Goal: Task Accomplishment & Management: Use online tool/utility

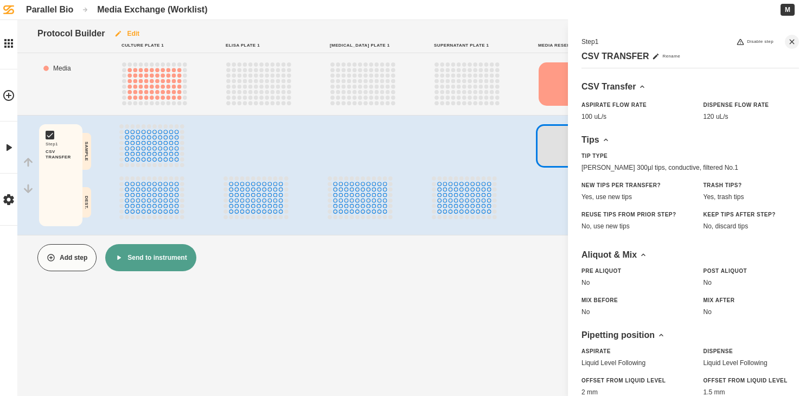
click at [134, 33] on button "Edit" at bounding box center [127, 33] width 44 height 27
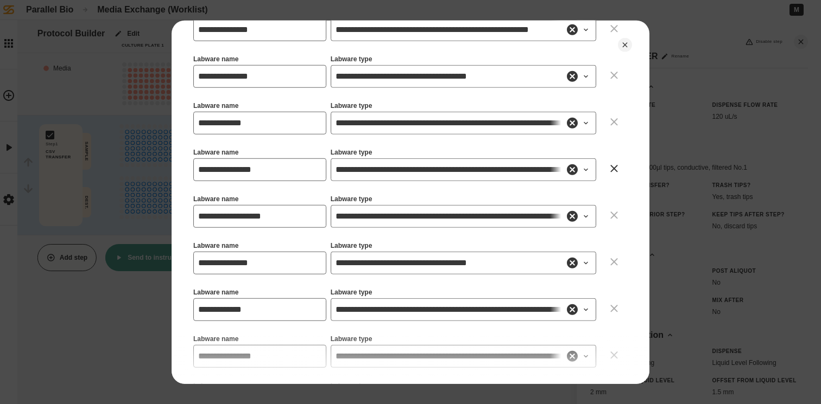
scroll to position [503, 0]
click at [625, 47] on icon "Close" at bounding box center [624, 44] width 9 height 9
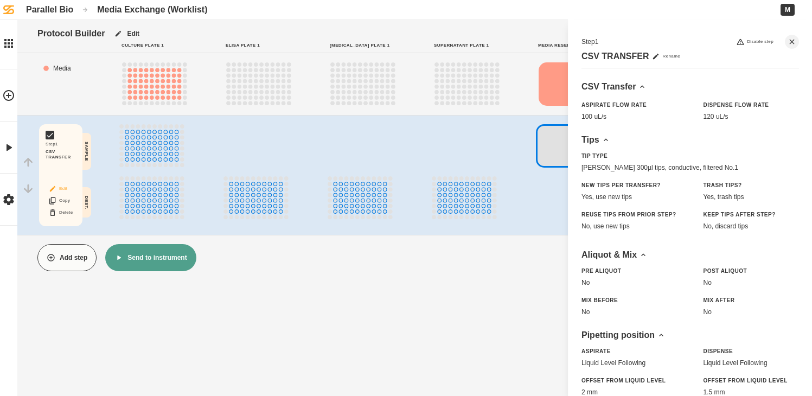
click at [63, 190] on button "Edit" at bounding box center [60, 189] width 35 height 14
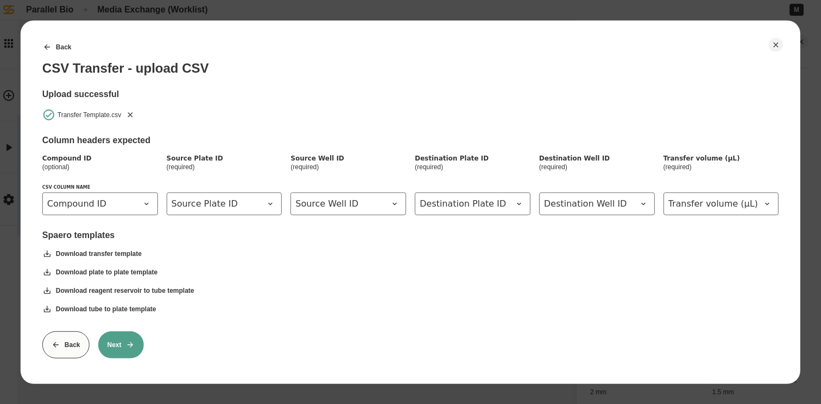
click at [124, 338] on button "Next" at bounding box center [121, 344] width 46 height 27
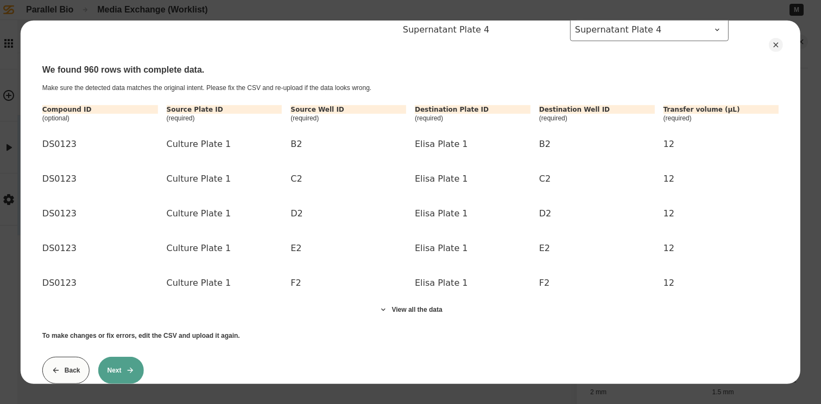
scroll to position [637, 0]
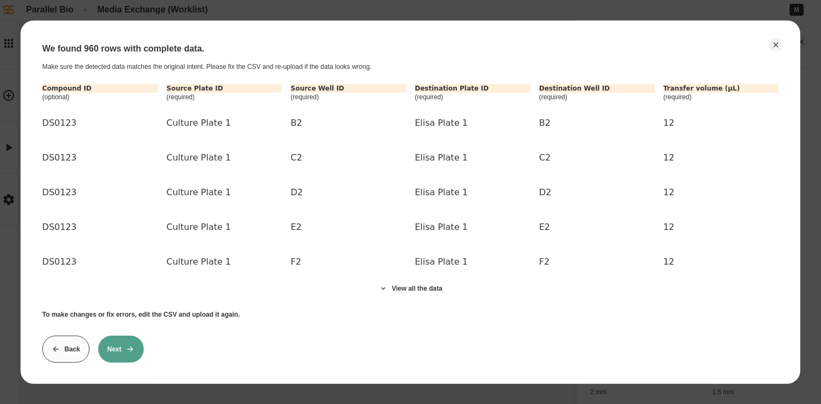
click at [132, 345] on icon at bounding box center [130, 349] width 9 height 9
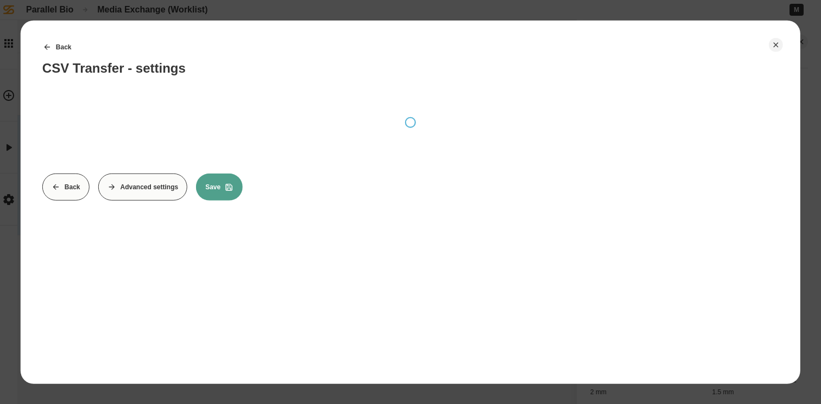
scroll to position [0, 0]
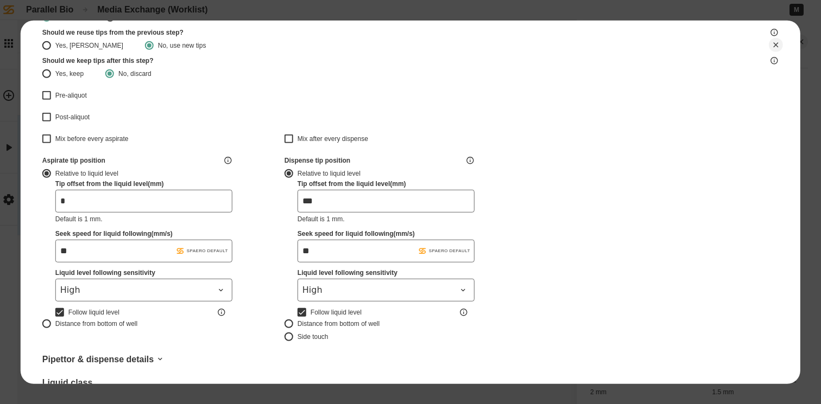
type input "*******"
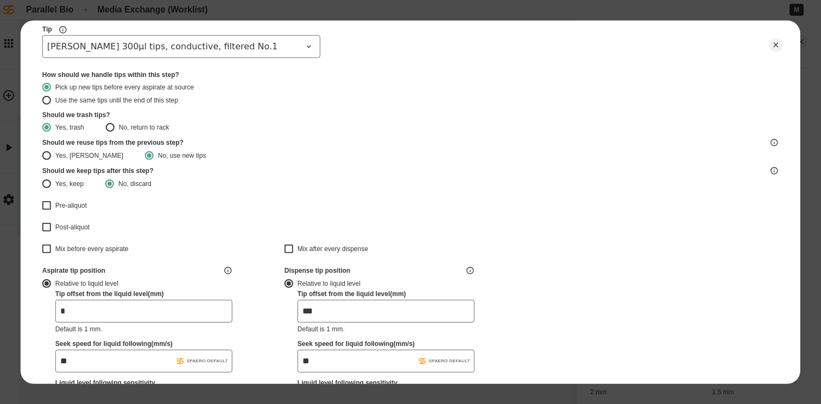
scroll to position [293, 0]
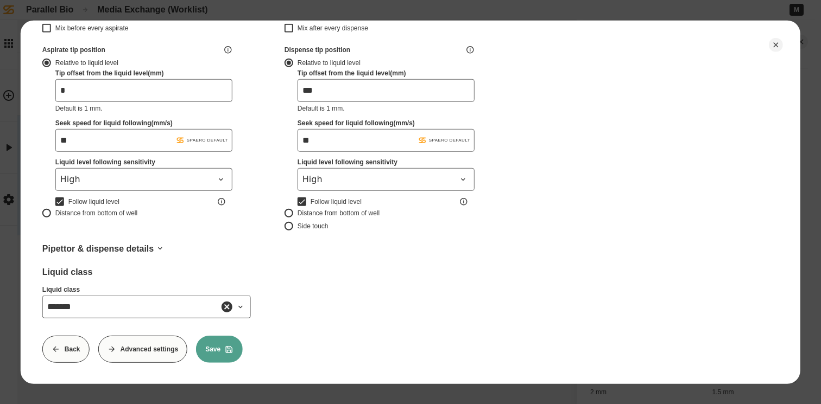
click at [72, 341] on button "Back" at bounding box center [65, 348] width 47 height 27
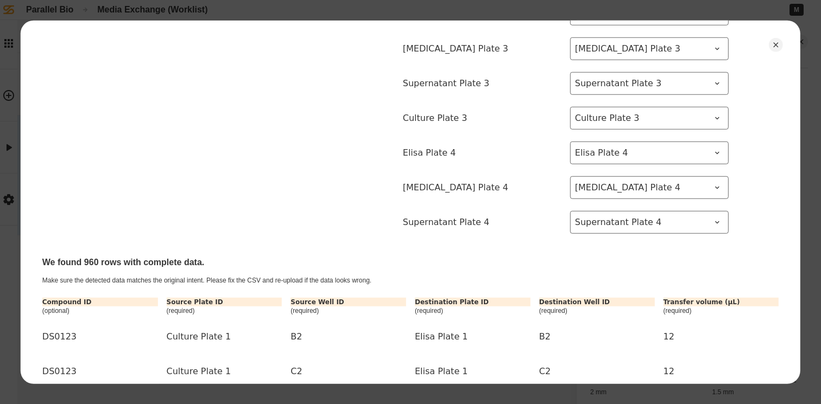
scroll to position [637, 0]
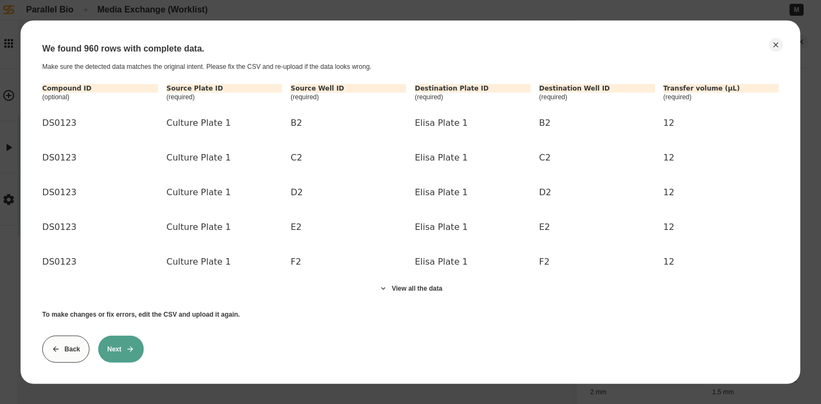
click at [65, 342] on button "Back" at bounding box center [65, 348] width 47 height 27
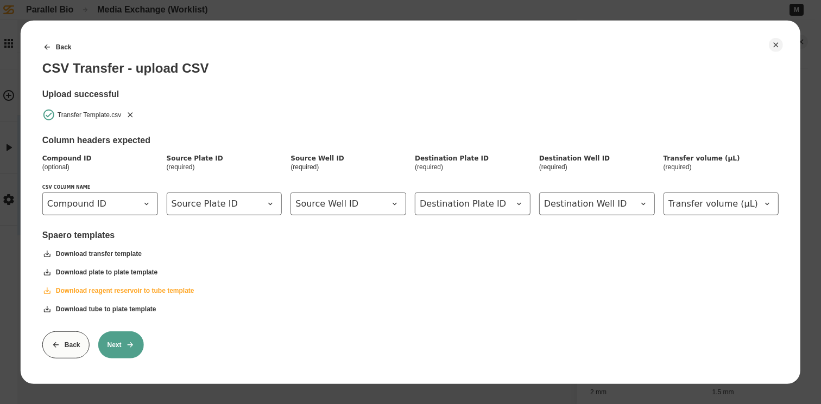
scroll to position [4, 0]
click at [74, 340] on button "Back" at bounding box center [65, 344] width 47 height 27
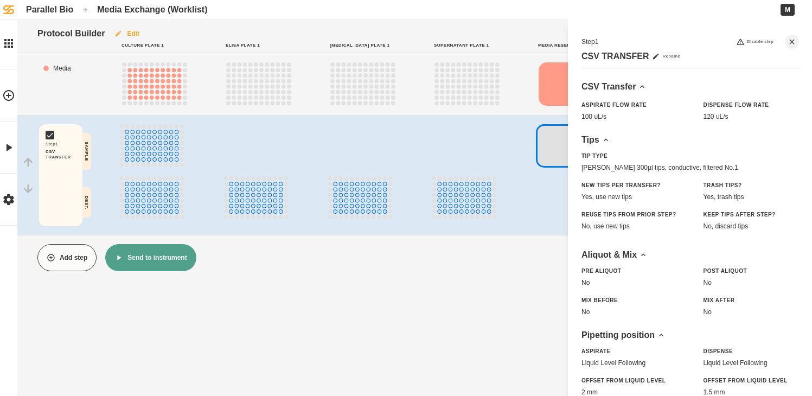
click at [135, 34] on button "Edit" at bounding box center [127, 33] width 44 height 27
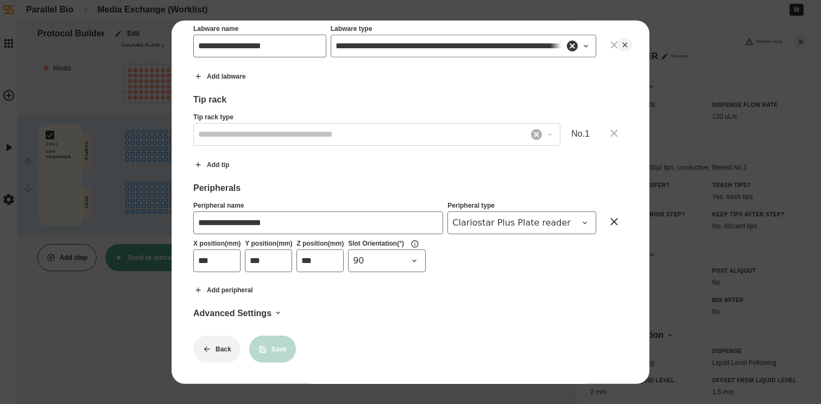
scroll to position [1054, 0]
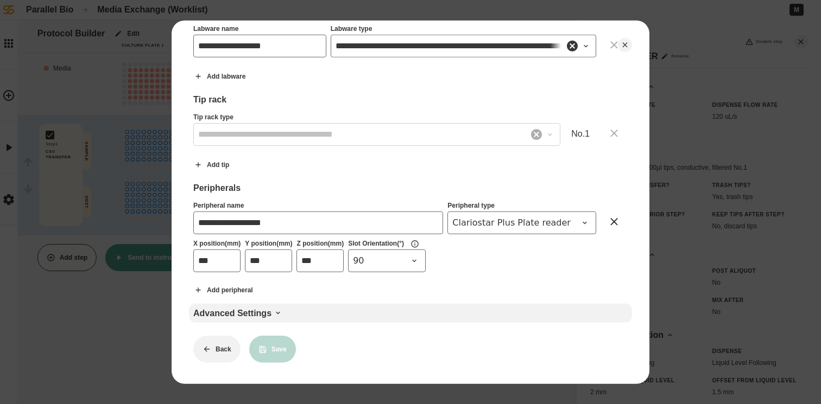
click at [275, 309] on icon at bounding box center [278, 313] width 9 height 9
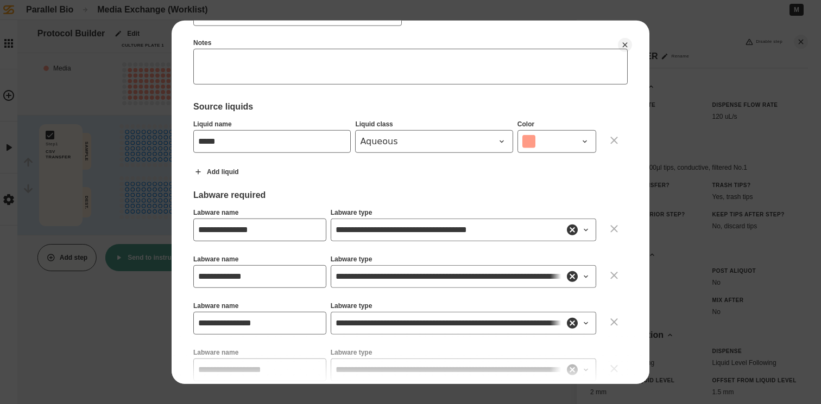
scroll to position [176, 0]
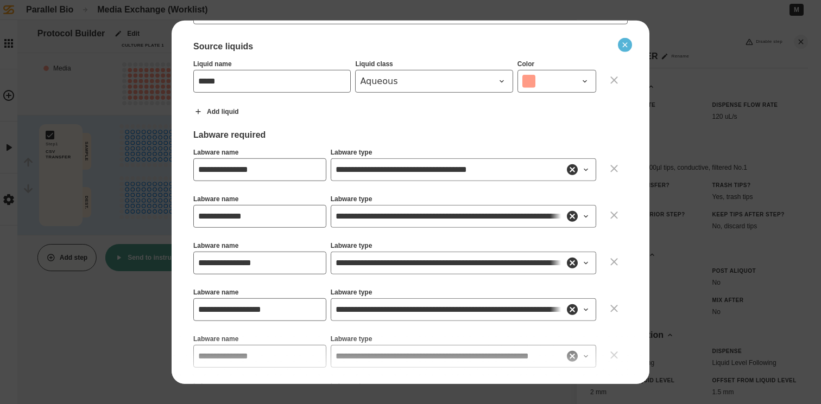
click at [627, 46] on icon "Close" at bounding box center [624, 44] width 9 height 9
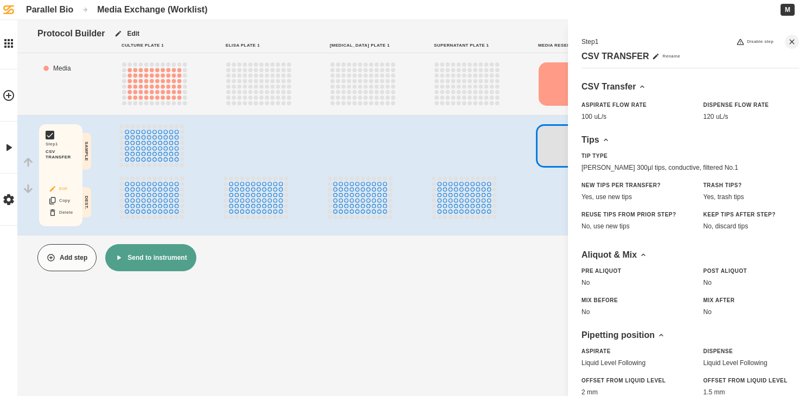
click at [63, 187] on button "Edit" at bounding box center [60, 189] width 35 height 14
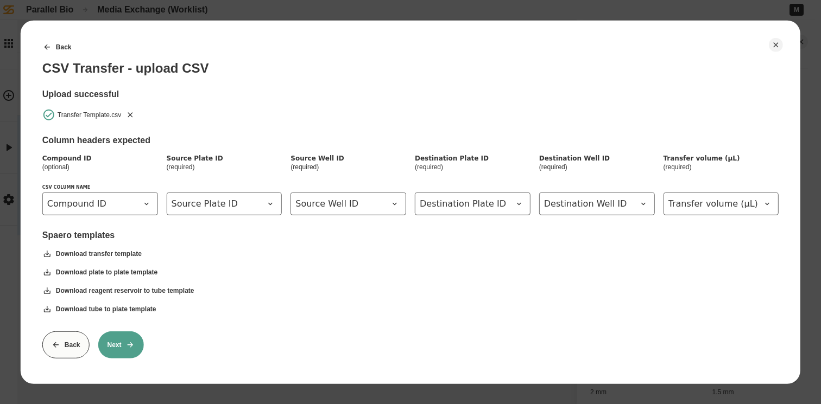
scroll to position [4, 0]
click at [120, 349] on button "Next" at bounding box center [121, 344] width 46 height 27
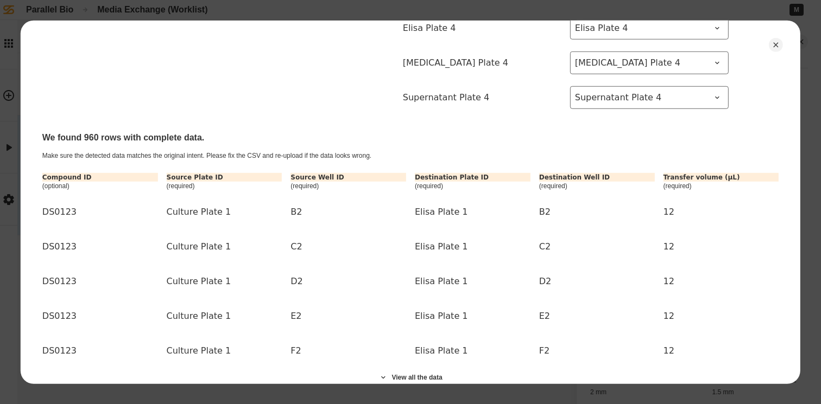
scroll to position [637, 0]
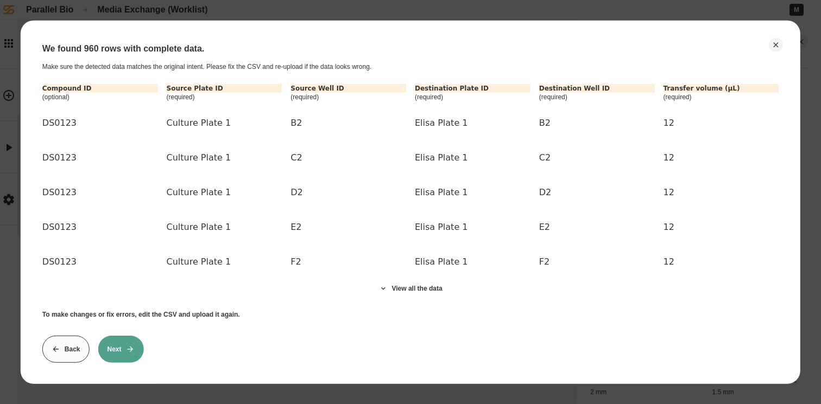
click at [125, 335] on button "Next" at bounding box center [121, 348] width 46 height 27
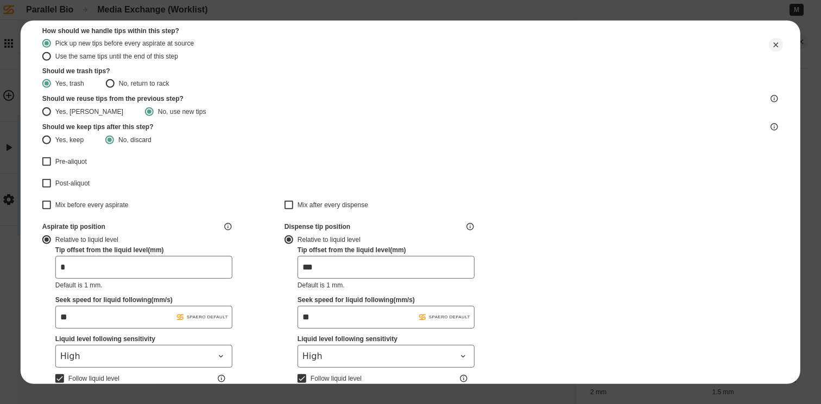
type input "*******"
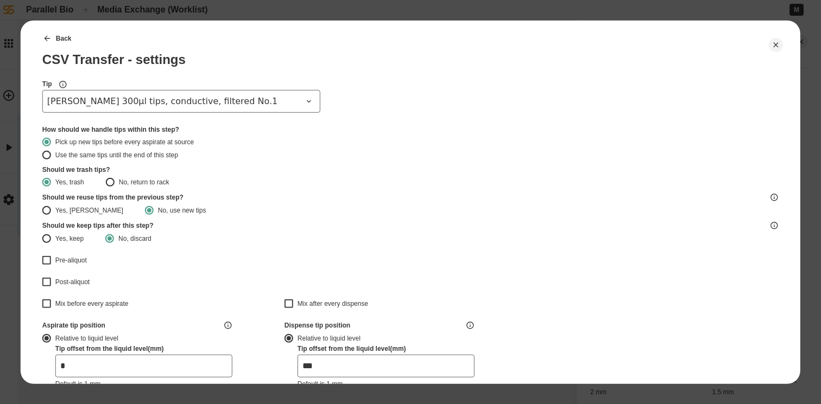
scroll to position [293, 0]
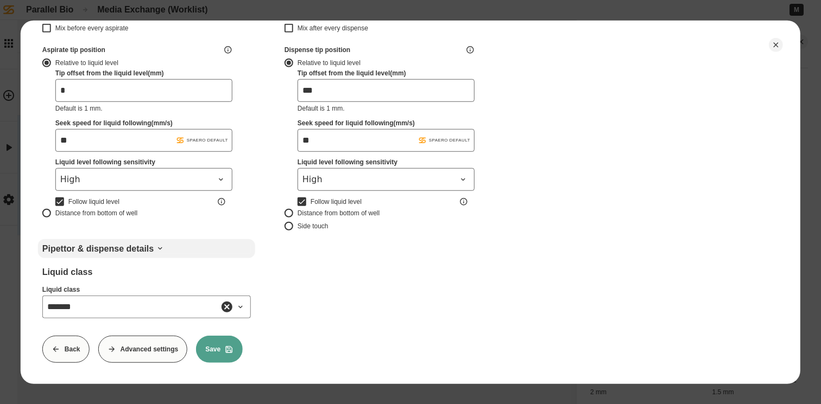
click at [153, 243] on div "Pipettor & dispense details" at bounding box center [146, 248] width 208 height 10
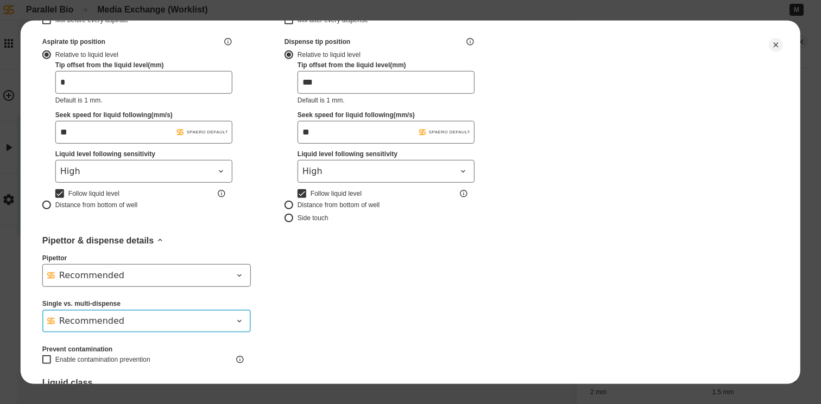
click at [236, 316] on icon at bounding box center [239, 320] width 9 height 9
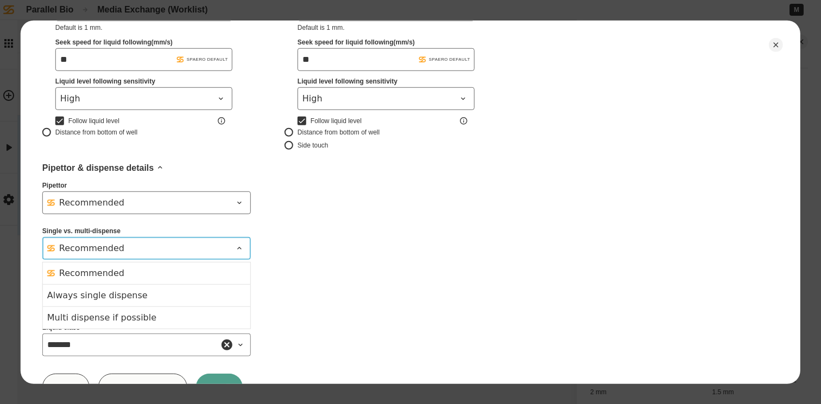
scroll to position [367, 0]
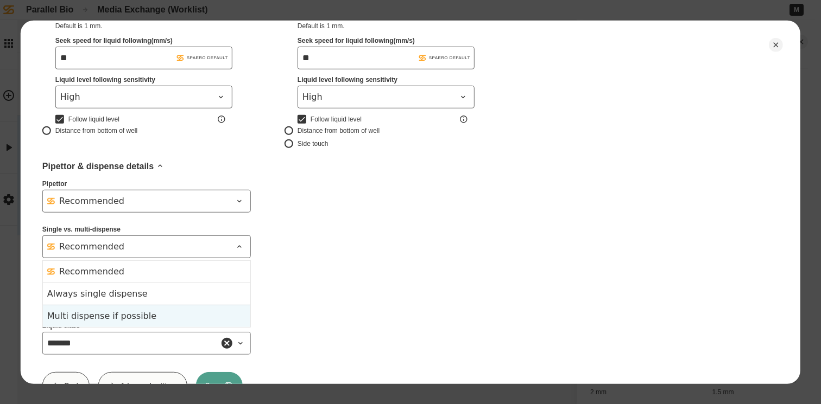
click at [154, 317] on div "Multi dispense if possible" at bounding box center [146, 315] width 199 height 13
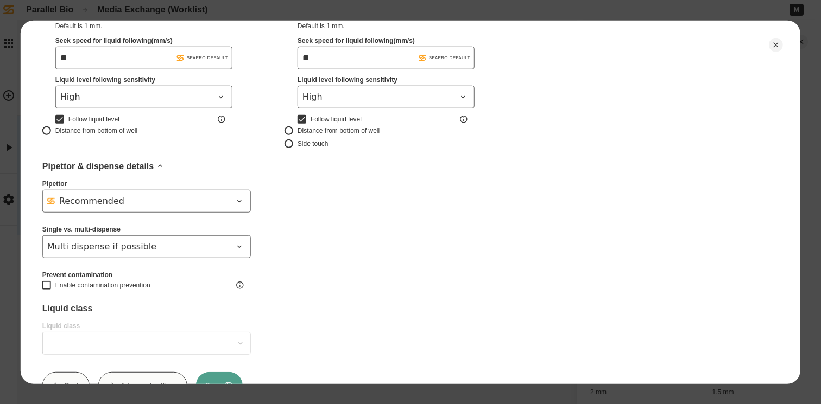
click at [190, 306] on div "Liquid class" at bounding box center [146, 308] width 208 height 10
type input "*******"
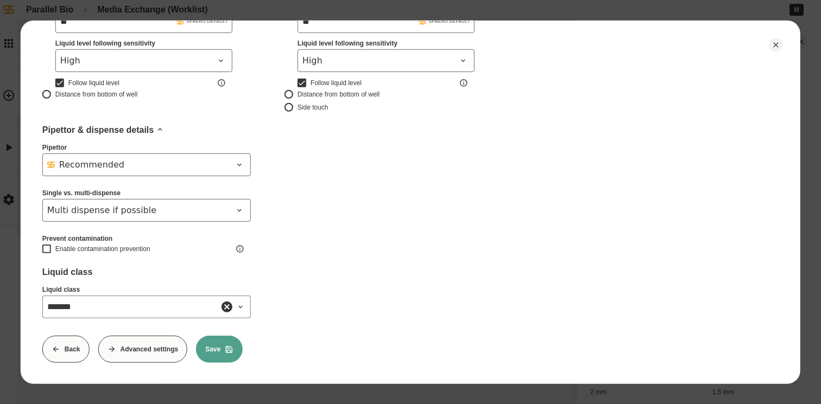
scroll to position [411, 0]
click at [215, 340] on button "Save" at bounding box center [219, 348] width 47 height 27
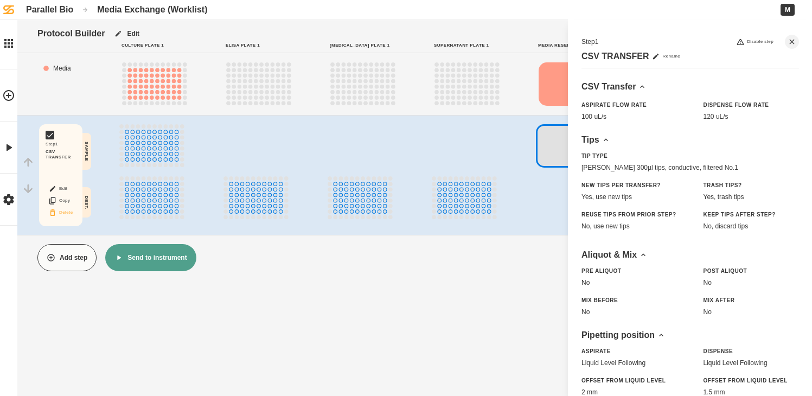
click at [65, 214] on button "Delete" at bounding box center [60, 213] width 35 height 14
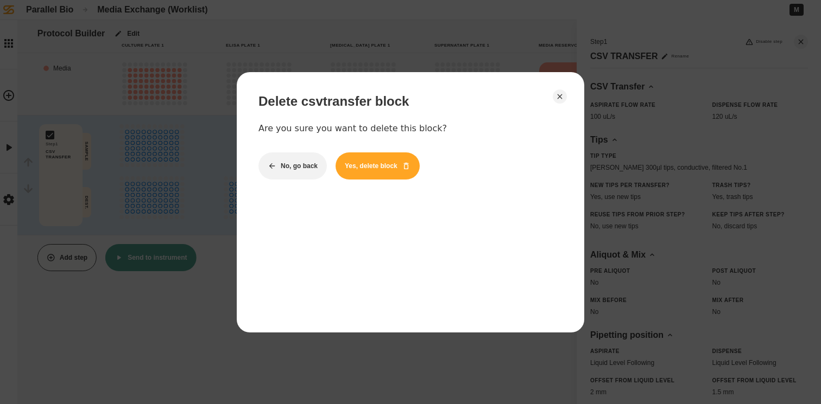
click at [363, 166] on button "Yes, delete block" at bounding box center [377, 165] width 84 height 27
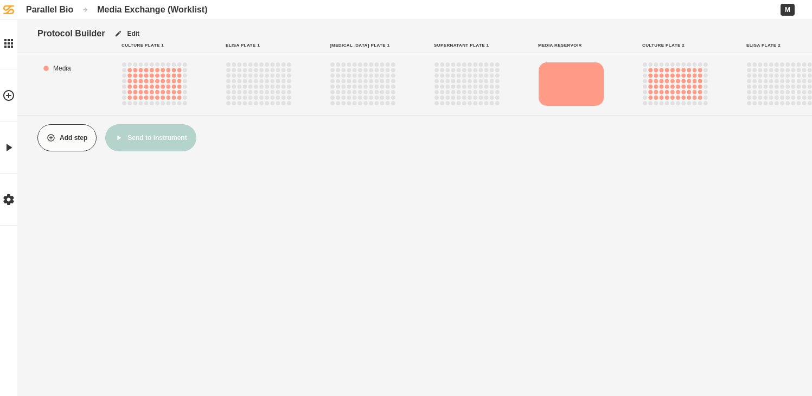
click at [60, 142] on button "Add step" at bounding box center [66, 137] width 59 height 27
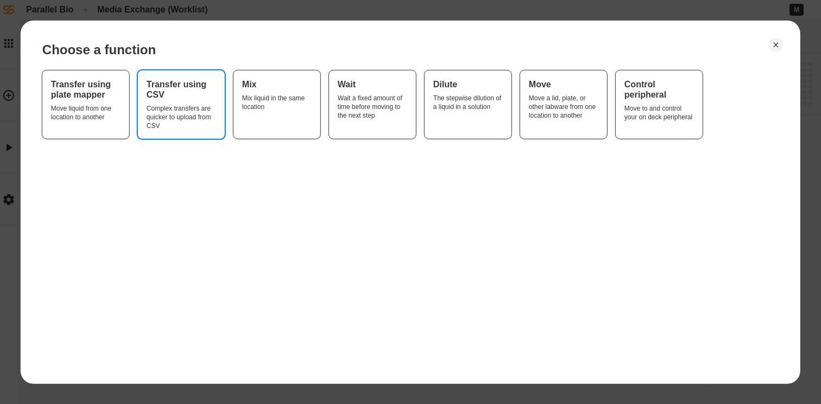
click at [182, 117] on div "Complex transfers are quicker to upload from CSV" at bounding box center [181, 117] width 69 height 26
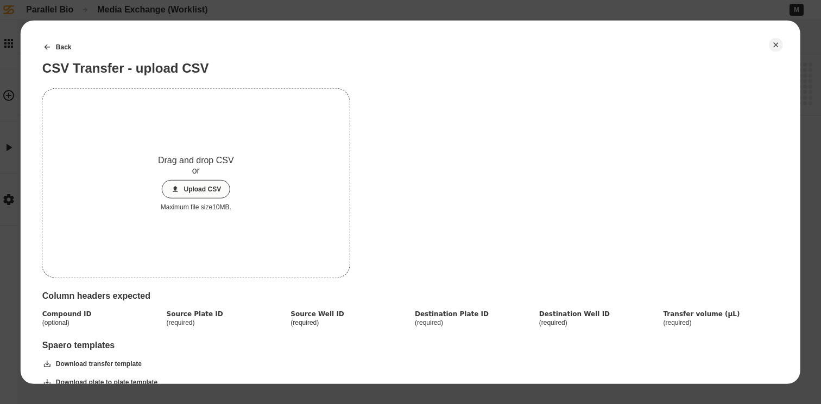
click at [187, 188] on button "Upload CSV" at bounding box center [195, 189] width 69 height 18
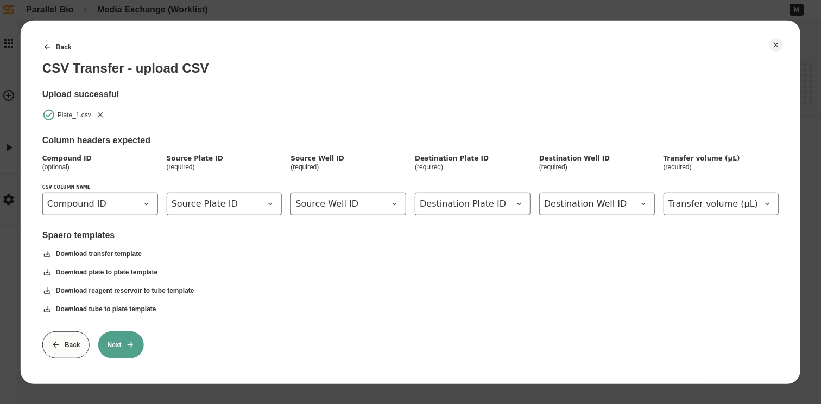
click at [117, 351] on button "Next" at bounding box center [121, 344] width 46 height 27
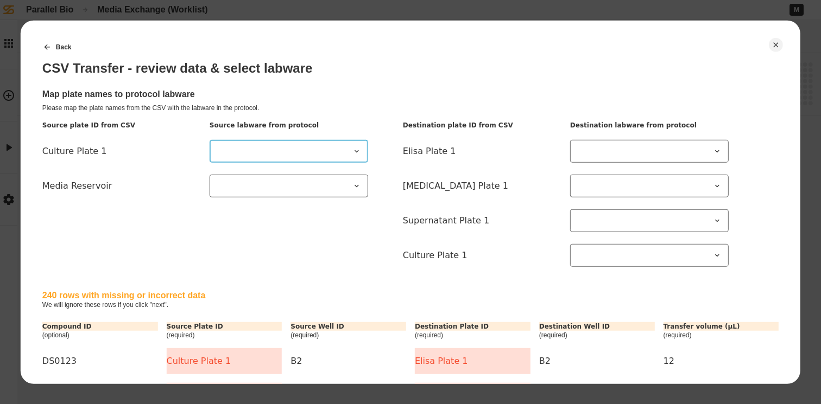
click at [357, 150] on icon at bounding box center [356, 151] width 4 height 2
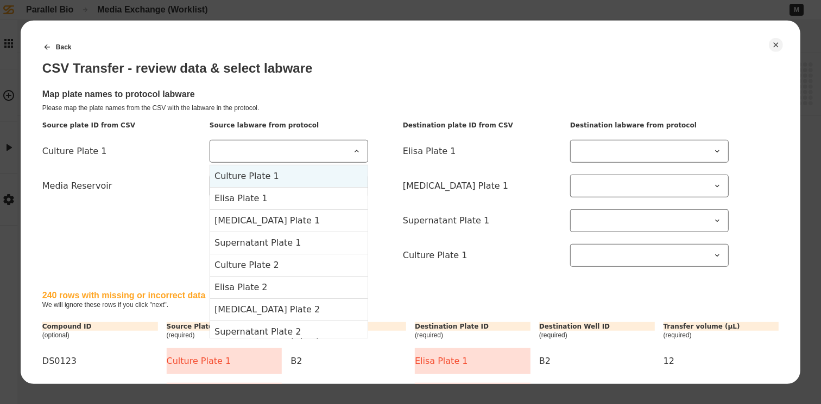
click at [322, 176] on 1-item-0 "Culture Plate 1" at bounding box center [288, 176] width 157 height 22
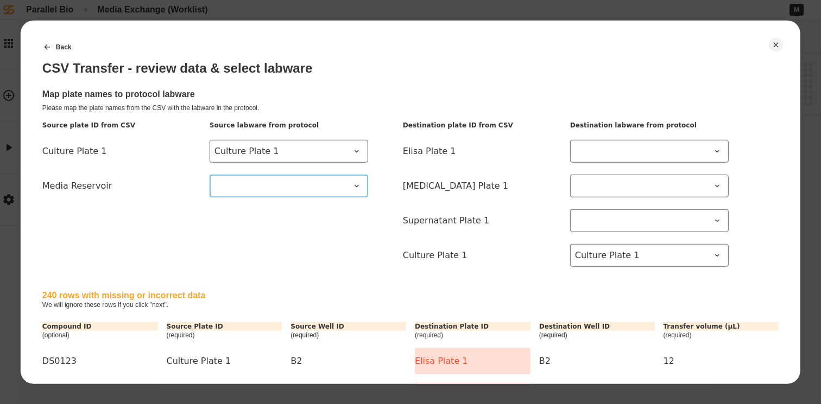
click at [336, 185] on span at bounding box center [282, 185] width 136 height 13
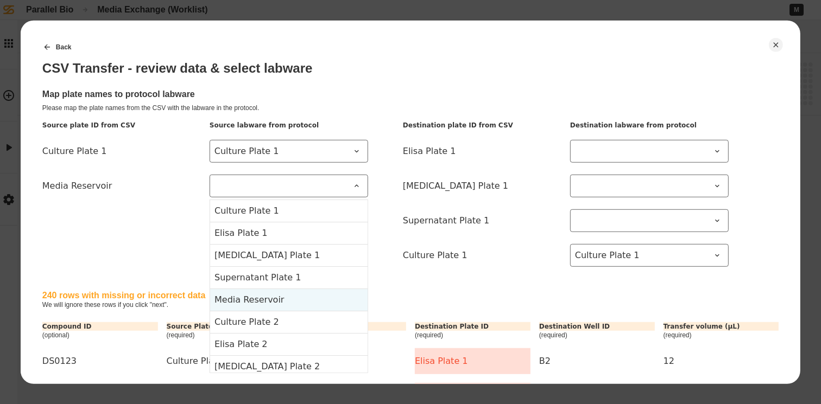
click at [310, 301] on Reservoir-item-4 "Media Reservoir" at bounding box center [288, 299] width 157 height 22
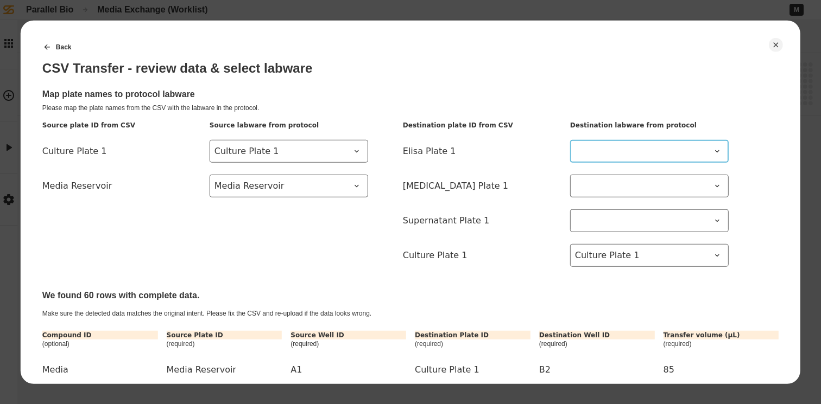
click at [697, 156] on span at bounding box center [643, 150] width 136 height 13
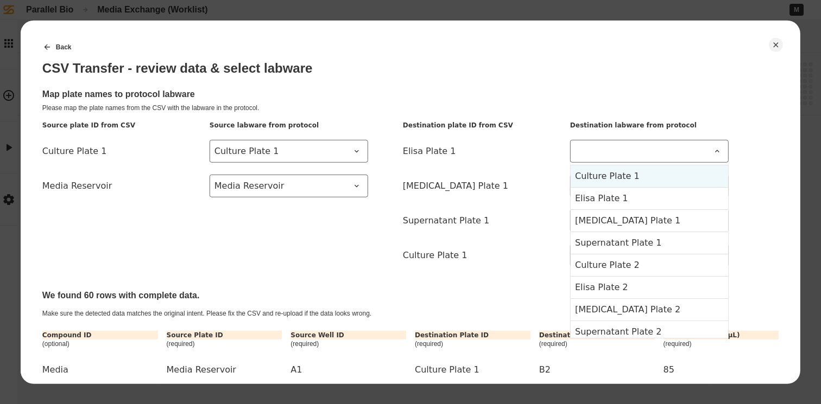
click at [682, 175] on 1-item-0 "Culture Plate 1" at bounding box center [648, 176] width 157 height 22
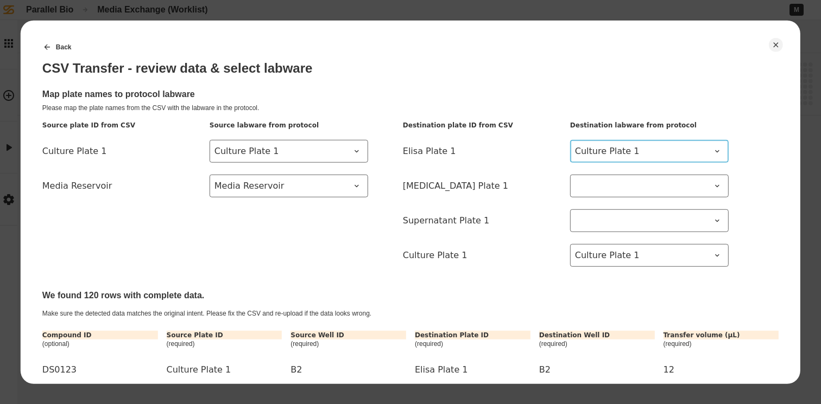
click at [691, 156] on span "Culture Plate 1" at bounding box center [643, 150] width 136 height 13
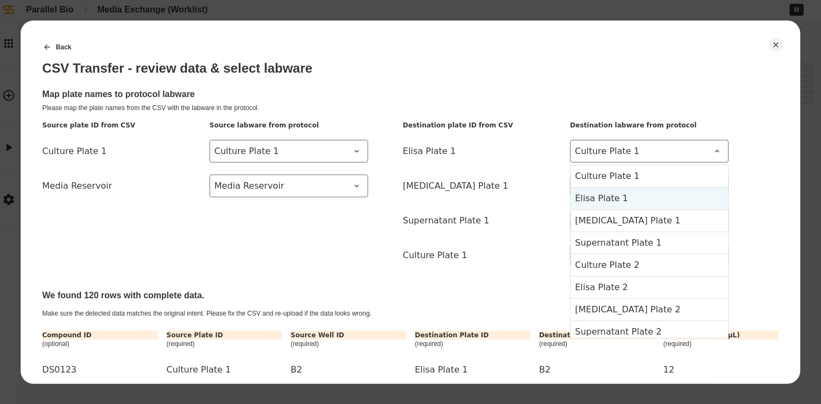
click at [670, 197] on 1-item-1 "Elisa Plate 1" at bounding box center [648, 198] width 157 height 22
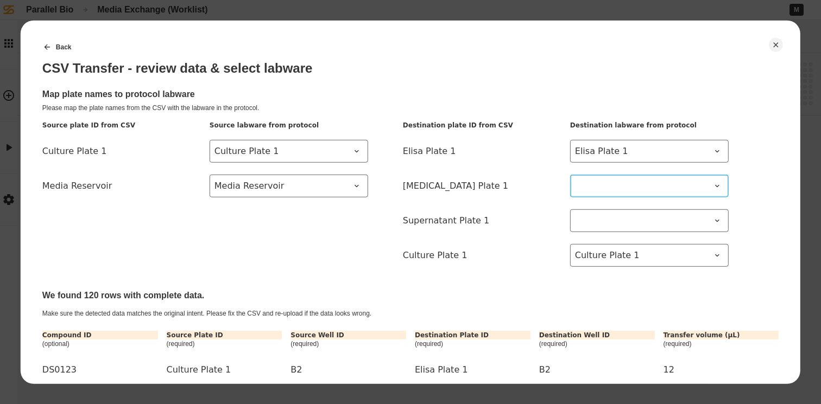
click at [667, 187] on span at bounding box center [643, 185] width 136 height 13
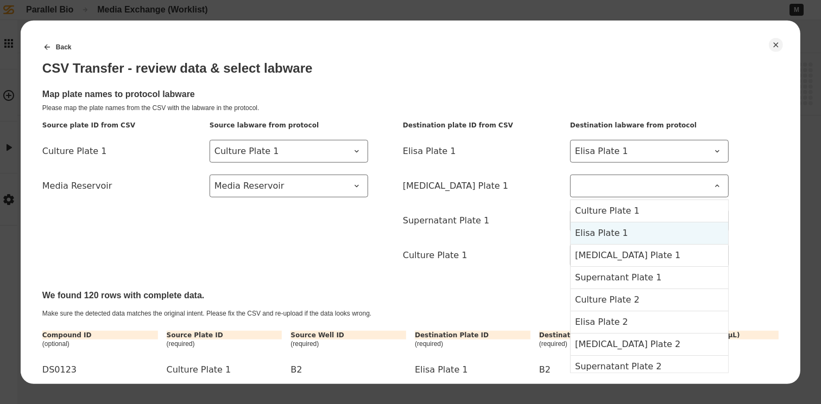
click at [652, 231] on 1-item-1 "Elisa Plate 1" at bounding box center [648, 232] width 157 height 22
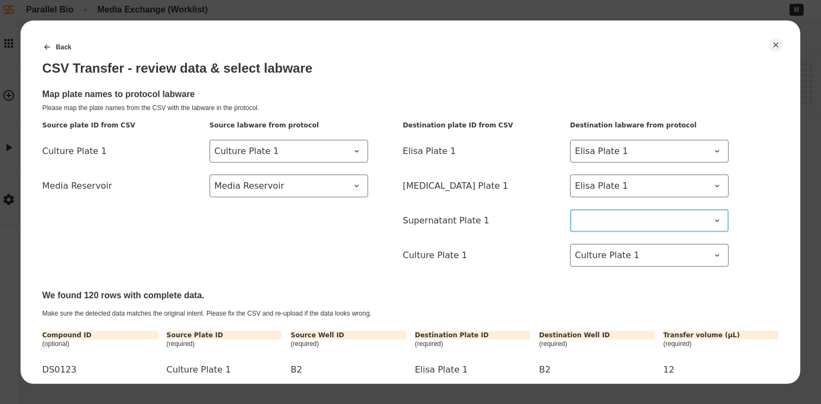
click at [650, 224] on span at bounding box center [643, 220] width 136 height 13
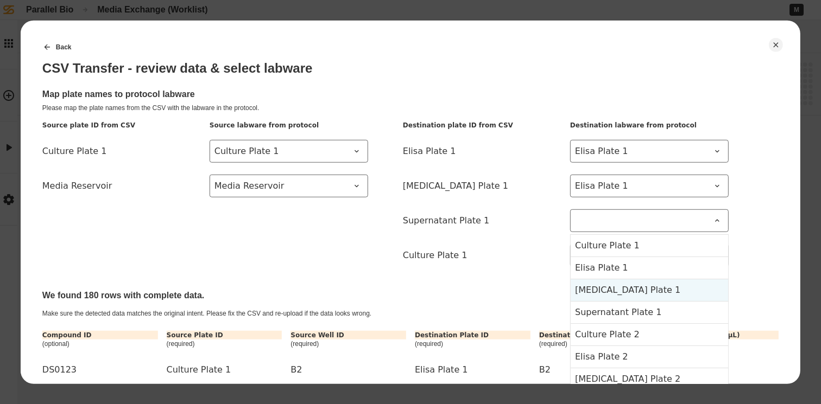
click at [653, 286] on 1-item-2 "[MEDICAL_DATA] Plate 1" at bounding box center [648, 289] width 157 height 22
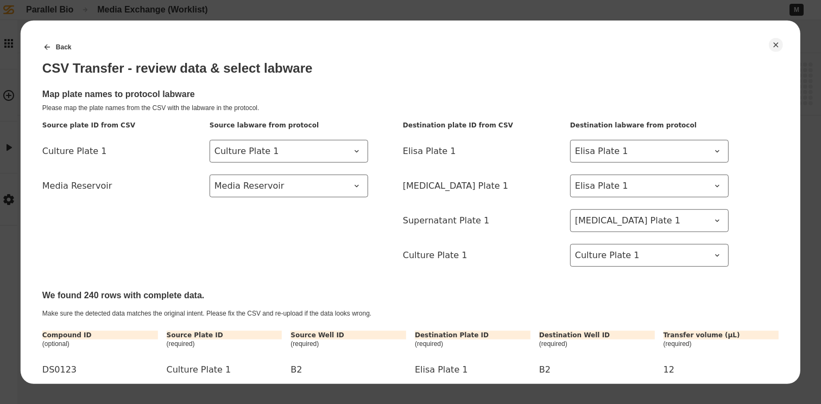
click at [554, 244] on div "Culture Plate 1" at bounding box center [482, 255] width 158 height 26
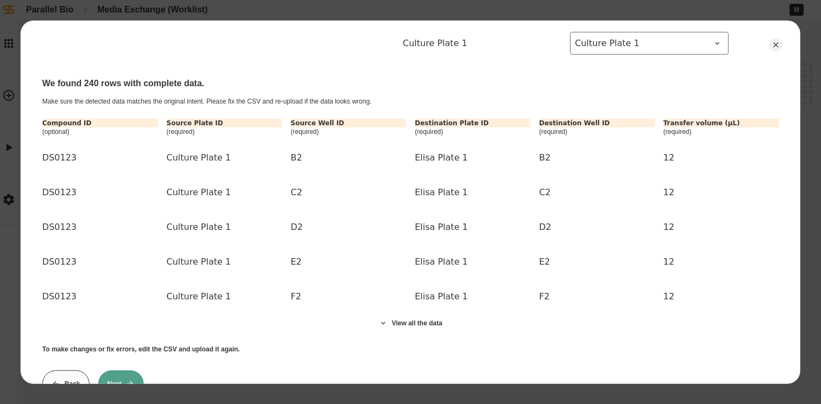
scroll to position [255, 0]
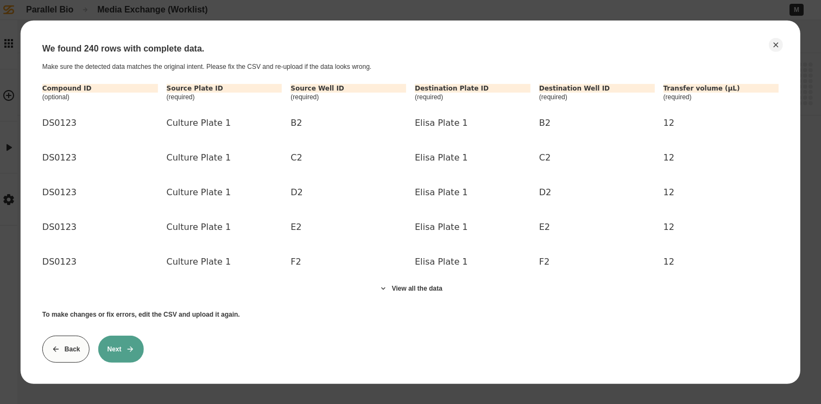
click at [123, 335] on button "Next" at bounding box center [121, 348] width 46 height 27
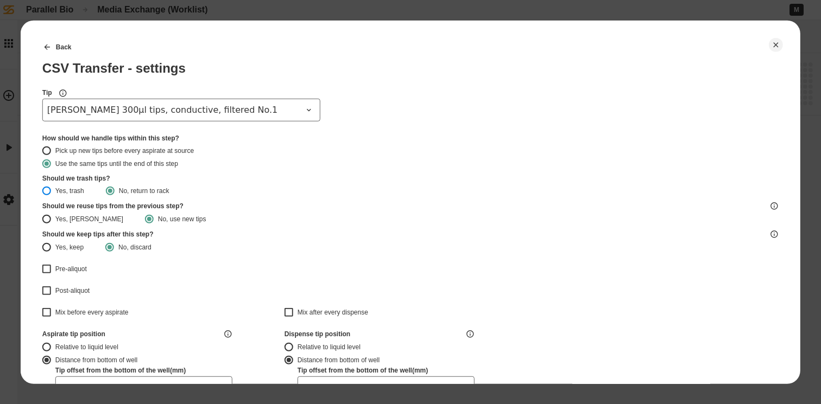
click at [47, 192] on button "Yes, trash" at bounding box center [46, 190] width 9 height 9
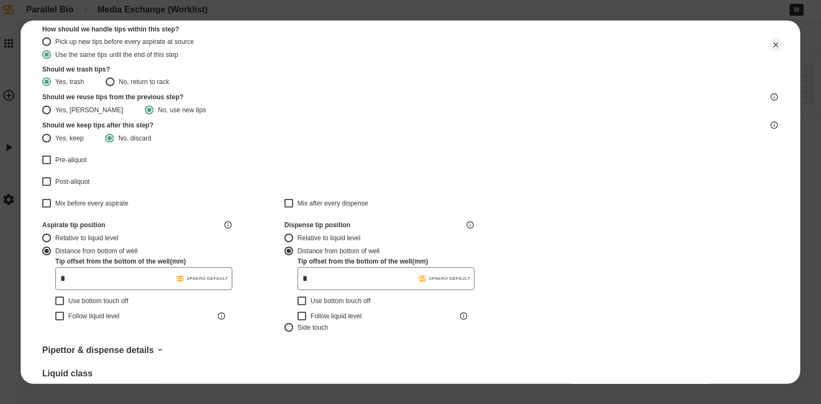
scroll to position [119, 0]
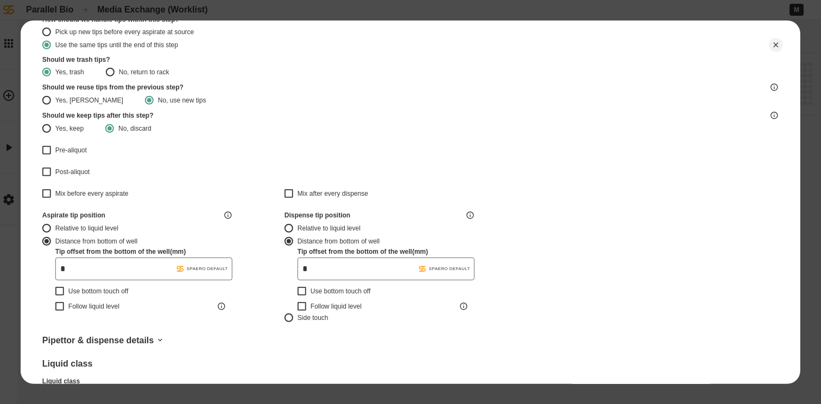
drag, startPoint x: 94, startPoint y: 271, endPoint x: 53, endPoint y: 270, distance: 41.3
click at [53, 270] on div "Distance from bottom of well Tip offset from the bottom of the well ( mm ) .st0…" at bounding box center [137, 272] width 190 height 77
type input "*"
drag, startPoint x: 315, startPoint y: 270, endPoint x: 300, endPoint y: 269, distance: 14.7
click at [300, 269] on input "*" at bounding box center [385, 268] width 177 height 23
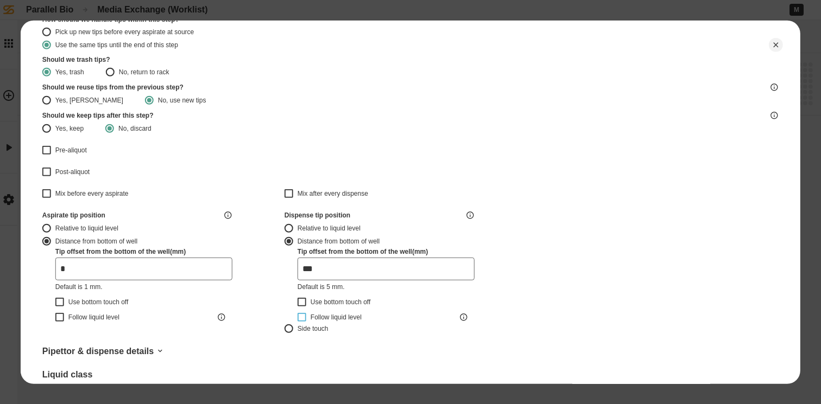
type input "***"
click at [304, 316] on button "Follow liquid level" at bounding box center [301, 317] width 9 height 9
click at [60, 315] on button "Follow liquid level" at bounding box center [59, 317] width 9 height 9
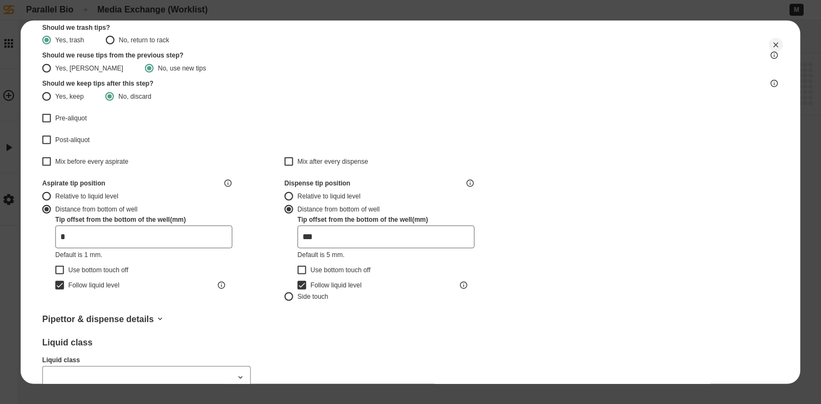
scroll to position [217, 0]
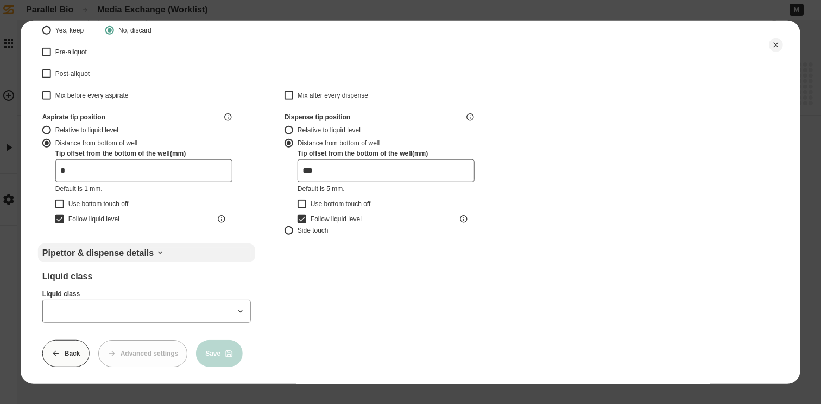
click at [160, 254] on icon at bounding box center [160, 253] width 9 height 9
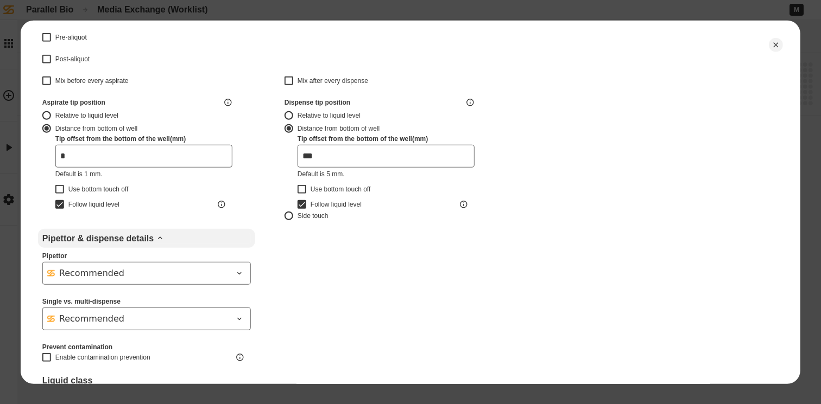
scroll to position [275, 0]
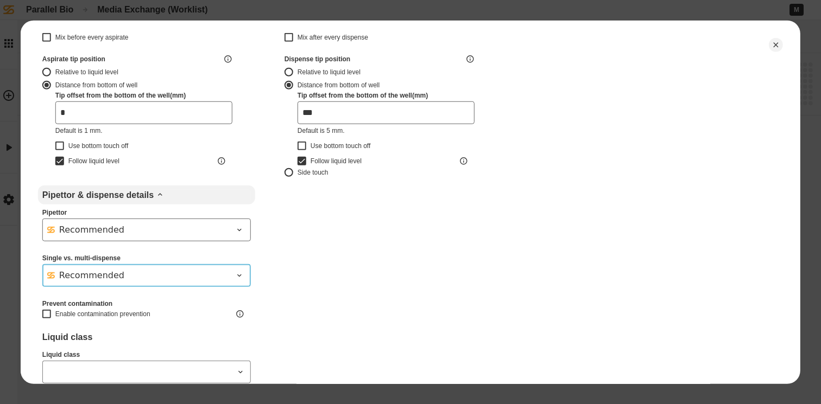
click at [158, 272] on div "Recommended" at bounding box center [140, 275] width 186 height 13
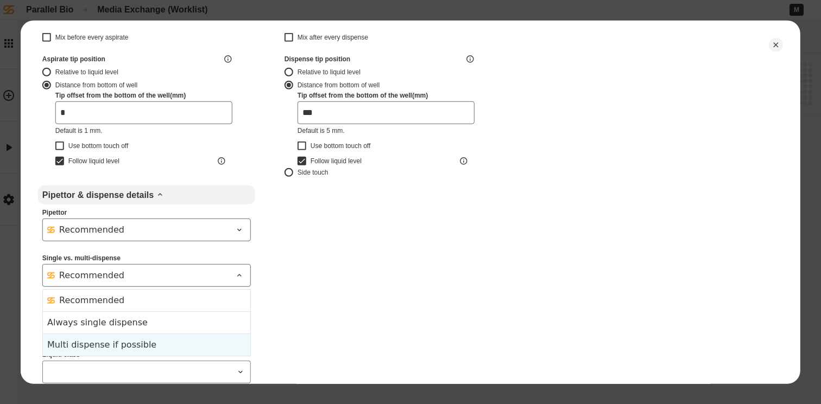
click at [151, 345] on div "Multi dispense if possible" at bounding box center [146, 344] width 199 height 13
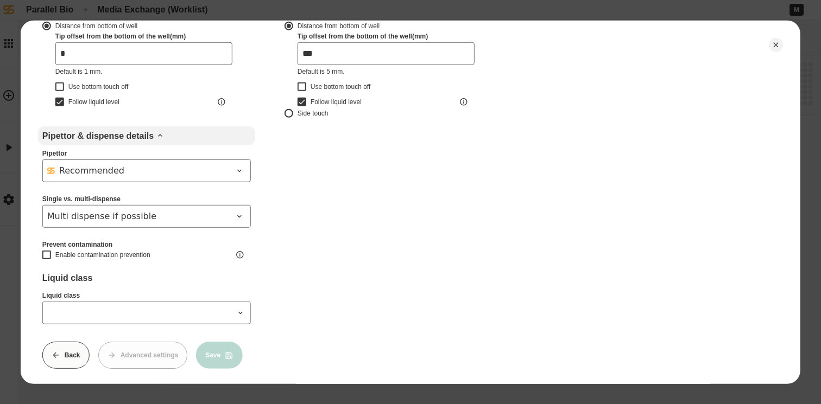
scroll to position [348, 0]
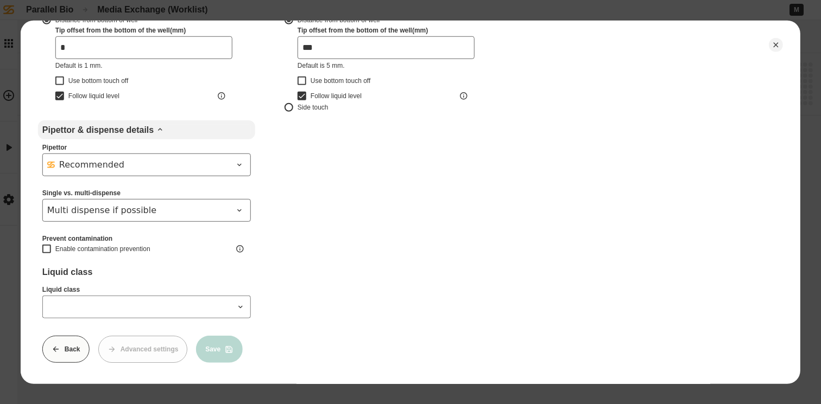
click at [238, 302] on icon at bounding box center [240, 306] width 9 height 9
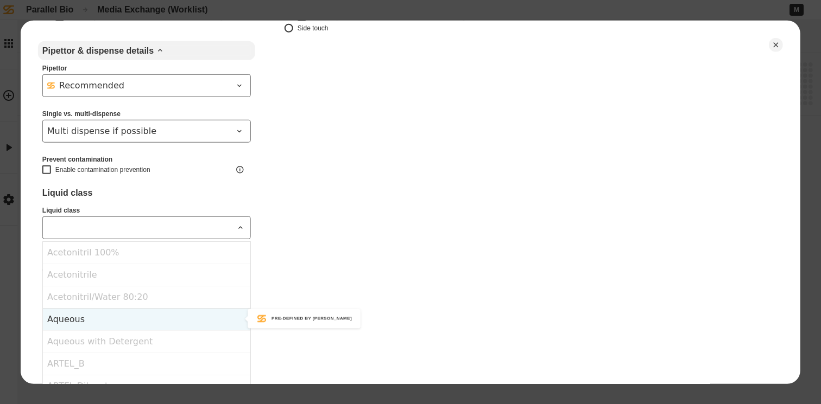
click at [127, 316] on div "Aqueous" at bounding box center [146, 319] width 207 height 22
type input "*******"
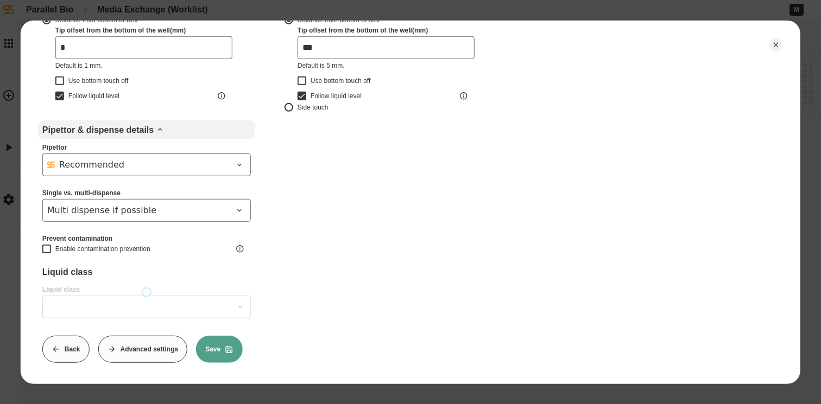
type input "*******"
click at [214, 339] on button "Save" at bounding box center [219, 348] width 47 height 27
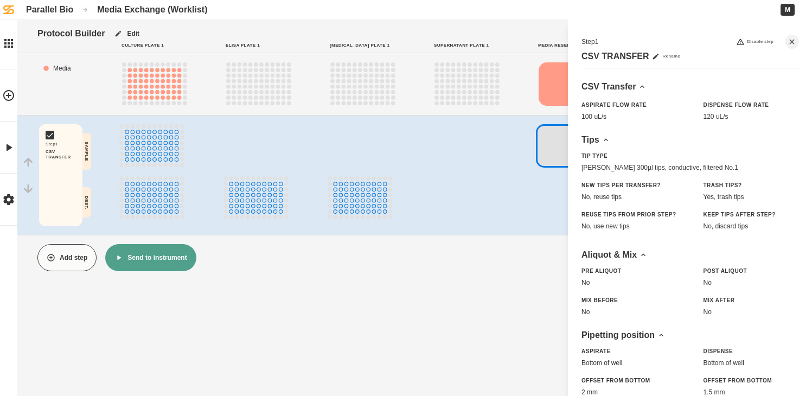
click at [61, 259] on button "Add step" at bounding box center [66, 257] width 59 height 27
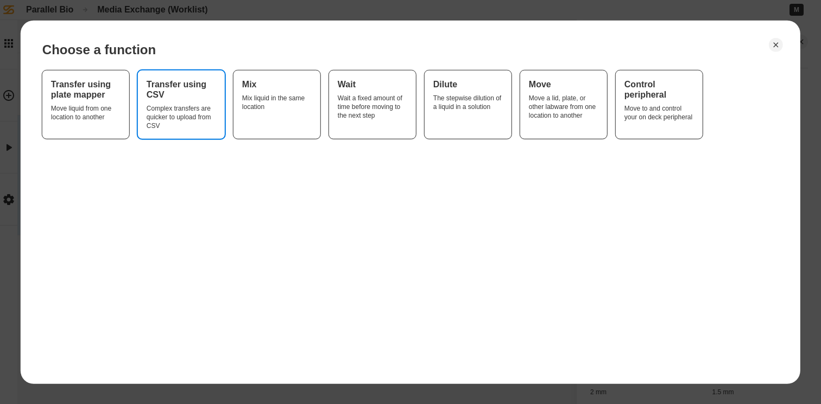
click at [176, 114] on div "Complex transfers are quicker to upload from CSV" at bounding box center [181, 117] width 69 height 26
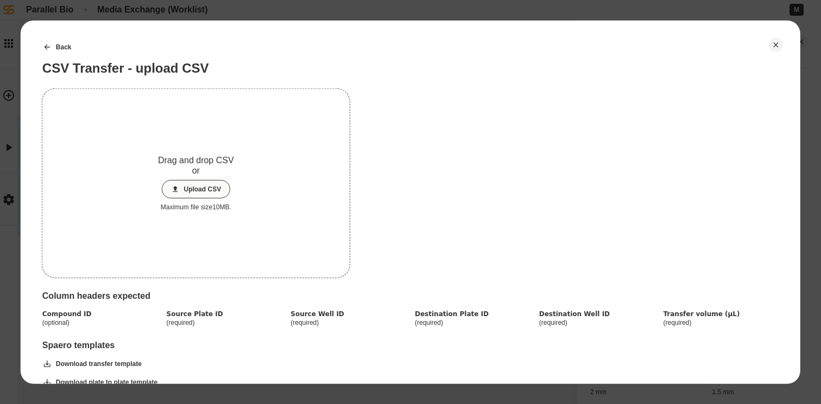
click at [191, 195] on button "Upload CSV" at bounding box center [195, 189] width 69 height 18
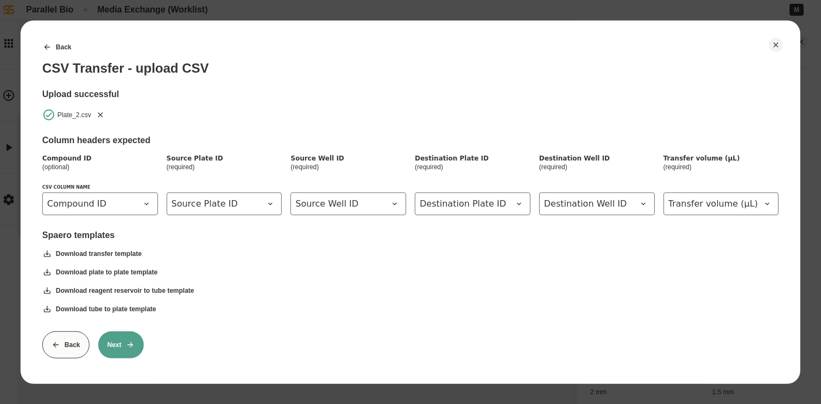
click at [121, 342] on button "Next" at bounding box center [121, 344] width 46 height 27
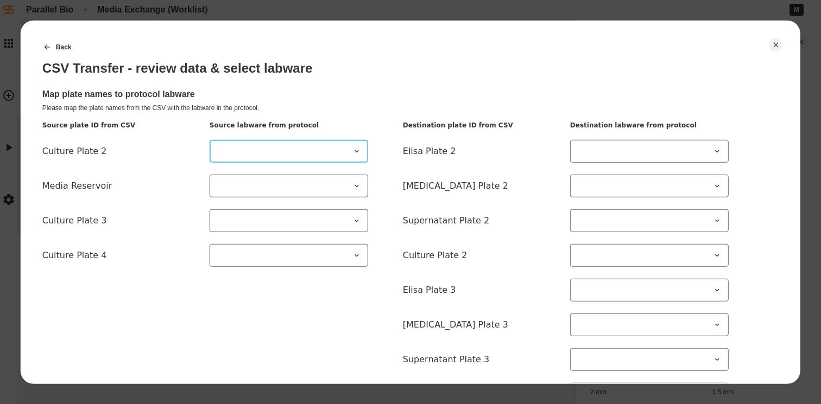
click at [345, 155] on span at bounding box center [282, 150] width 136 height 13
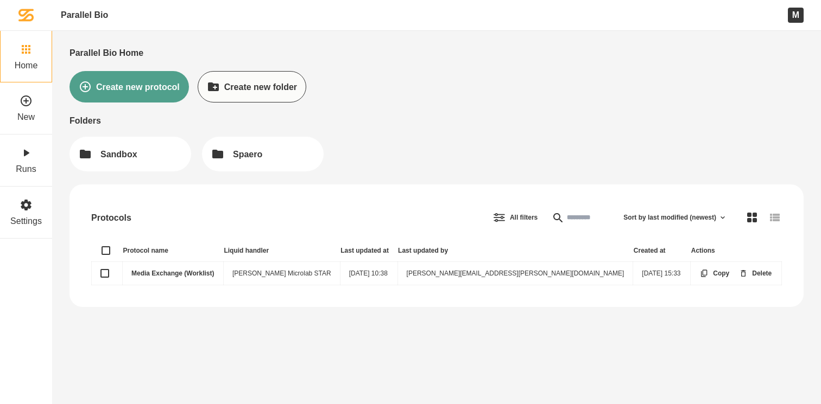
click at [158, 272] on link "Media Exchange (Worklist)" at bounding box center [172, 274] width 82 height 8
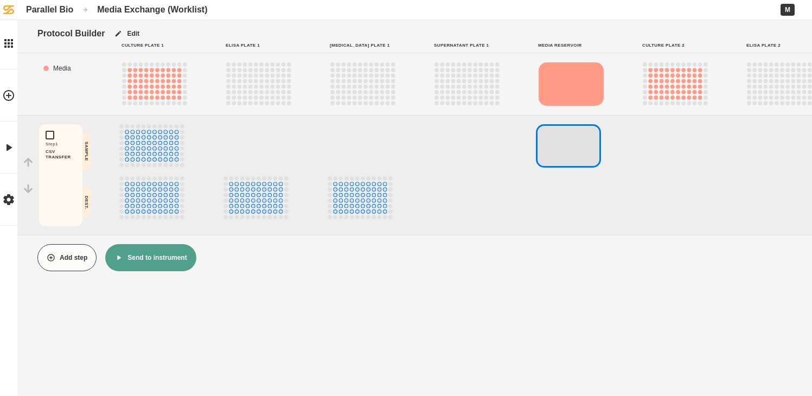
click at [73, 256] on button "Add step" at bounding box center [66, 257] width 59 height 27
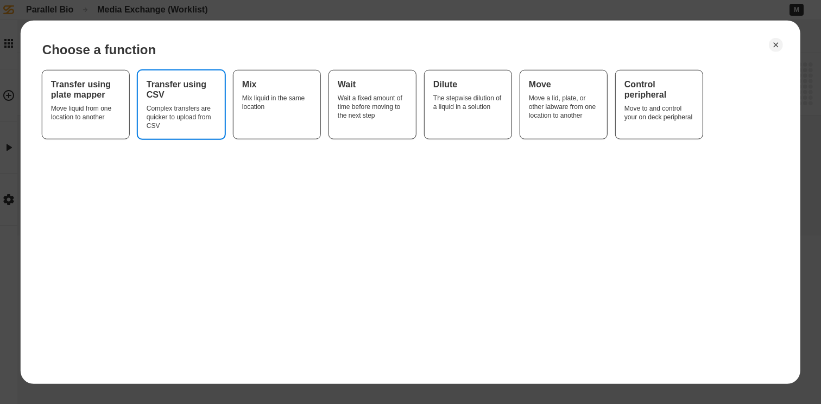
click at [161, 107] on div "Complex transfers are quicker to upload from CSV" at bounding box center [181, 117] width 69 height 26
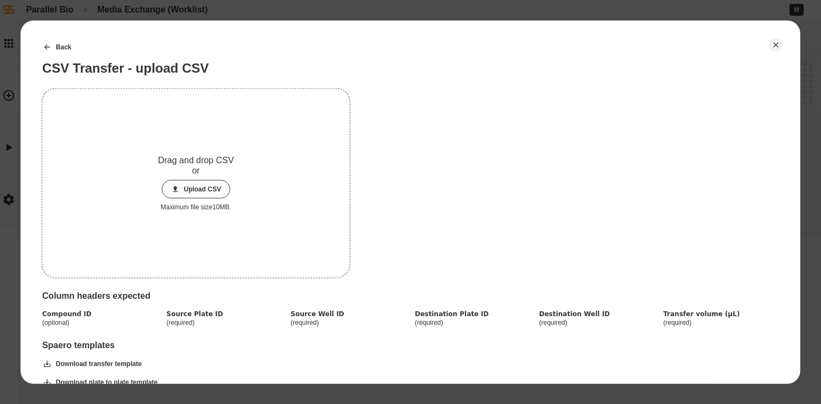
click at [213, 190] on button "Upload CSV" at bounding box center [195, 189] width 69 height 18
click at [201, 188] on button "Upload CSV" at bounding box center [195, 189] width 69 height 18
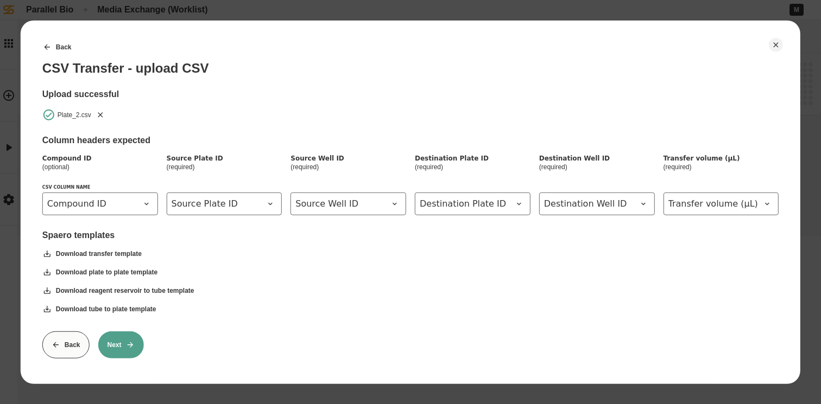
click at [125, 337] on button "Next" at bounding box center [121, 344] width 46 height 27
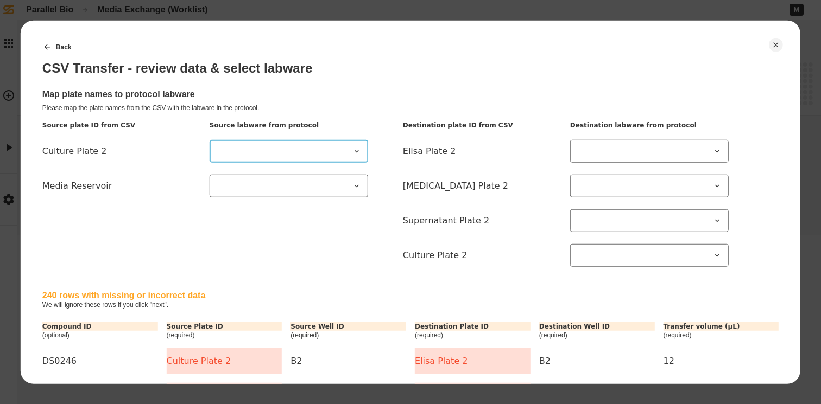
click at [353, 148] on icon at bounding box center [356, 151] width 9 height 9
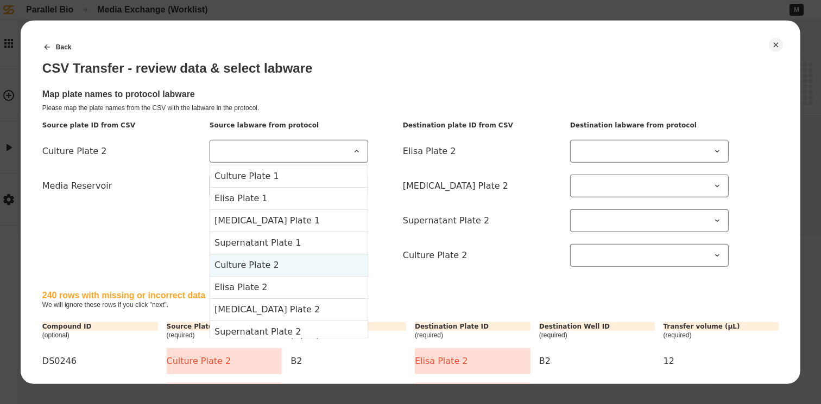
click at [279, 262] on 2-item-4 "Culture Plate 2" at bounding box center [288, 264] width 157 height 22
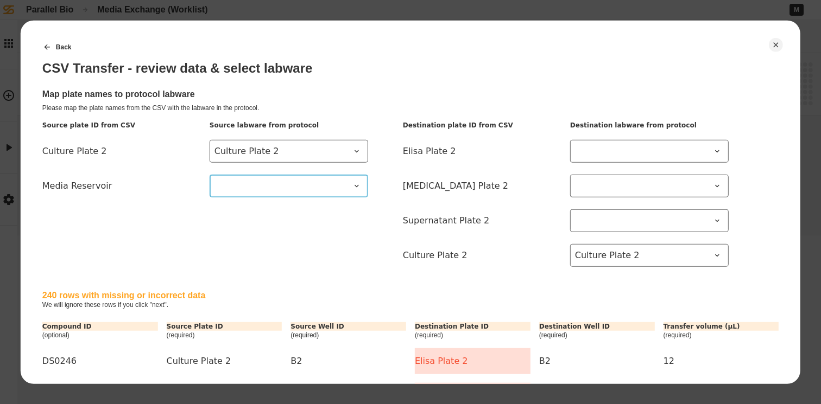
click at [287, 185] on span at bounding box center [282, 185] width 136 height 13
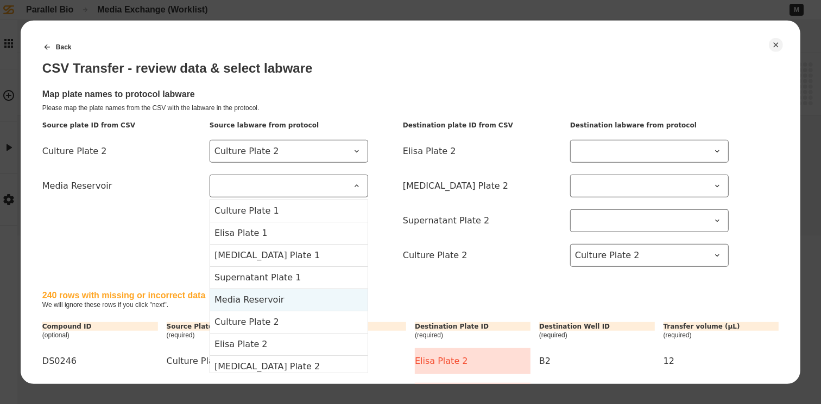
click at [282, 297] on Reservoir-item-4 "Media Reservoir" at bounding box center [288, 299] width 157 height 22
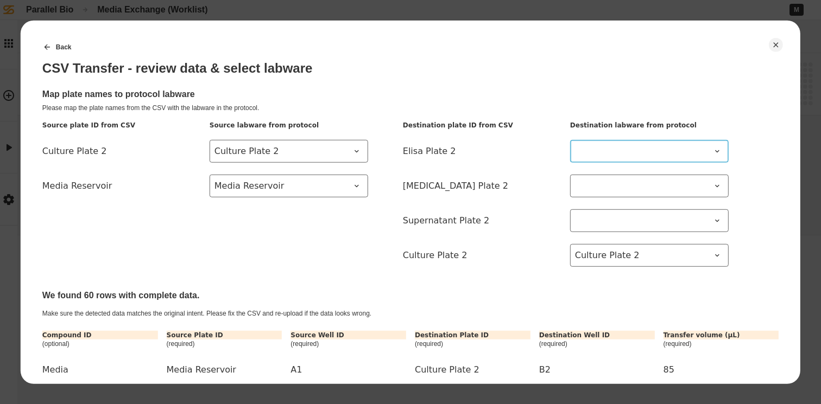
click at [621, 155] on span at bounding box center [643, 150] width 136 height 13
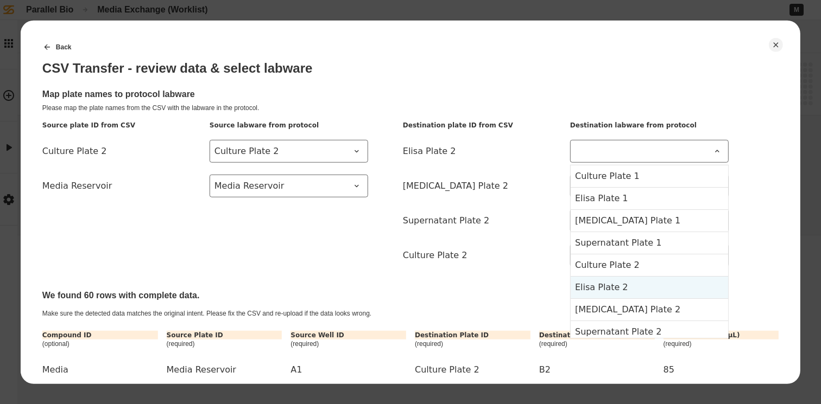
click at [664, 283] on 2-item-5 "Elisa Plate 2" at bounding box center [648, 287] width 157 height 22
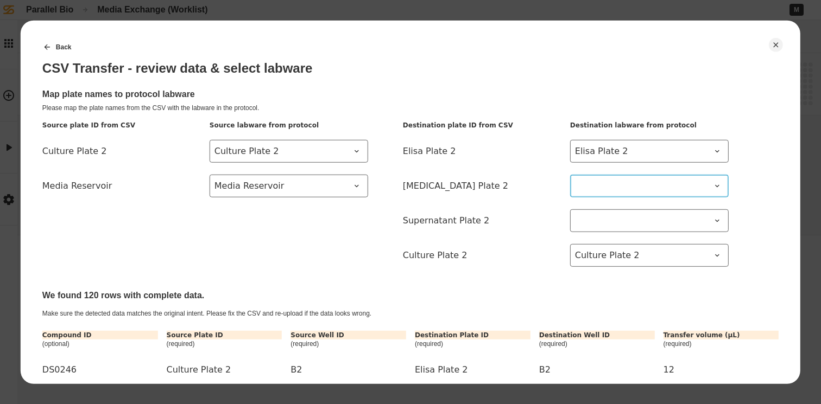
click at [670, 193] on 2 at bounding box center [649, 185] width 158 height 23
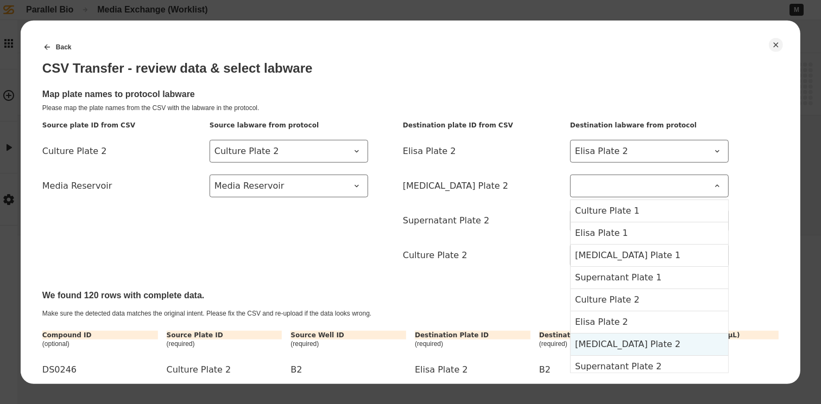
click at [650, 342] on 2-item-6 "[MEDICAL_DATA] Plate 2" at bounding box center [648, 344] width 157 height 22
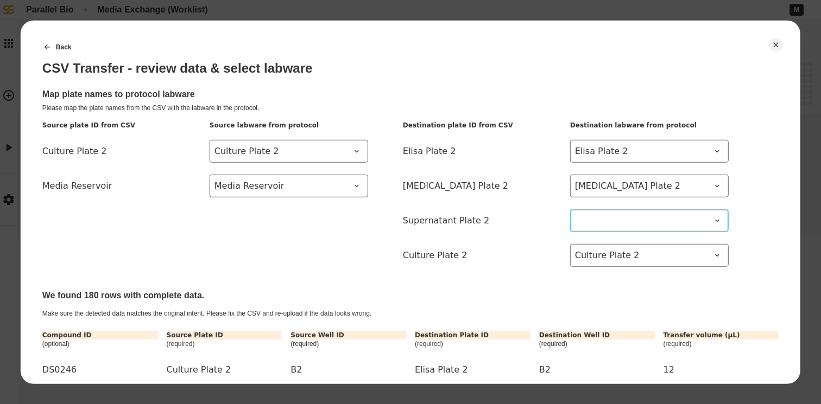
click at [648, 230] on 2 at bounding box center [649, 220] width 158 height 23
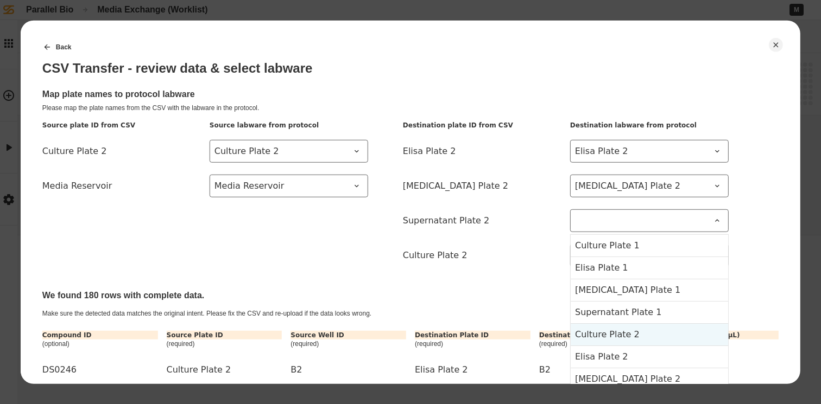
click at [641, 333] on 2-item-4 "Culture Plate 2" at bounding box center [648, 334] width 157 height 22
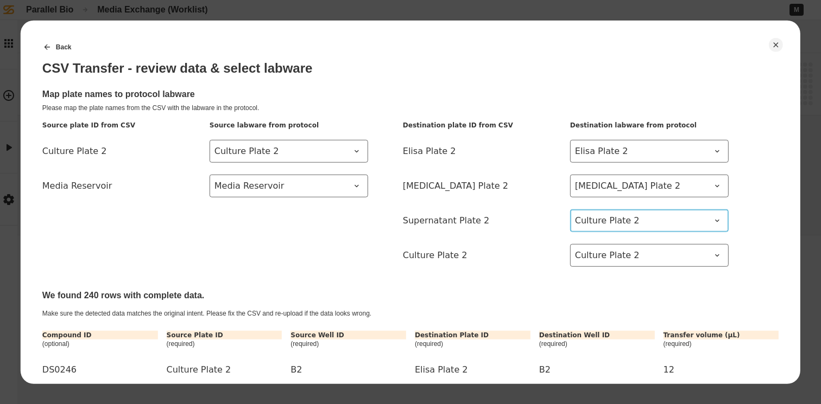
click at [651, 220] on span "Culture Plate 2" at bounding box center [643, 220] width 136 height 13
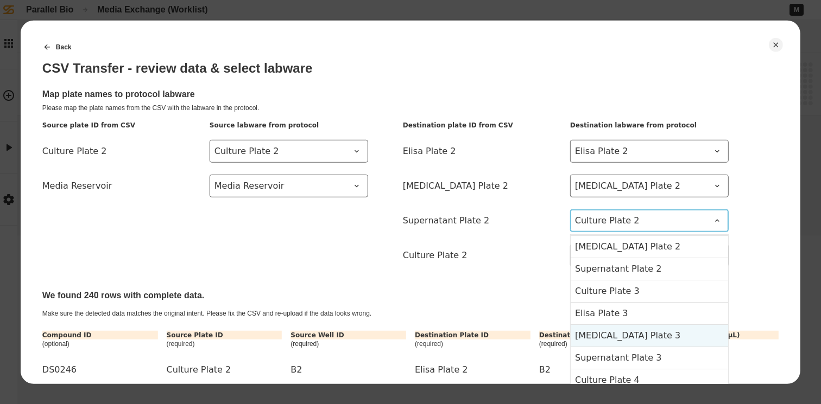
scroll to position [125, 0]
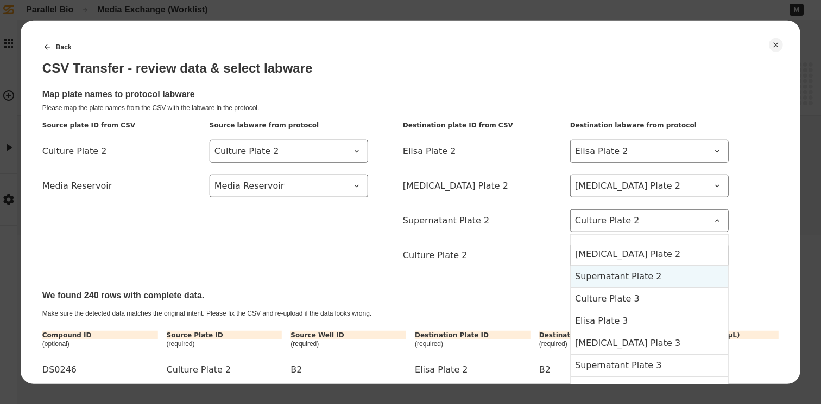
click at [659, 277] on 2-item-7 "Supernatant Plate 2" at bounding box center [648, 276] width 157 height 22
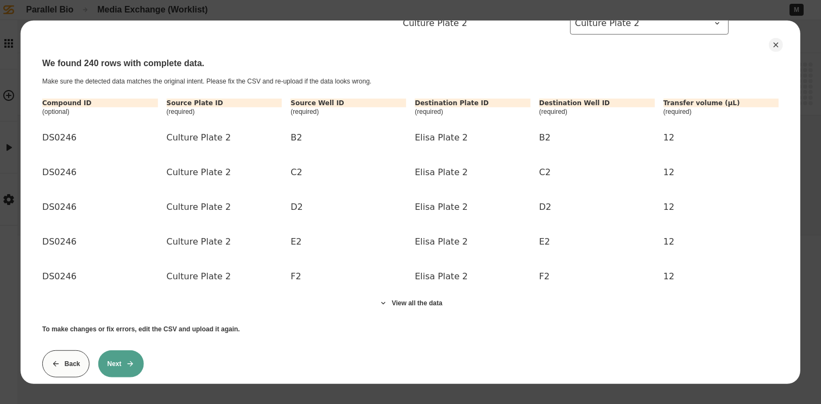
scroll to position [255, 0]
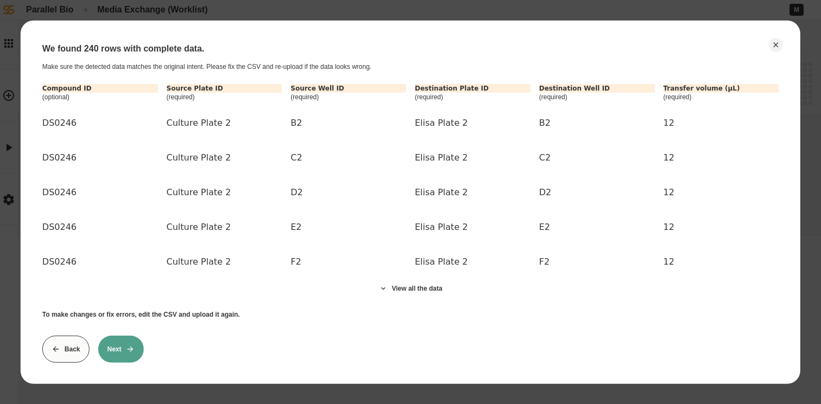
click at [136, 335] on button "Next" at bounding box center [121, 348] width 46 height 27
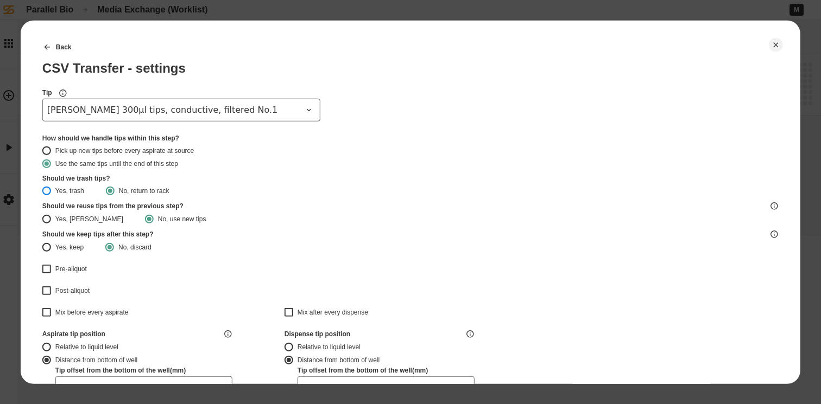
click at [49, 189] on button "Yes, trash" at bounding box center [46, 190] width 9 height 9
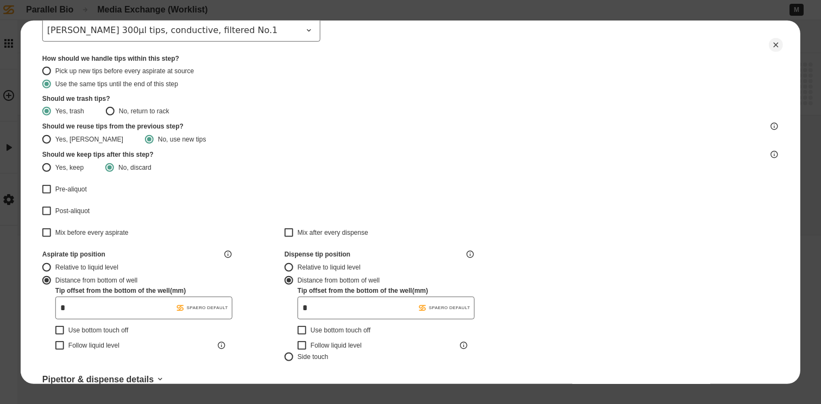
scroll to position [95, 0]
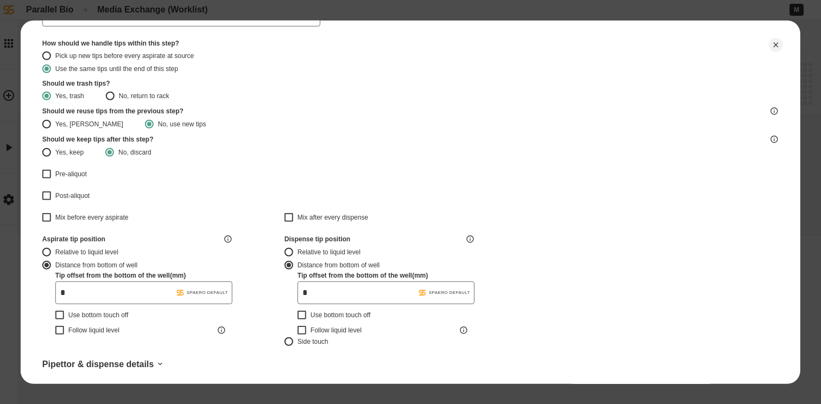
click at [148, 293] on input "*" at bounding box center [143, 292] width 177 height 23
type input "*"
drag, startPoint x: 319, startPoint y: 297, endPoint x: 277, endPoint y: 298, distance: 42.3
click at [278, 297] on div "Aspirate tip position Relative to liquid level Distance from bottom of well Tip…" at bounding box center [410, 289] width 736 height 111
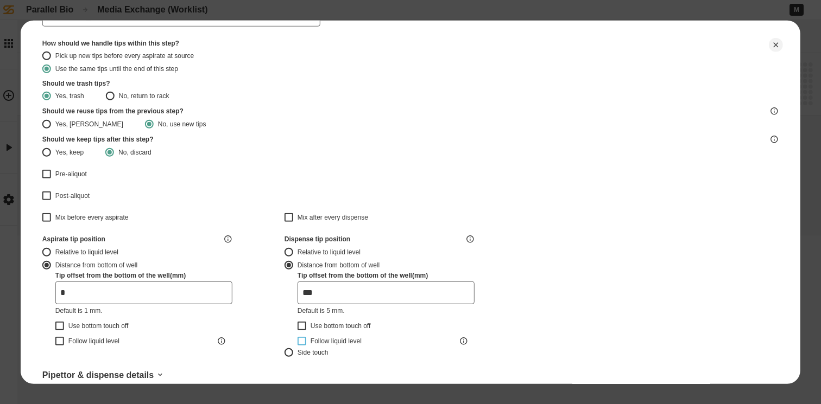
type input "***"
click at [302, 341] on button "Follow liquid level" at bounding box center [301, 340] width 9 height 9
click at [63, 341] on button "Follow liquid level" at bounding box center [59, 340] width 9 height 9
click at [47, 252] on button "Relative to liquid level" at bounding box center [46, 251] width 9 height 9
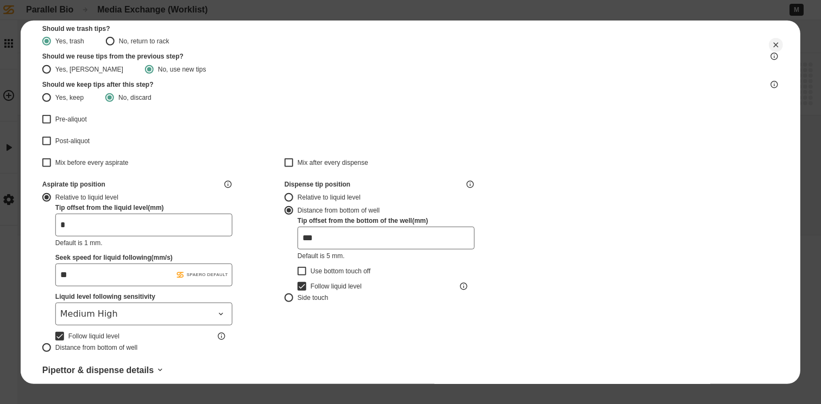
scroll to position [152, 0]
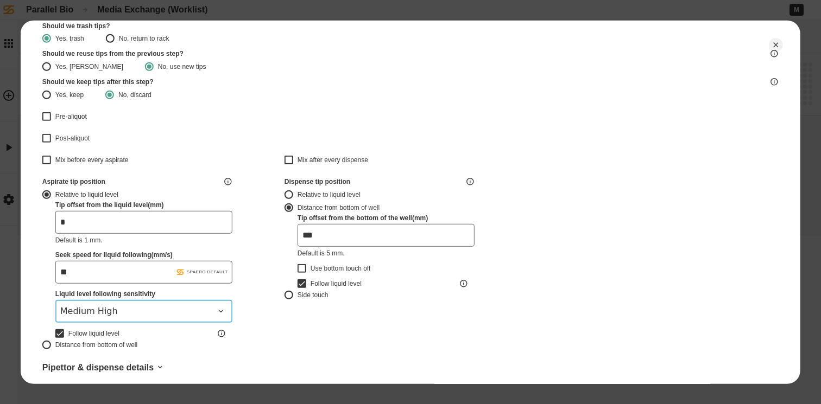
click at [166, 313] on span "Medium High" at bounding box center [137, 310] width 154 height 13
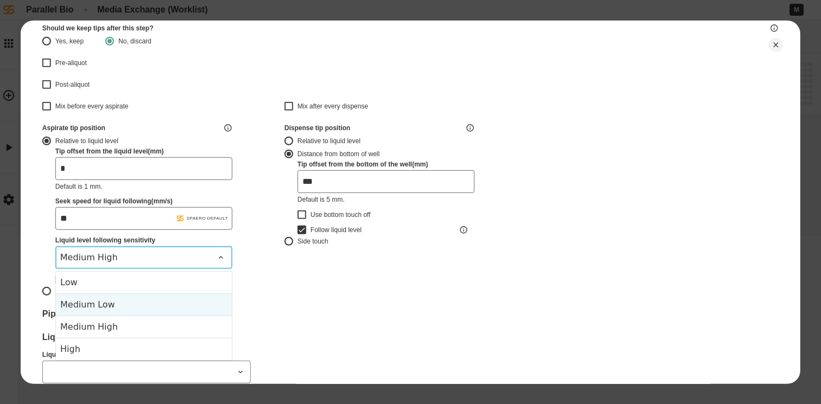
scroll to position [211, 0]
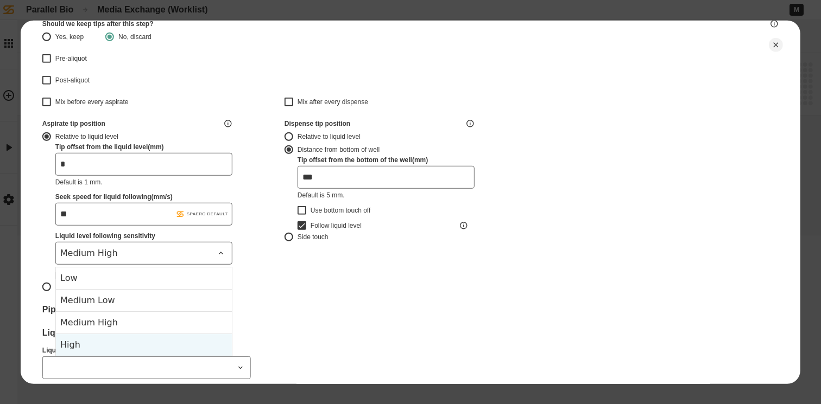
click at [141, 343] on div "High" at bounding box center [144, 344] width 176 height 22
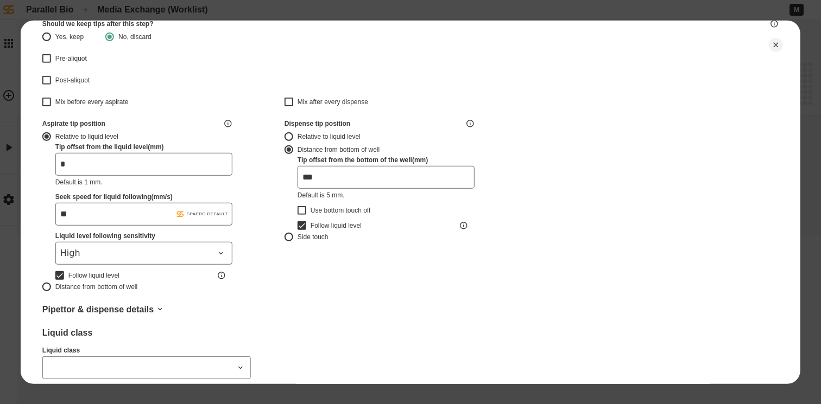
click at [293, 137] on label "Relative to liquid level" at bounding box center [379, 136] width 190 height 13
click at [293, 137] on button "Relative to liquid level" at bounding box center [288, 136] width 9 height 9
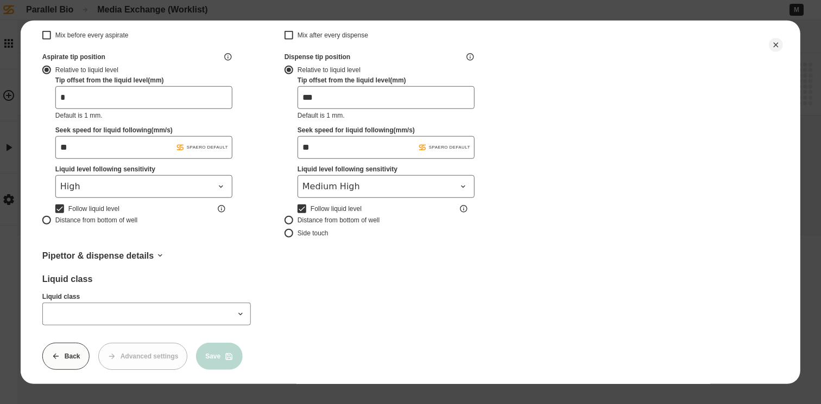
scroll to position [284, 0]
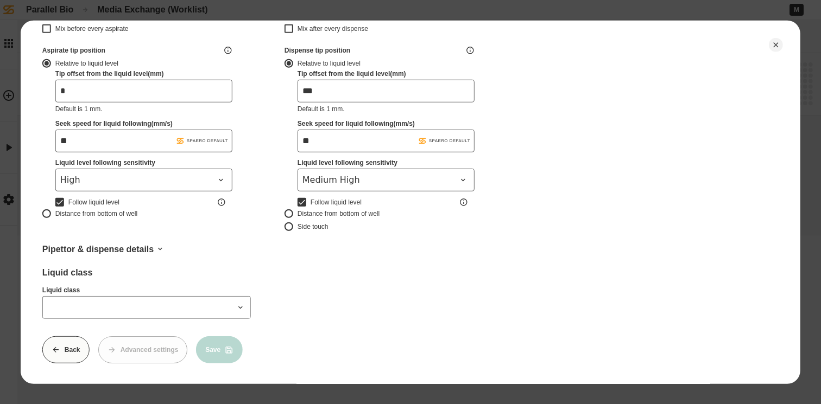
click at [125, 307] on input "Liquid class" at bounding box center [146, 307] width 208 height 23
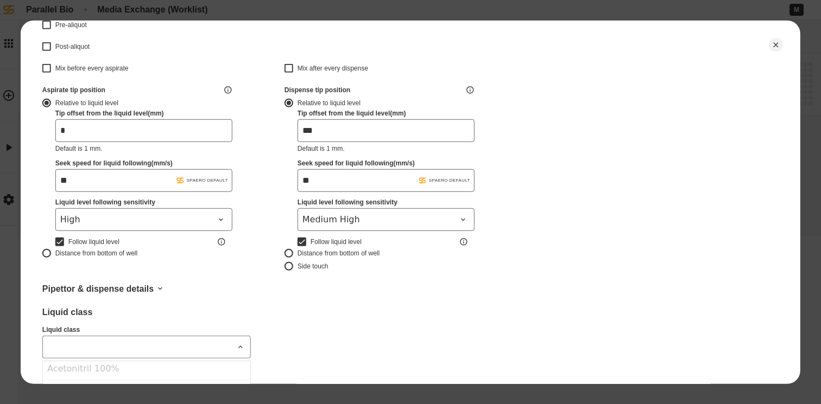
scroll to position [194, 0]
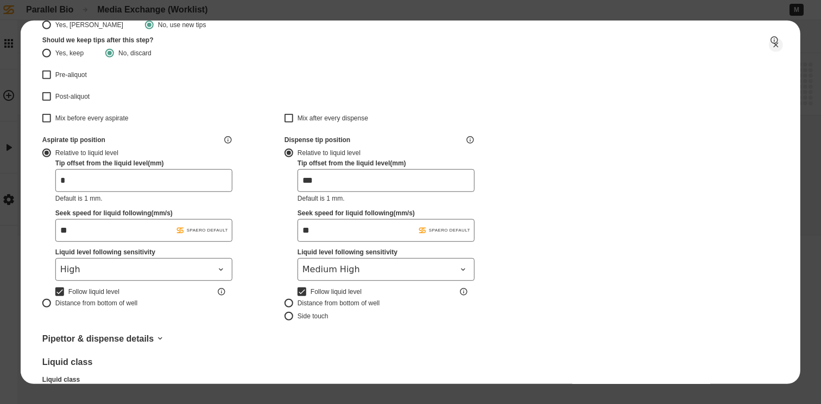
click at [509, 286] on div "Aspirate tip position Relative to liquid level Tip offset from the liquid level…" at bounding box center [410, 227] width 736 height 185
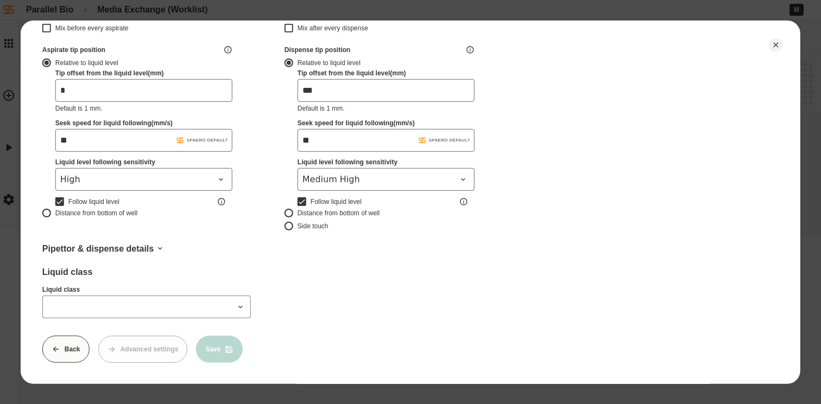
click at [238, 302] on icon at bounding box center [240, 306] width 9 height 9
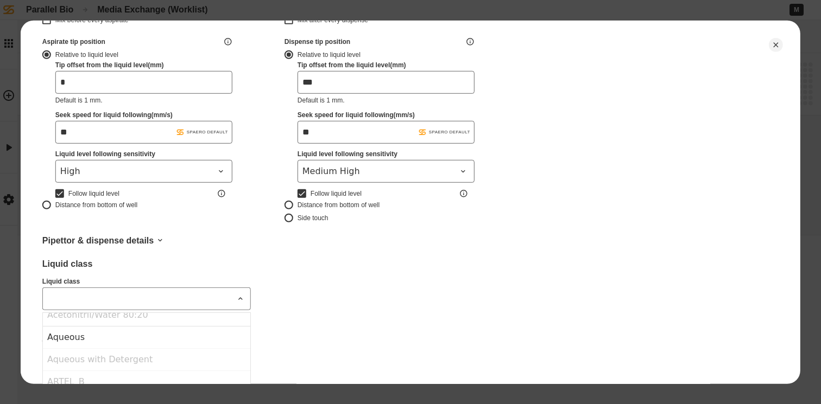
scroll to position [60, 0]
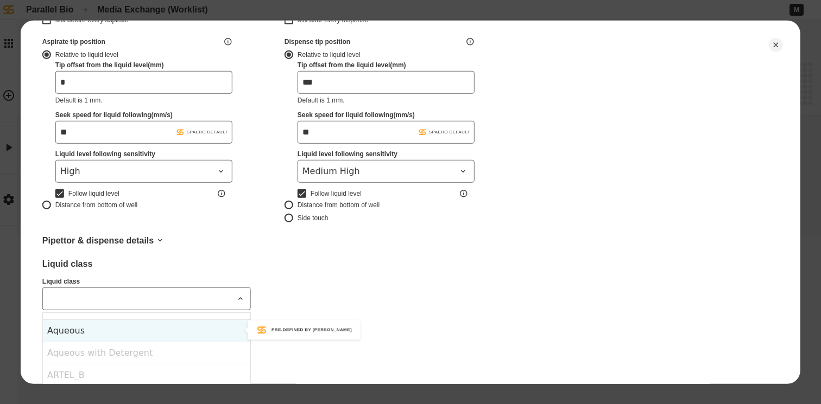
click at [215, 333] on div "Aqueous" at bounding box center [146, 330] width 207 height 22
type input "*******"
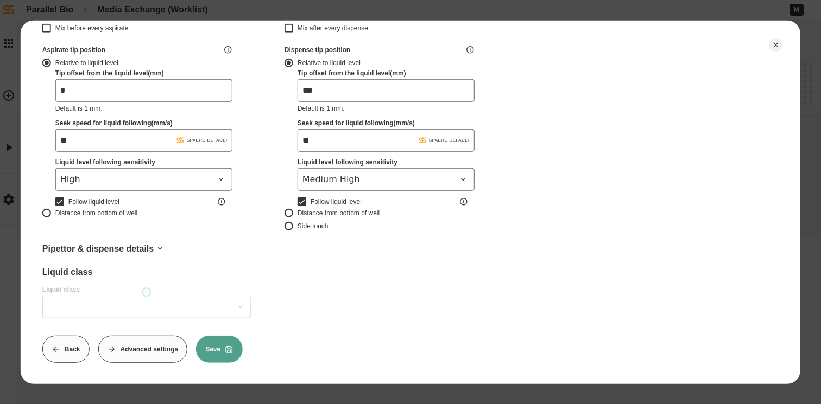
type input "*******"
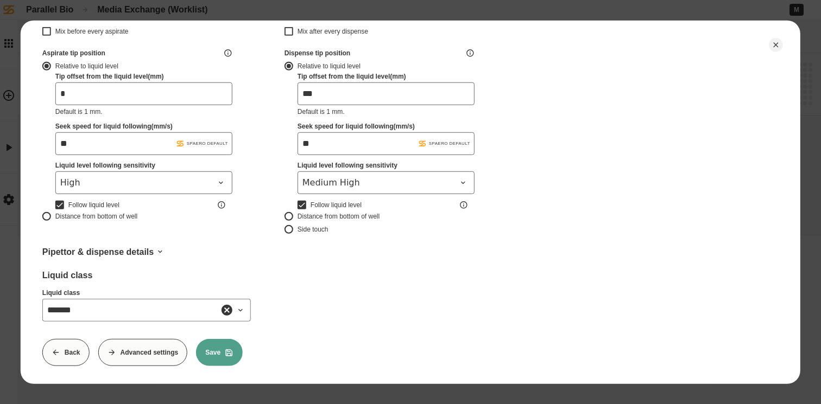
scroll to position [287, 0]
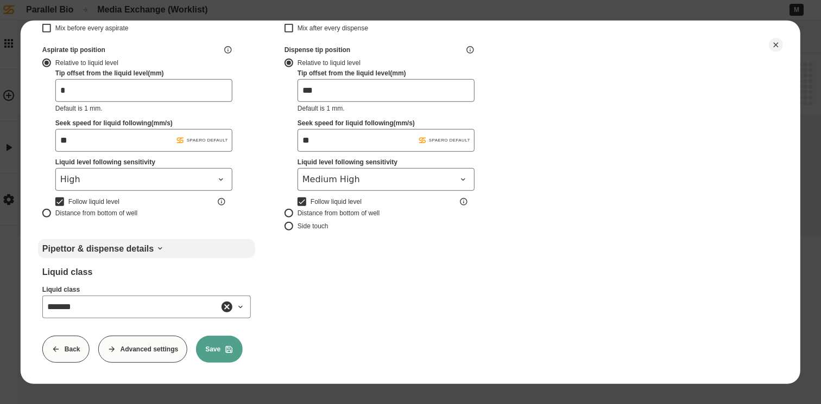
click at [159, 247] on icon at bounding box center [160, 248] width 4 height 2
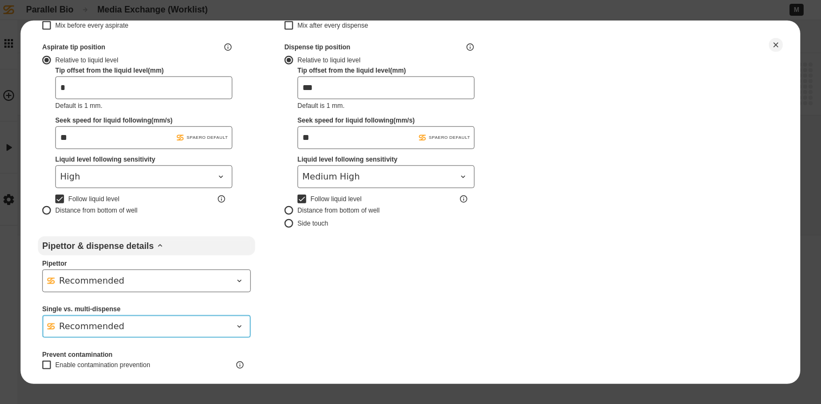
click at [181, 333] on button "Recommended" at bounding box center [146, 326] width 208 height 23
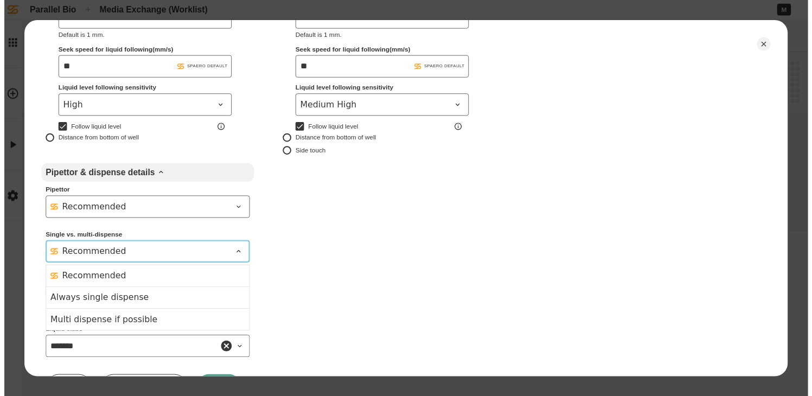
scroll to position [411, 0]
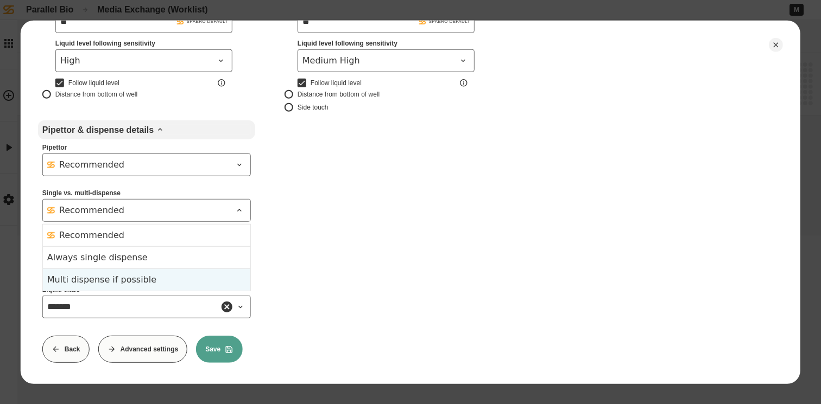
click at [158, 273] on div "Multi dispense if possible" at bounding box center [146, 279] width 199 height 13
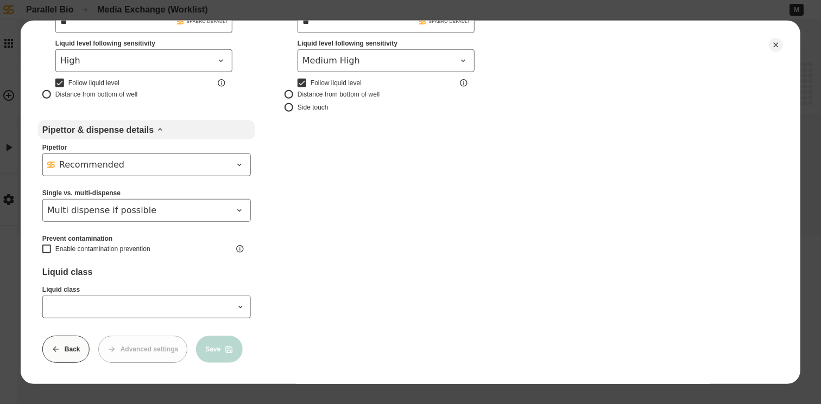
click at [243, 302] on icon at bounding box center [240, 306] width 9 height 9
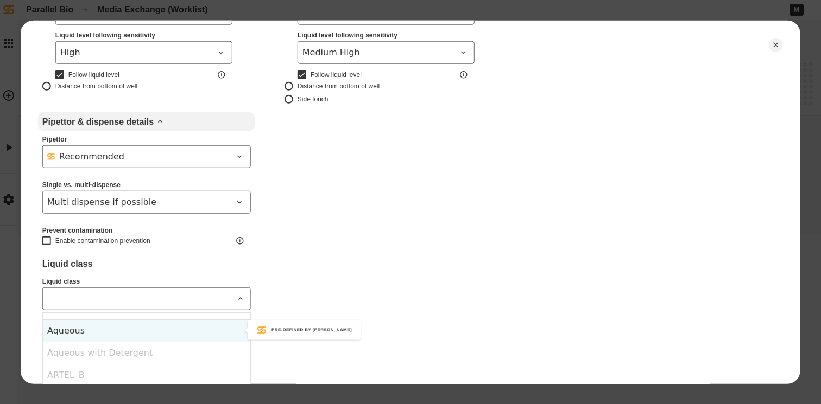
click at [134, 330] on div "Aqueous" at bounding box center [146, 330] width 207 height 22
type input "*******"
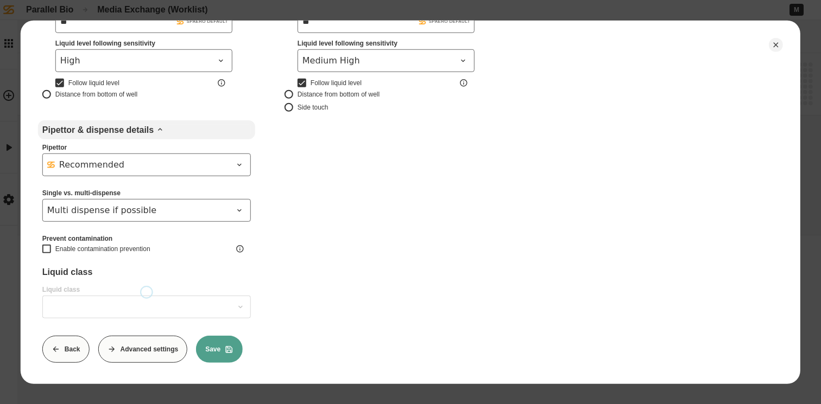
type input "*******"
click at [215, 341] on button "Save" at bounding box center [219, 348] width 47 height 27
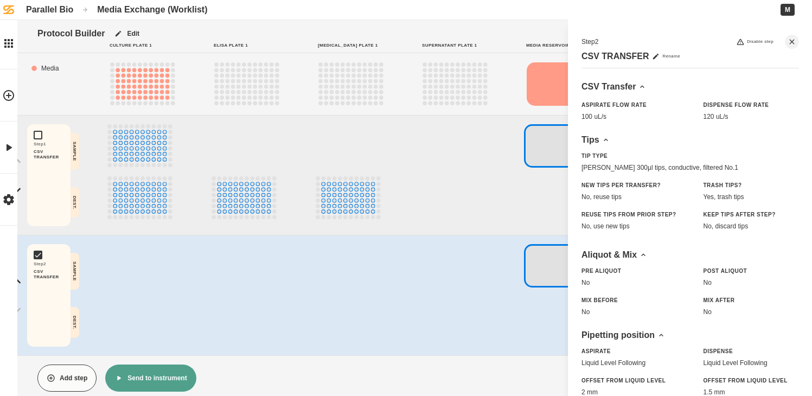
scroll to position [8, 0]
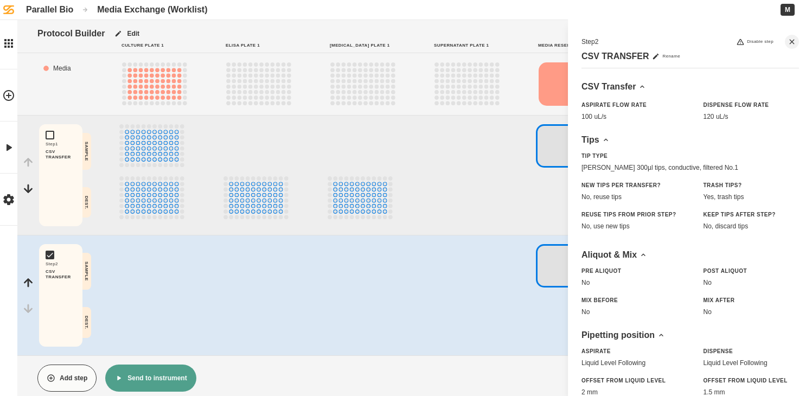
click at [69, 372] on button "Add step" at bounding box center [66, 378] width 59 height 27
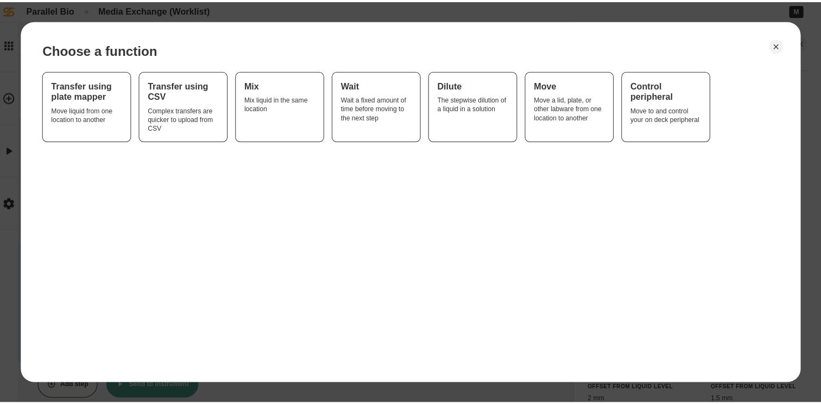
scroll to position [0, 0]
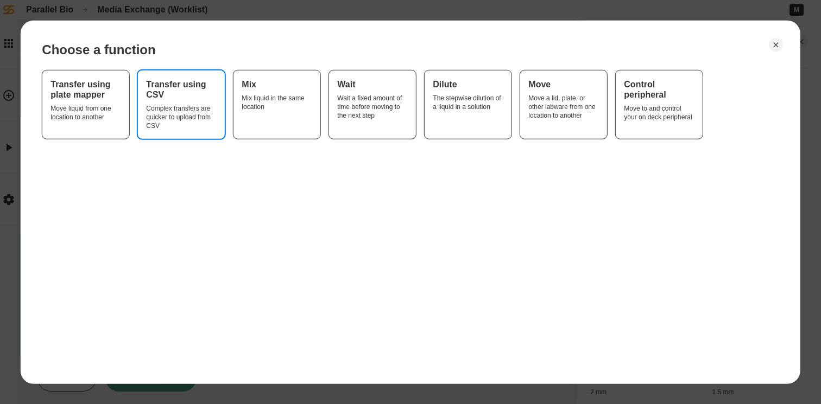
click at [173, 106] on div "Complex transfers are quicker to upload from CSV" at bounding box center [181, 117] width 69 height 26
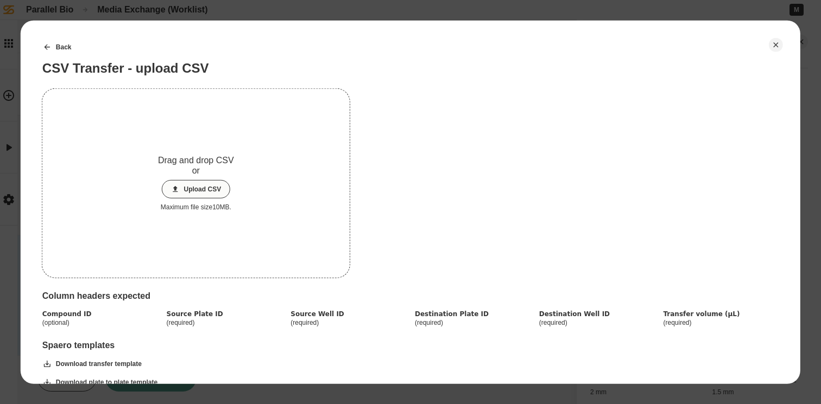
click at [202, 183] on button "Upload CSV" at bounding box center [195, 189] width 69 height 18
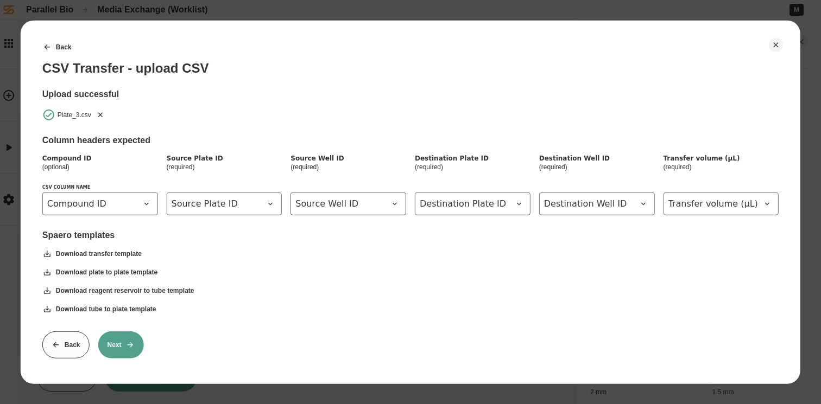
click at [129, 351] on button "Next" at bounding box center [121, 344] width 46 height 27
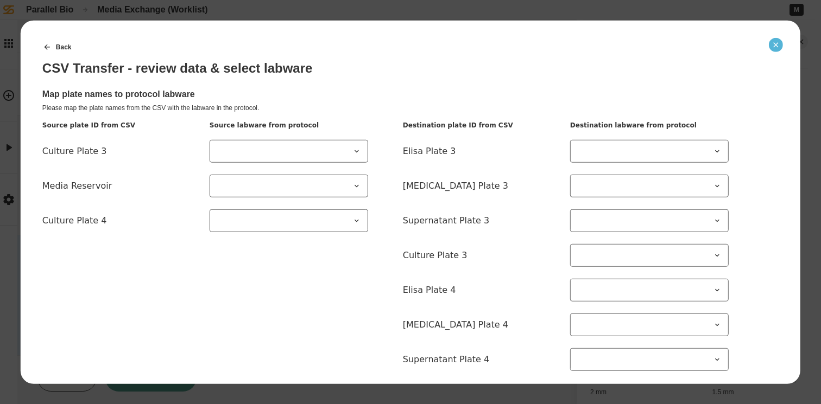
click at [773, 46] on icon "Close" at bounding box center [775, 44] width 9 height 9
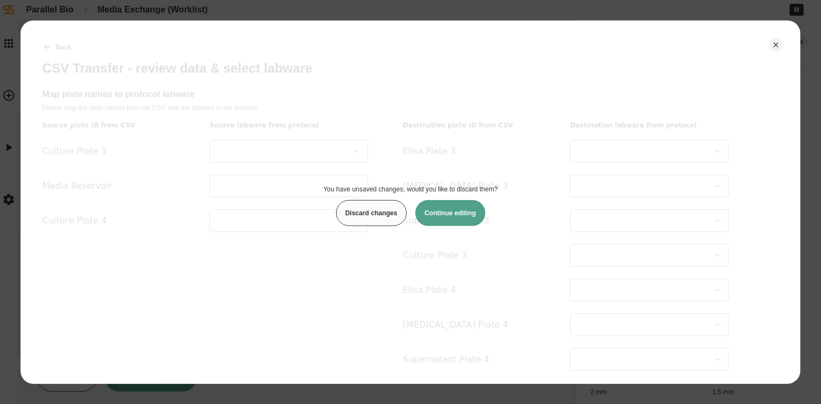
click at [370, 217] on button "Discard changes" at bounding box center [371, 213] width 71 height 26
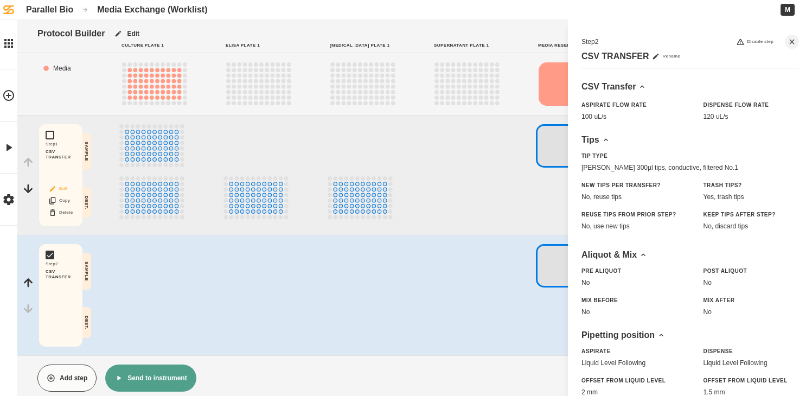
click at [60, 189] on button "Edit" at bounding box center [60, 189] width 35 height 14
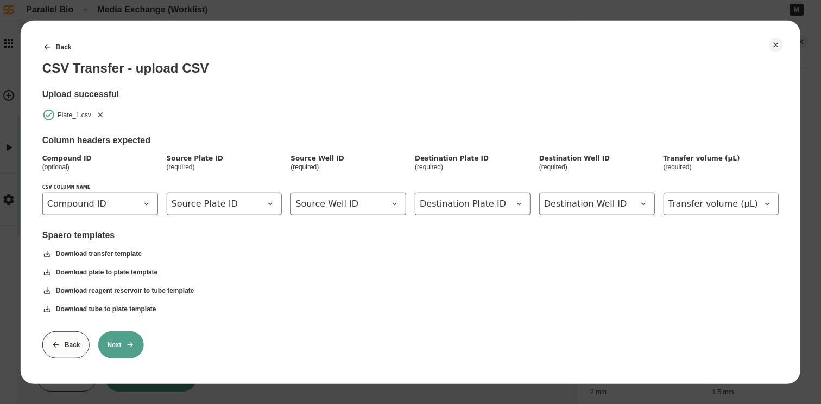
click at [120, 340] on button "Next" at bounding box center [121, 344] width 46 height 27
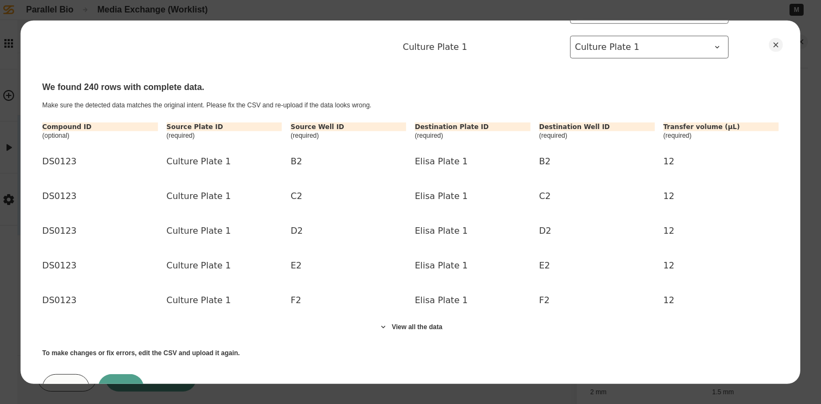
scroll to position [255, 0]
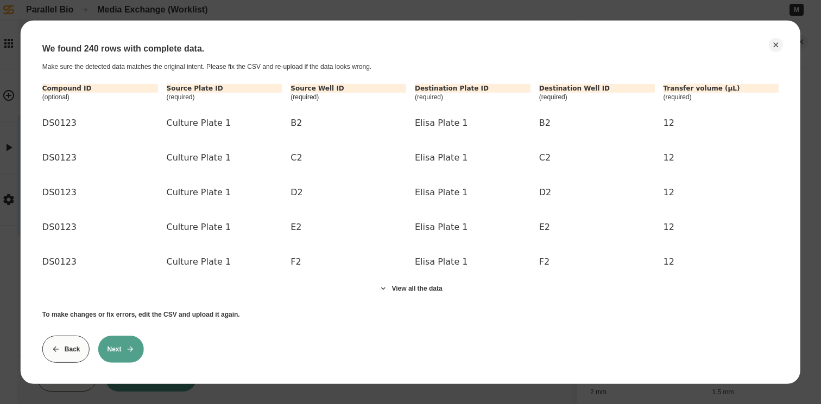
click at [127, 345] on icon at bounding box center [130, 349] width 9 height 9
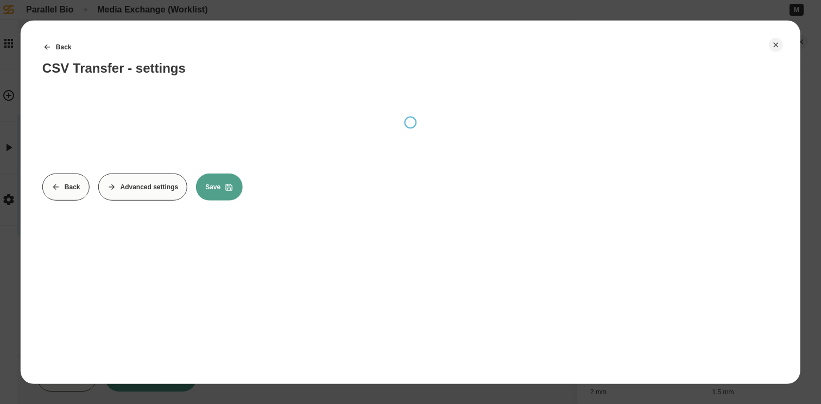
scroll to position [0, 0]
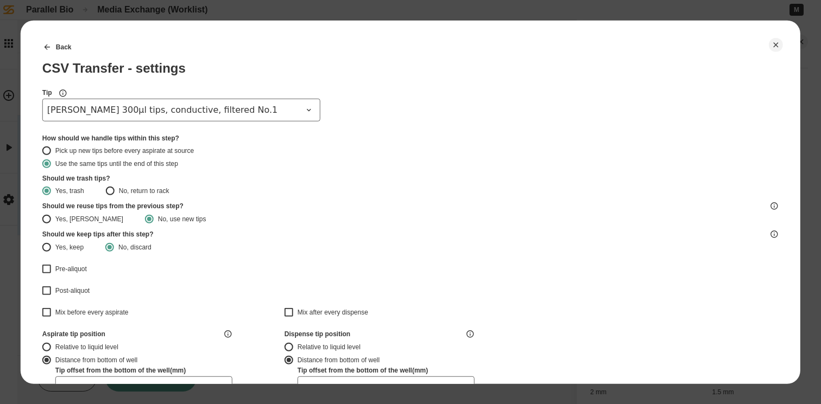
type input "*******"
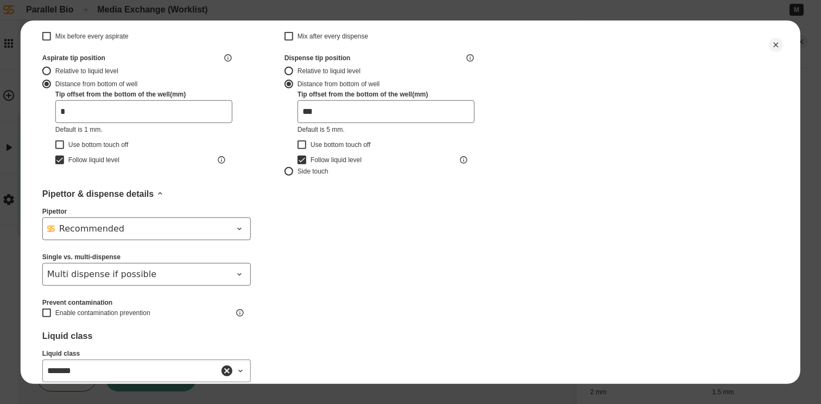
scroll to position [279, 0]
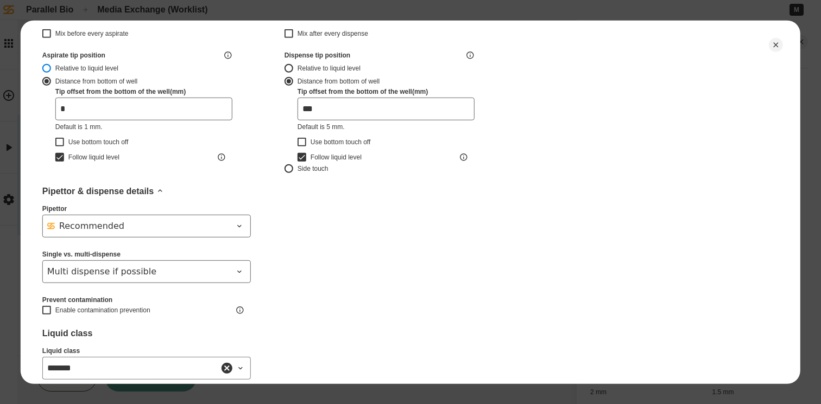
click at [49, 68] on button "Relative to liquid level" at bounding box center [46, 67] width 9 height 9
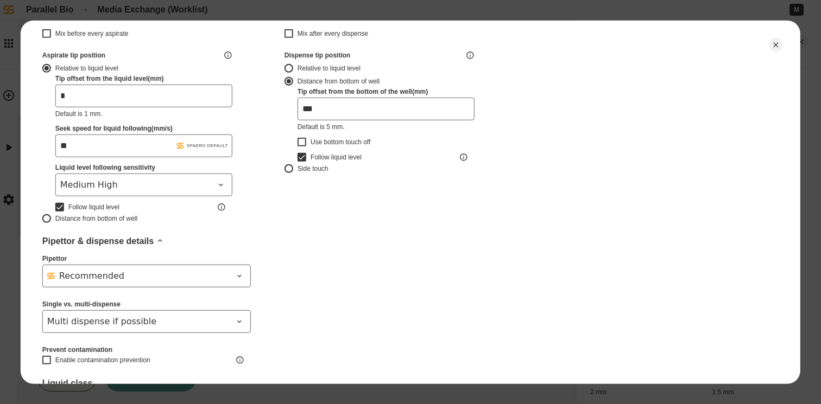
type input "*******"
click at [122, 183] on span "Medium High" at bounding box center [137, 184] width 154 height 13
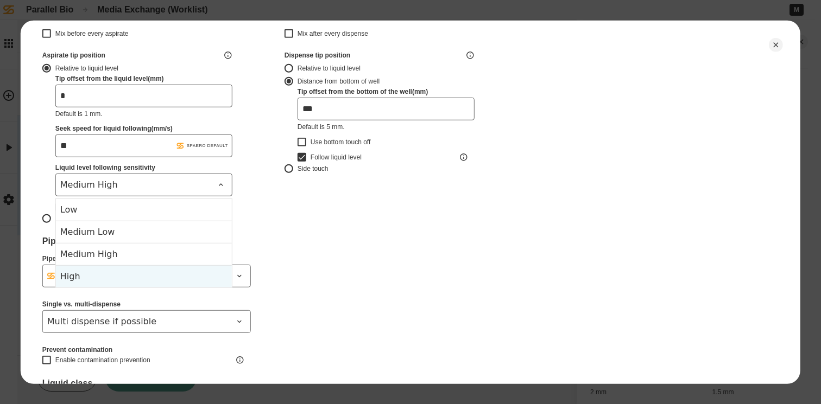
click at [114, 273] on div "High" at bounding box center [144, 276] width 176 height 22
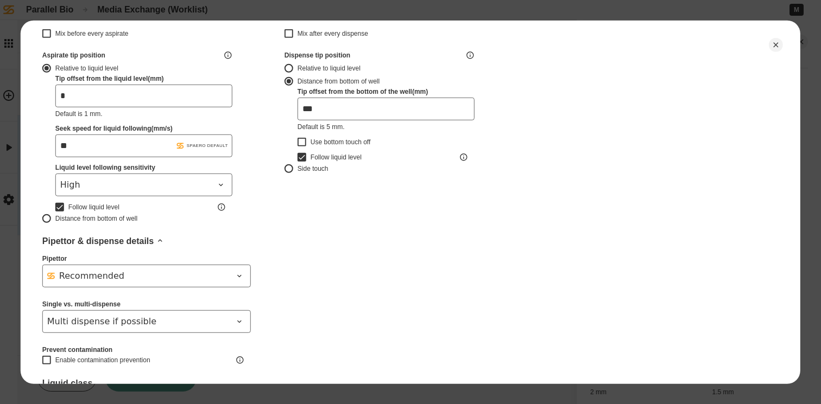
type input "*******"
click at [291, 66] on button "Relative to liquid level" at bounding box center [288, 67] width 9 height 9
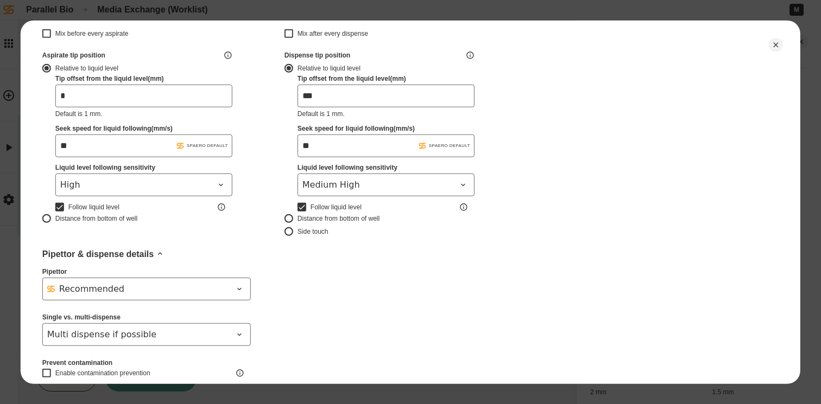
type input "*******"
click at [341, 188] on span "Medium High" at bounding box center [379, 184] width 154 height 13
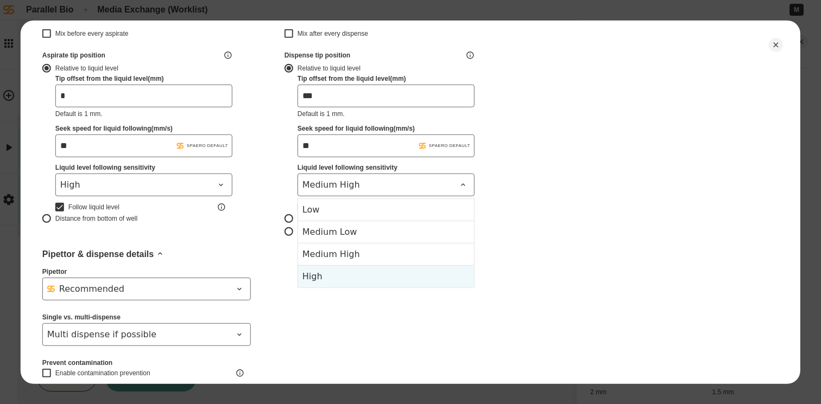
click at [334, 276] on div "High" at bounding box center [386, 276] width 176 height 22
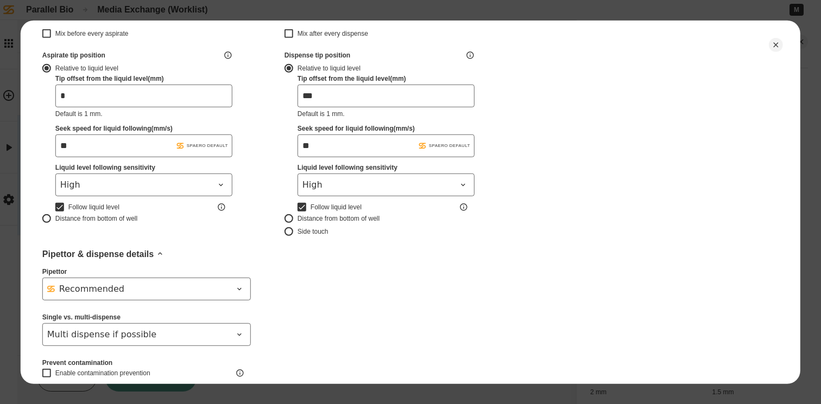
type input "*******"
click at [355, 312] on div "Back CSV Transfer - settings Tip [PERSON_NAME] 300µl tips, conductive, filtered…" at bounding box center [410, 120] width 736 height 733
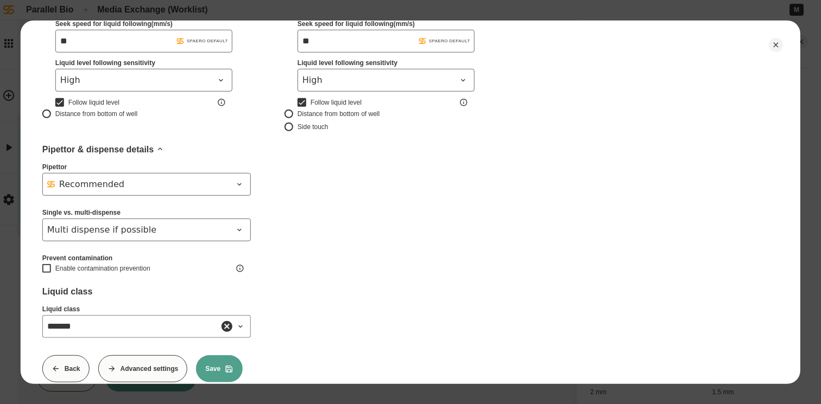
scroll to position [411, 0]
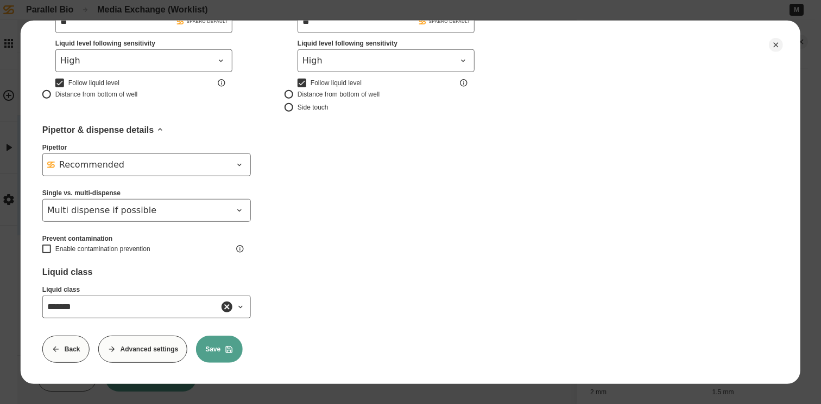
click at [213, 335] on button "Save" at bounding box center [219, 348] width 47 height 27
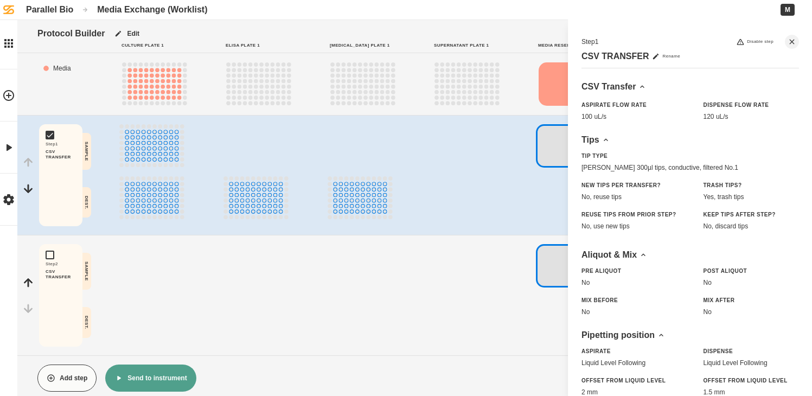
click at [71, 372] on button "Add step" at bounding box center [66, 378] width 59 height 27
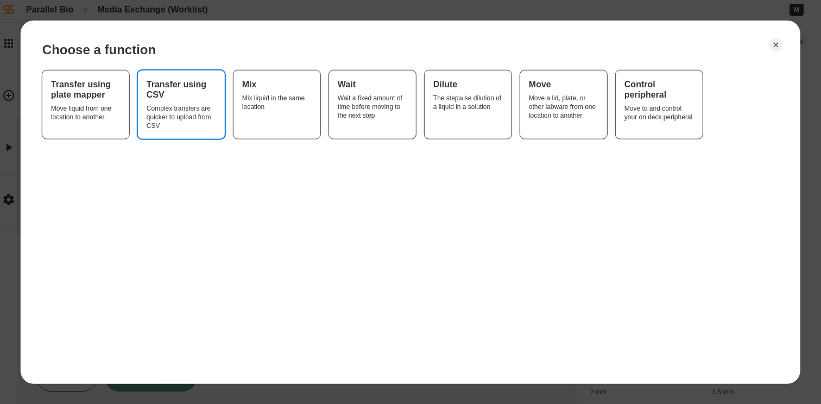
click at [172, 100] on div "Transfer using CSV Complex transfers are quicker to upload from CSV" at bounding box center [181, 104] width 69 height 51
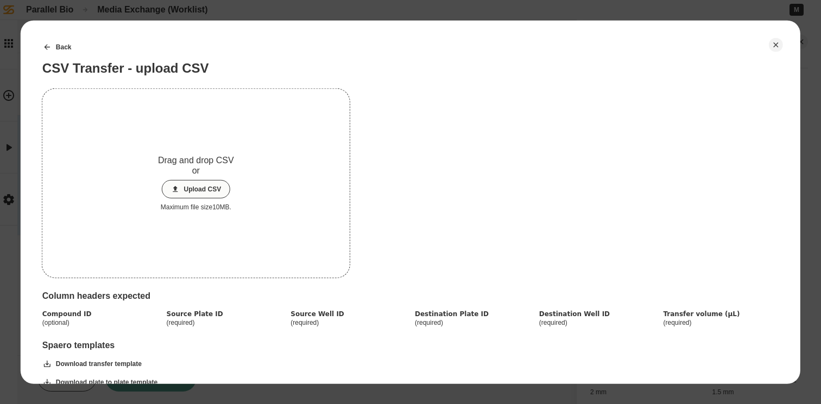
click at [196, 187] on button "Upload CSV" at bounding box center [195, 189] width 69 height 18
click at [194, 192] on button "Upload CSV" at bounding box center [195, 189] width 69 height 18
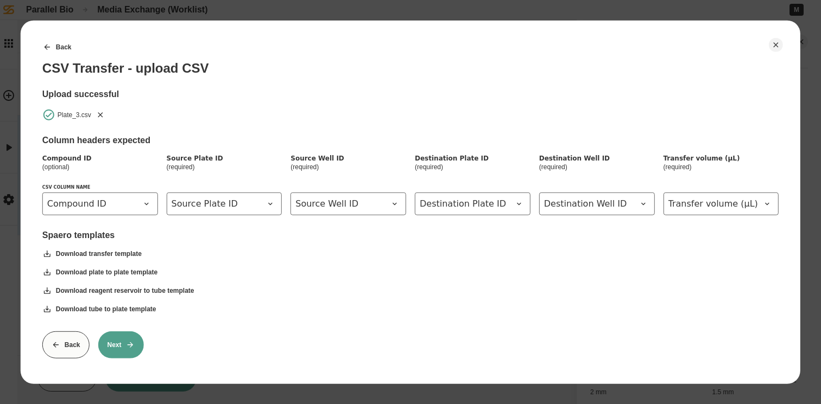
click at [99, 343] on button "Next" at bounding box center [121, 344] width 46 height 27
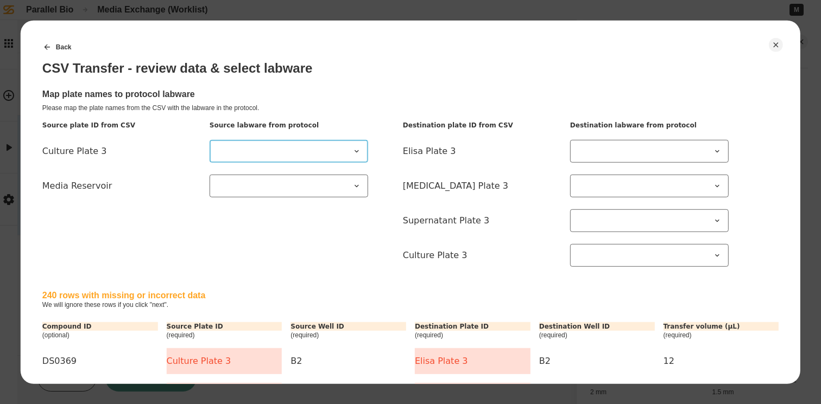
click at [347, 142] on 3 at bounding box center [288, 150] width 158 height 23
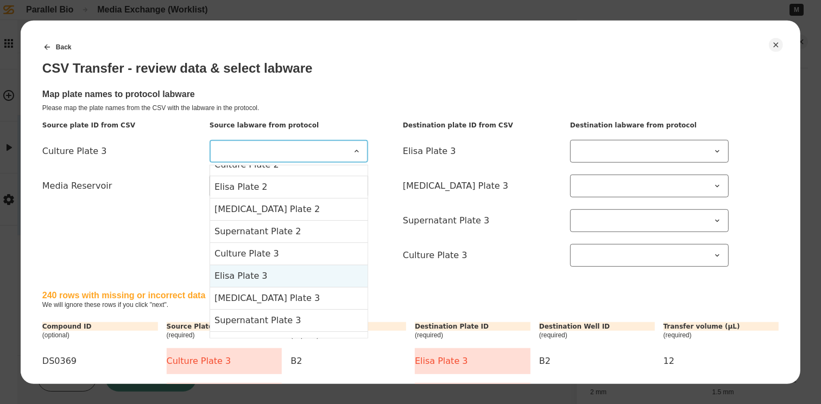
scroll to position [116, 0]
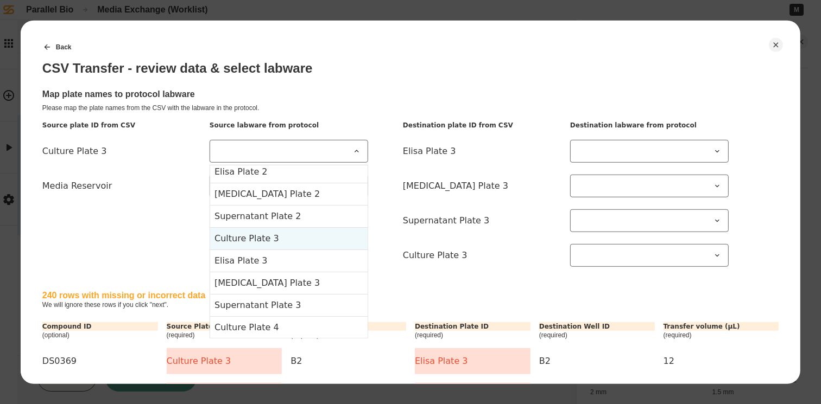
click at [304, 240] on 3-item-8 "Culture Plate 3" at bounding box center [288, 238] width 157 height 22
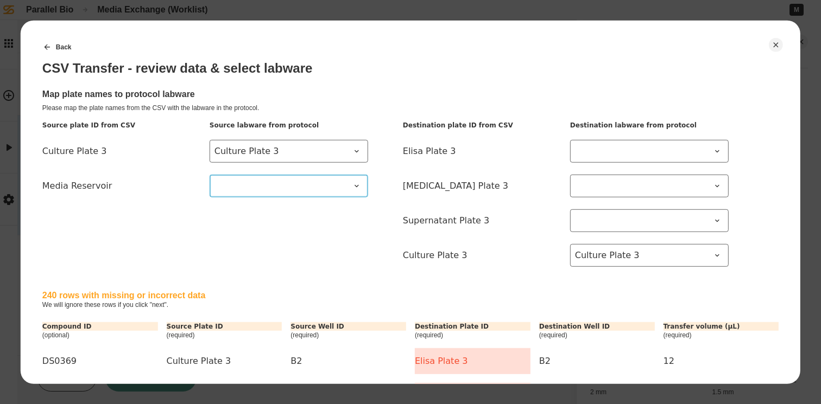
click at [325, 192] on span at bounding box center [282, 185] width 136 height 13
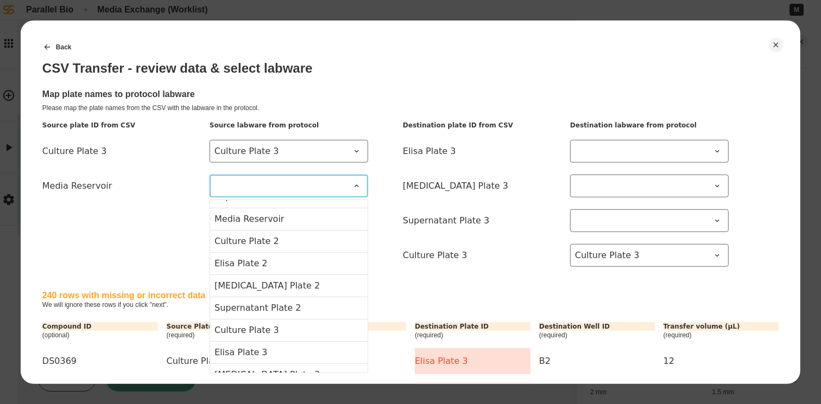
scroll to position [0, 0]
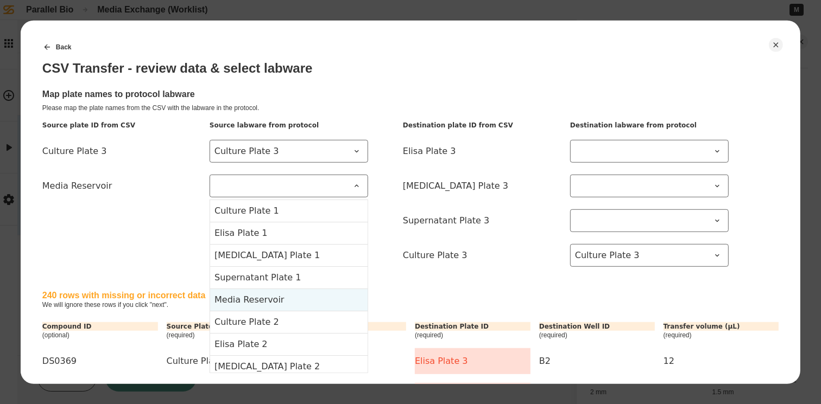
click at [298, 301] on Reservoir-item-4 "Media Reservoir" at bounding box center [288, 299] width 157 height 22
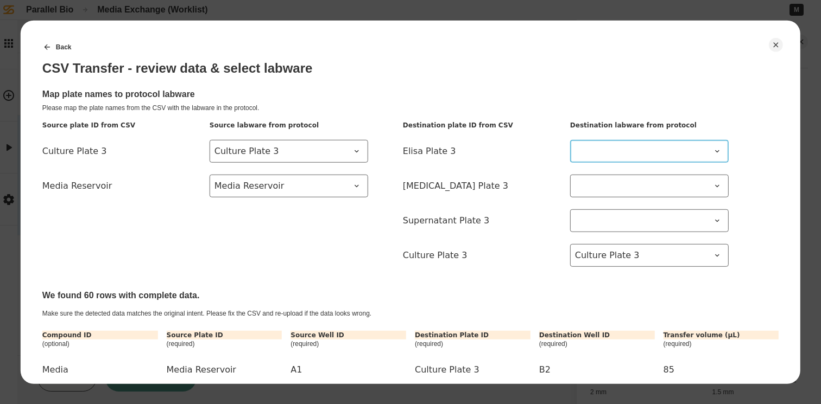
click at [675, 157] on span at bounding box center [643, 150] width 136 height 13
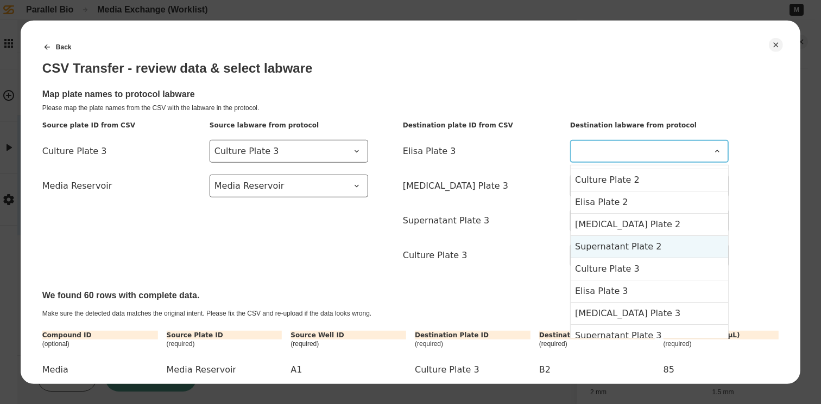
scroll to position [93, 0]
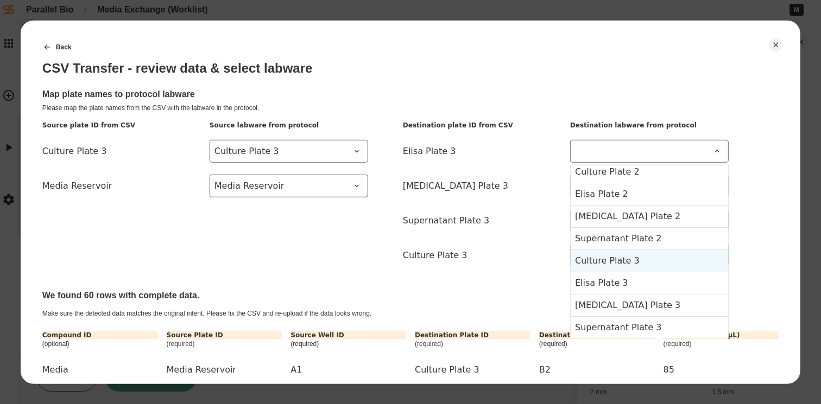
click at [656, 260] on 3-item-8 "Culture Plate 3" at bounding box center [648, 260] width 157 height 22
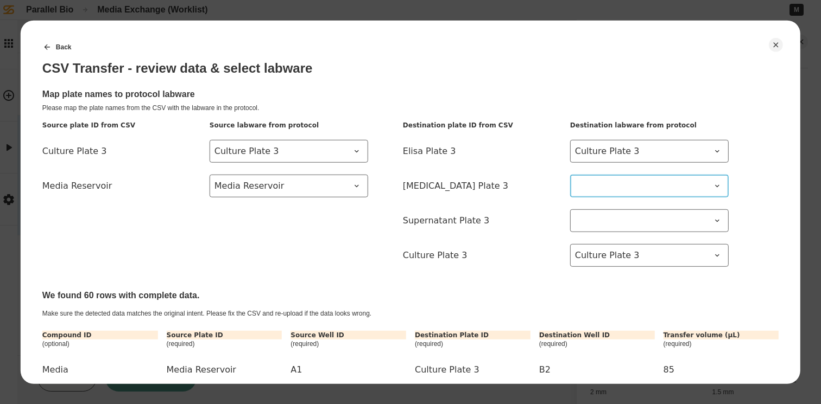
click at [669, 185] on span at bounding box center [643, 185] width 136 height 13
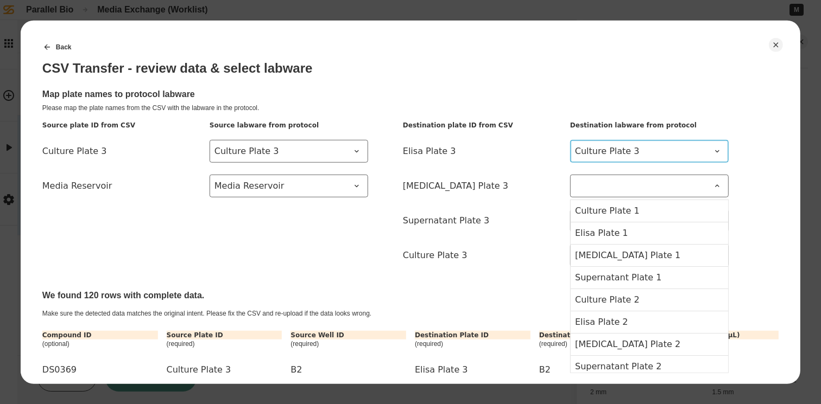
click at [690, 157] on span "Culture Plate 3" at bounding box center [643, 150] width 136 height 13
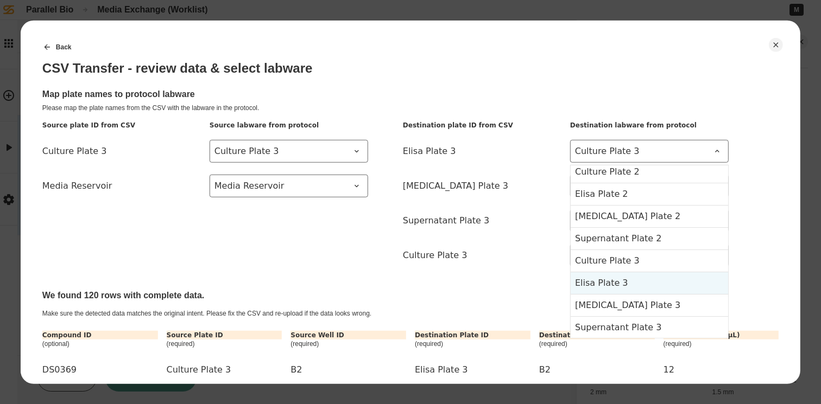
click at [658, 281] on 3-item-9 "Elisa Plate 3" at bounding box center [648, 282] width 157 height 22
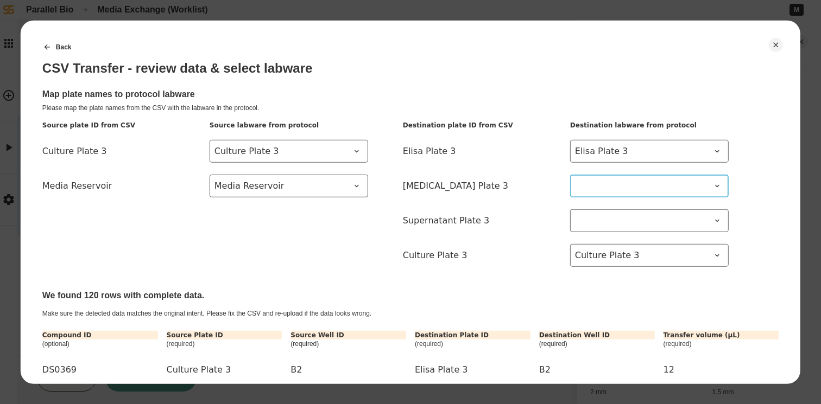
click at [666, 188] on span at bounding box center [643, 185] width 136 height 13
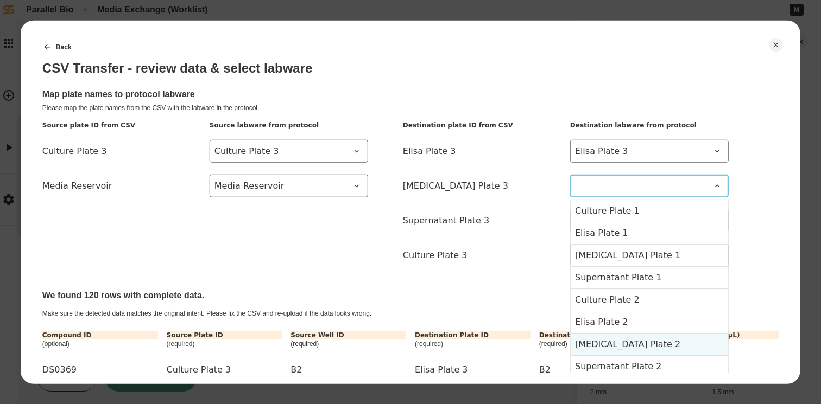
scroll to position [83, 0]
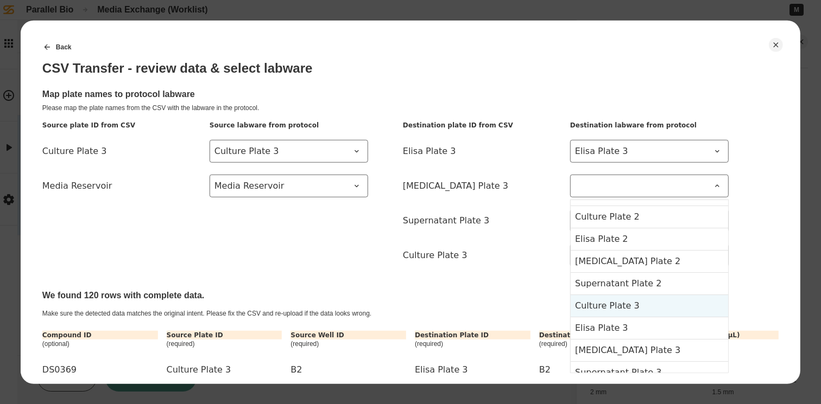
click at [642, 307] on 3-item-8 "Culture Plate 3" at bounding box center [648, 305] width 157 height 22
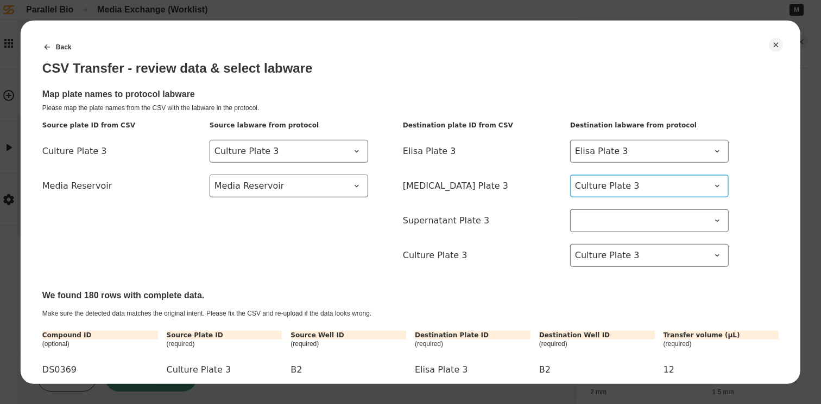
click at [676, 182] on span "Culture Plate 3" at bounding box center [643, 185] width 136 height 13
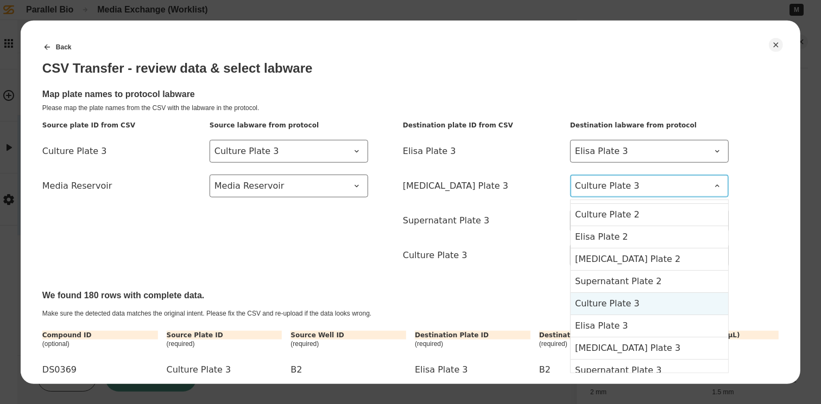
scroll to position [182, 0]
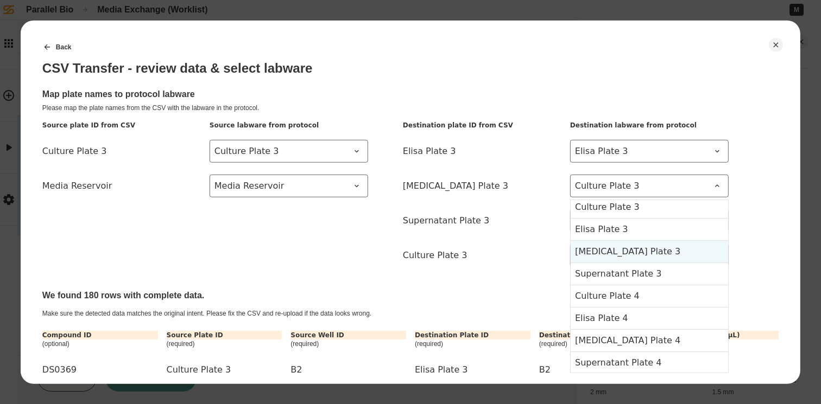
click at [641, 255] on 3-item-10 "[MEDICAL_DATA] Plate 3" at bounding box center [648, 251] width 157 height 22
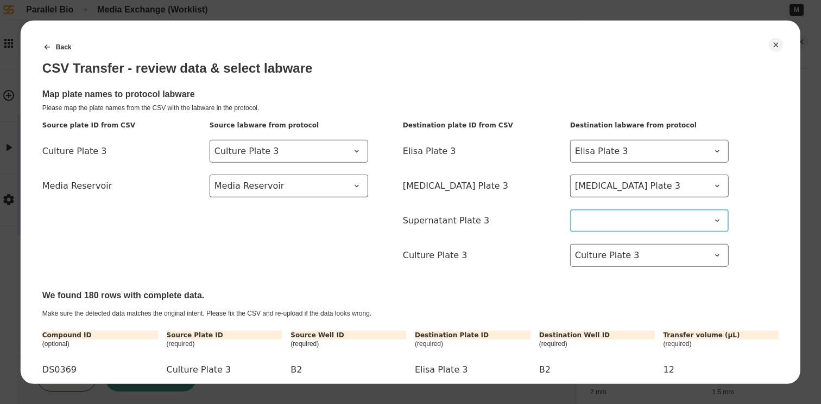
click at [666, 218] on span at bounding box center [643, 220] width 136 height 13
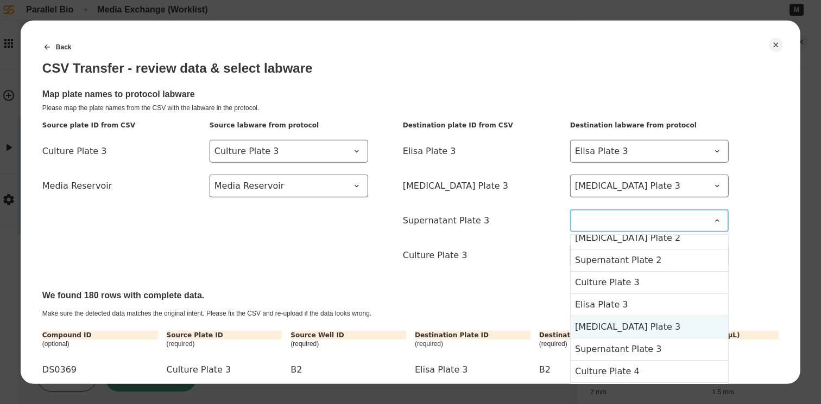
scroll to position [186, 0]
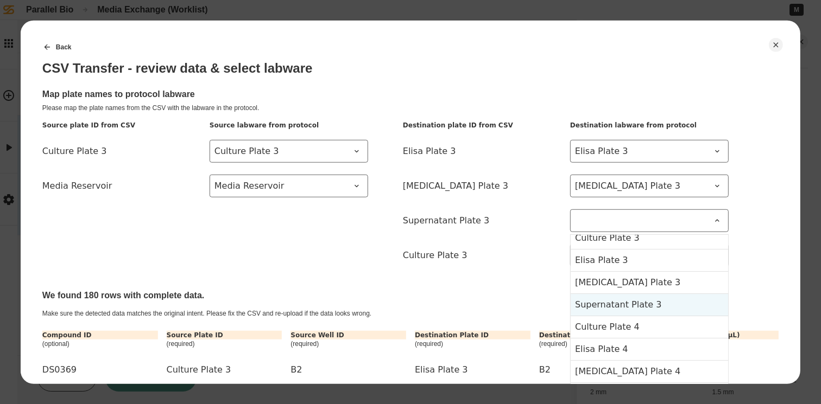
click at [659, 306] on 3-item-11 "Supernatant Plate 3" at bounding box center [648, 304] width 157 height 22
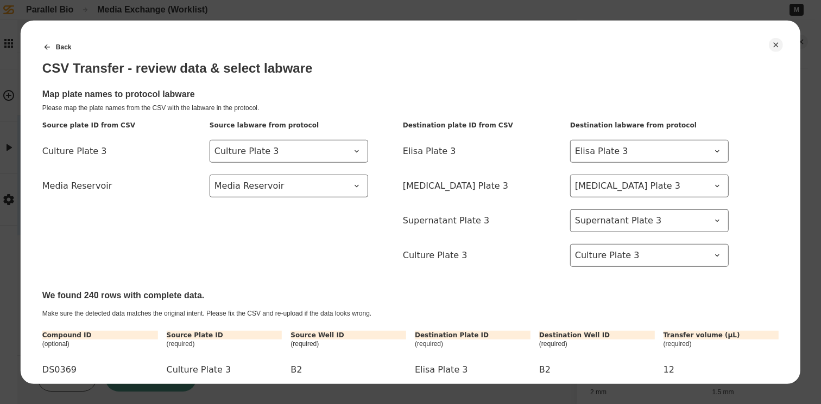
click at [470, 291] on div "We found 240 rows with complete data." at bounding box center [410, 295] width 736 height 10
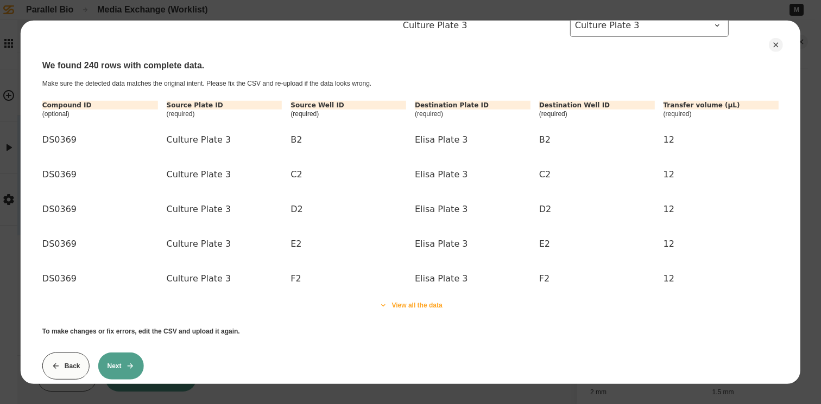
scroll to position [255, 0]
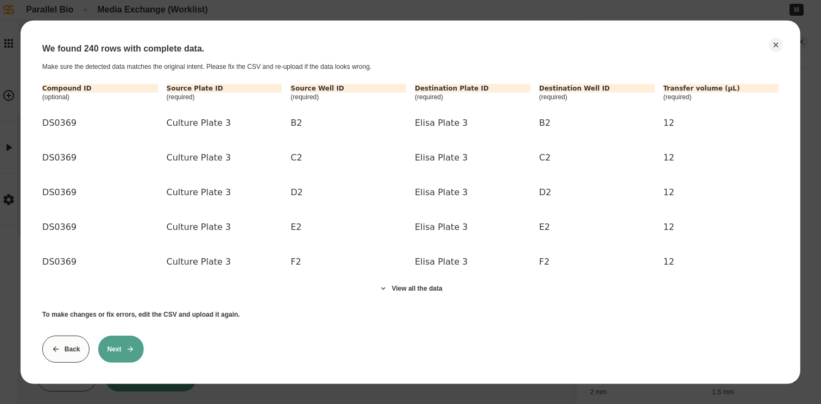
click at [129, 345] on icon at bounding box center [130, 349] width 9 height 9
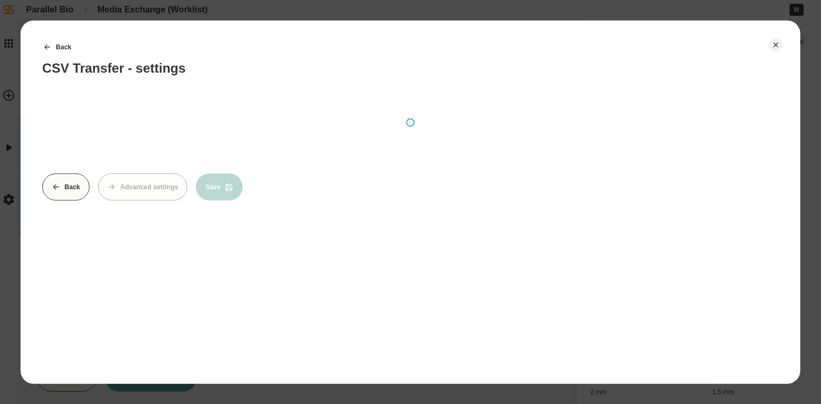
scroll to position [0, 0]
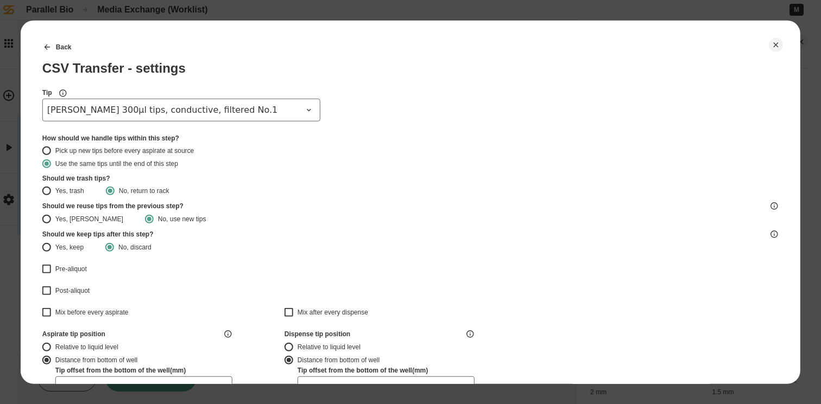
click at [52, 189] on label "Yes, trash" at bounding box center [73, 190] width 63 height 13
click at [51, 189] on button "Yes, trash" at bounding box center [46, 190] width 9 height 9
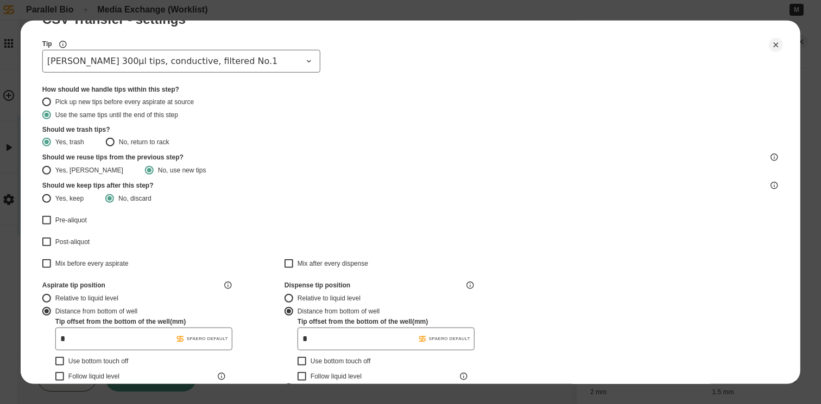
scroll to position [52, 0]
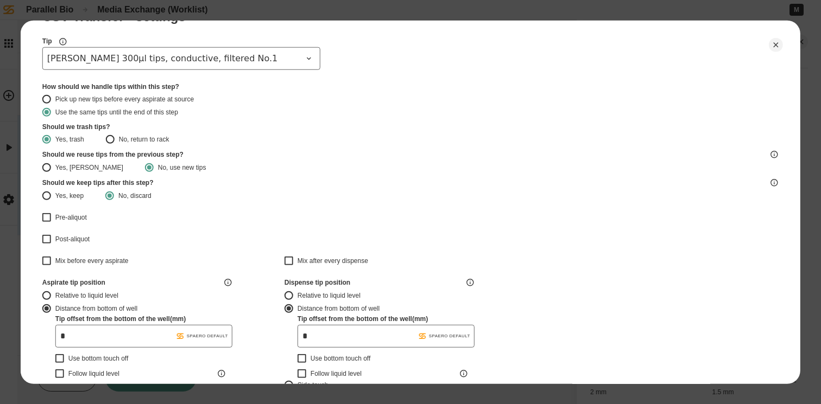
click at [115, 293] on div "Relative to liquid level" at bounding box center [132, 295] width 155 height 9
click at [51, 293] on button "Relative to liquid level" at bounding box center [46, 295] width 9 height 9
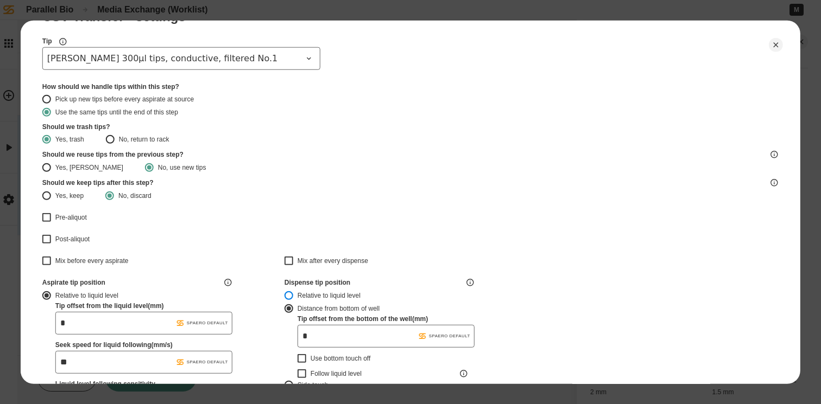
click at [293, 294] on button "Relative to liquid level" at bounding box center [288, 295] width 9 height 9
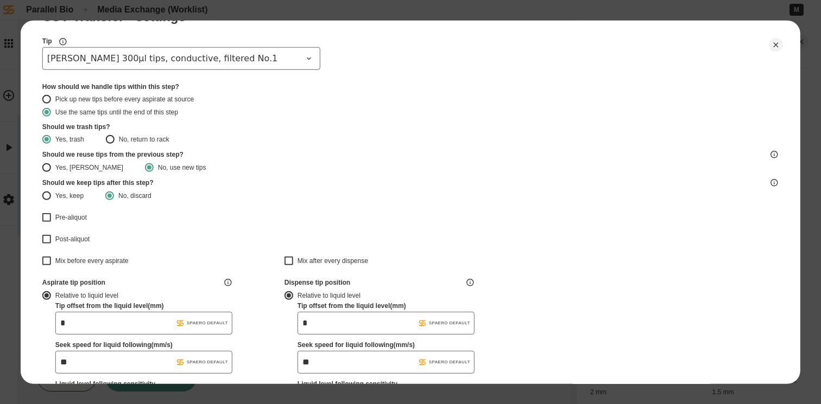
drag, startPoint x: 66, startPoint y: 316, endPoint x: 55, endPoint y: 317, distance: 11.4
click at [55, 317] on input "*" at bounding box center [143, 323] width 177 height 23
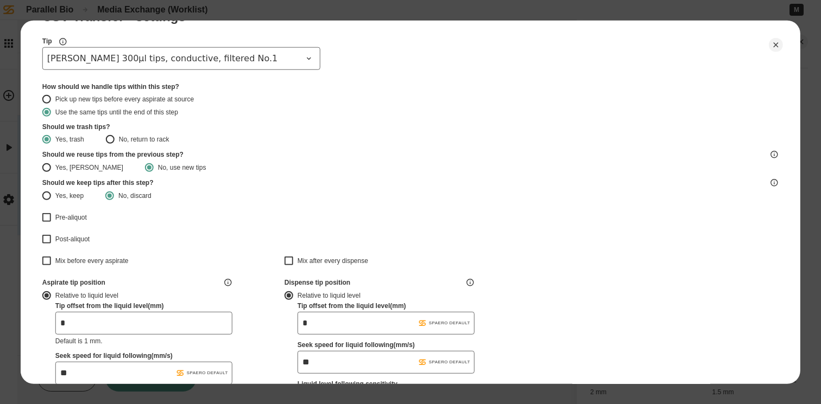
type input "*"
click at [315, 329] on input "*" at bounding box center [385, 323] width 177 height 23
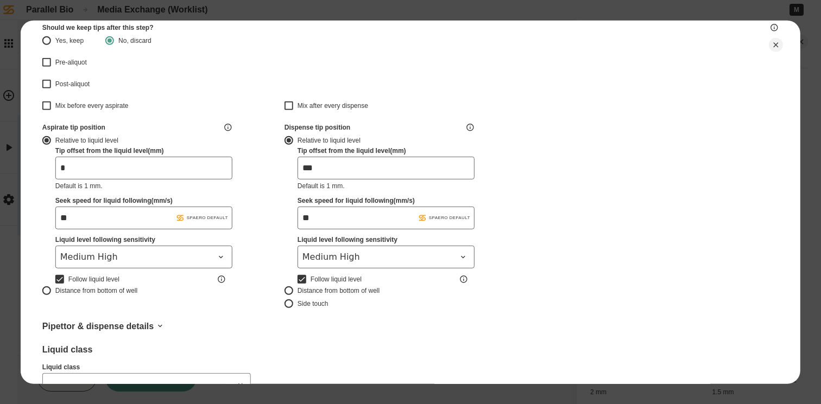
scroll to position [223, 0]
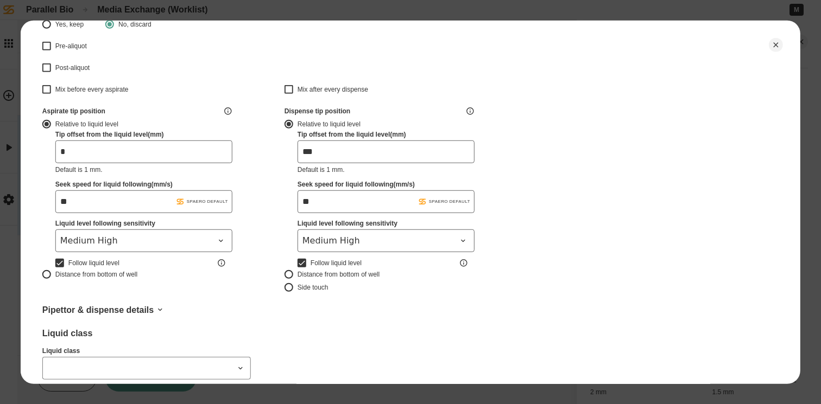
type input "***"
click at [208, 244] on span "Medium High" at bounding box center [137, 240] width 154 height 13
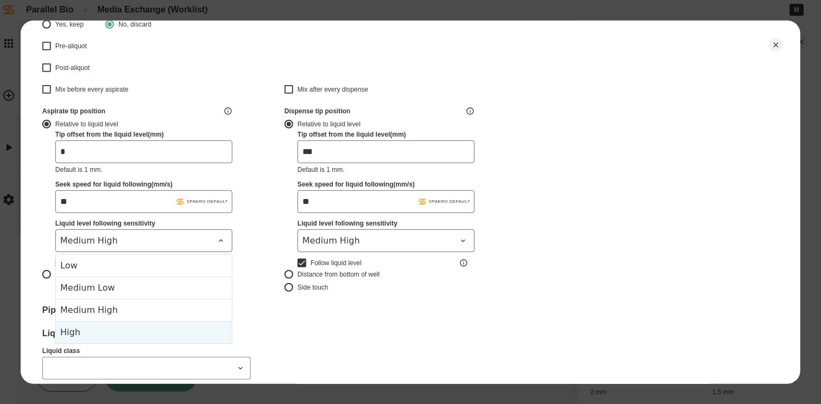
click at [125, 332] on div "High" at bounding box center [144, 332] width 176 height 22
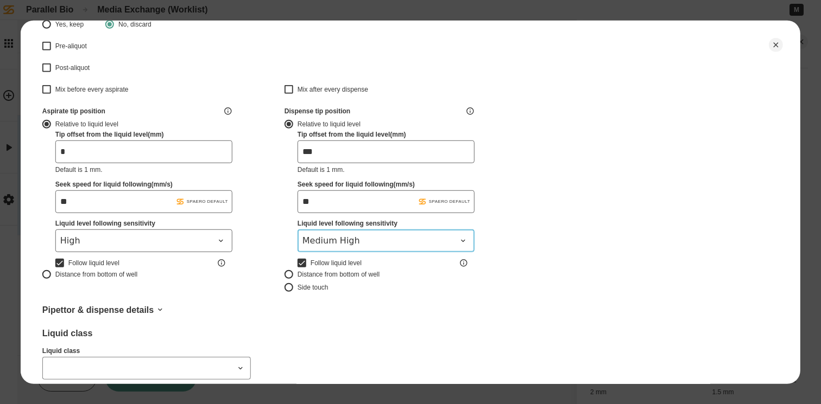
click at [351, 244] on span "Medium High" at bounding box center [379, 240] width 154 height 13
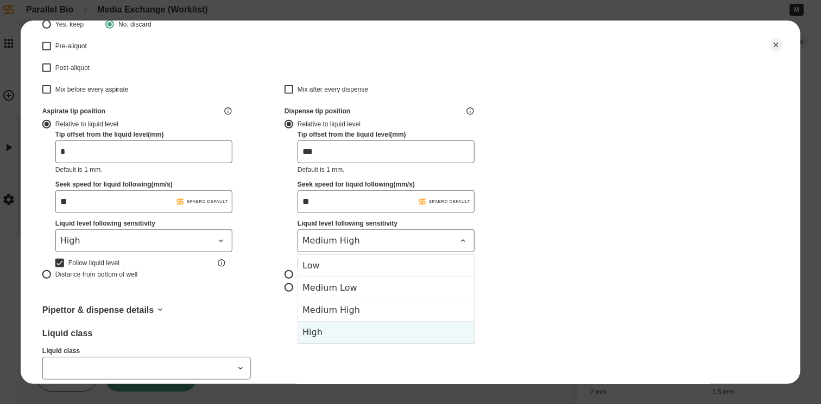
drag, startPoint x: 341, startPoint y: 332, endPoint x: 295, endPoint y: 331, distance: 45.6
click at [341, 332] on div "High" at bounding box center [386, 332] width 176 height 22
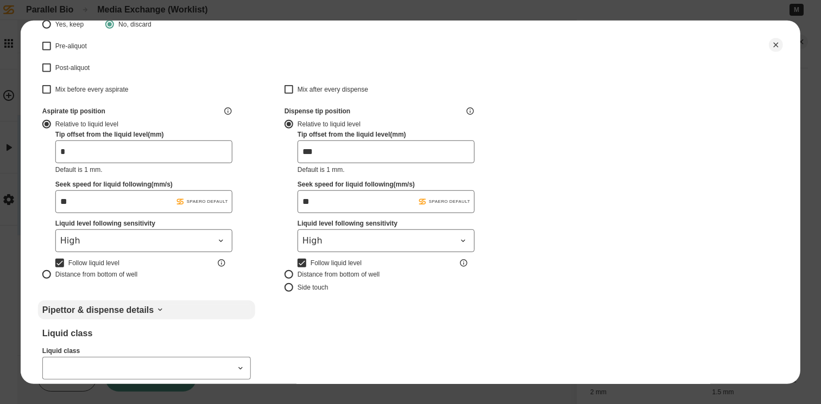
click at [156, 308] on icon at bounding box center [160, 310] width 9 height 9
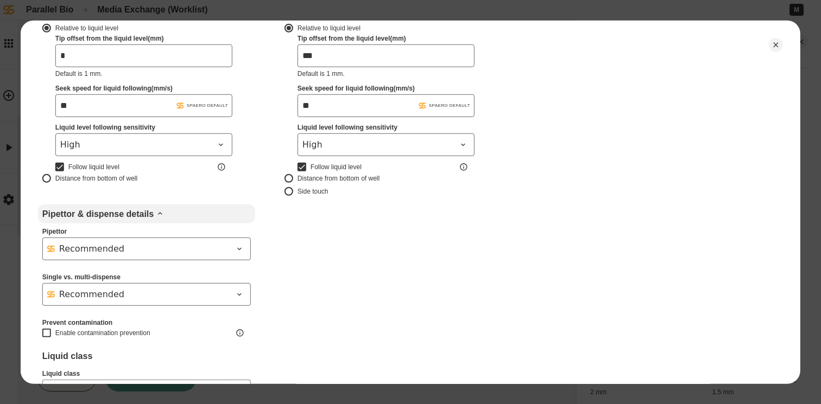
scroll to position [367, 0]
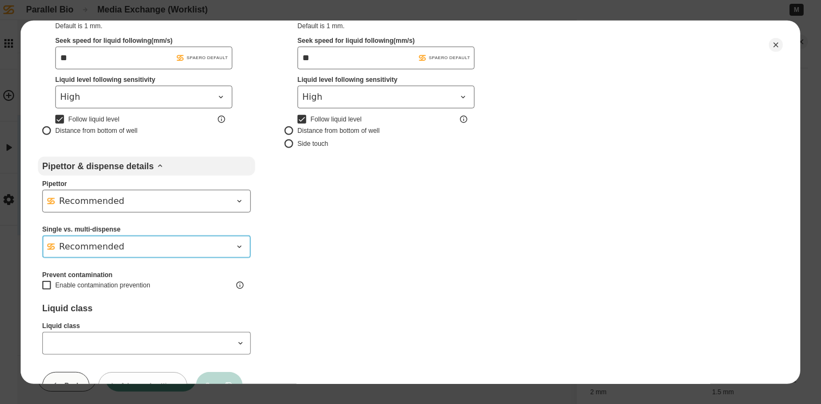
click at [178, 251] on div "Recommended" at bounding box center [140, 246] width 186 height 13
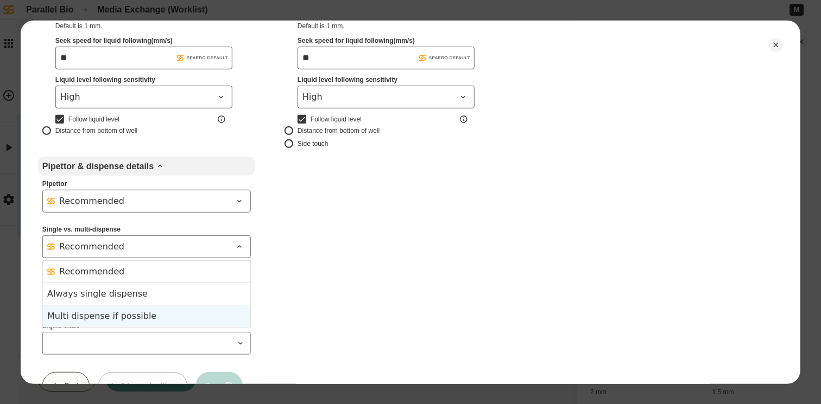
click at [156, 313] on div "Multi dispense if possible" at bounding box center [146, 315] width 199 height 13
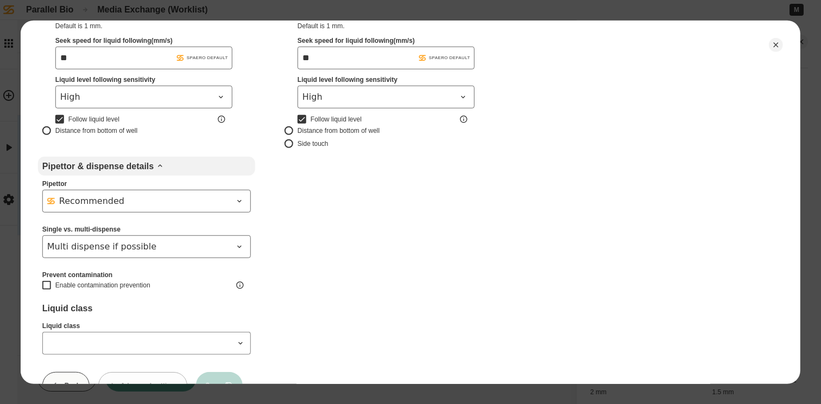
click at [243, 341] on icon at bounding box center [240, 343] width 9 height 9
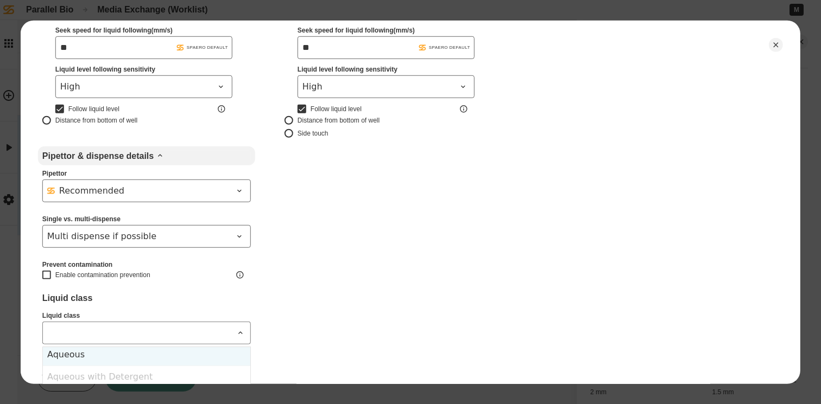
scroll to position [70, 0]
click at [200, 355] on div "Aqueous" at bounding box center [146, 354] width 207 height 22
type input "*******"
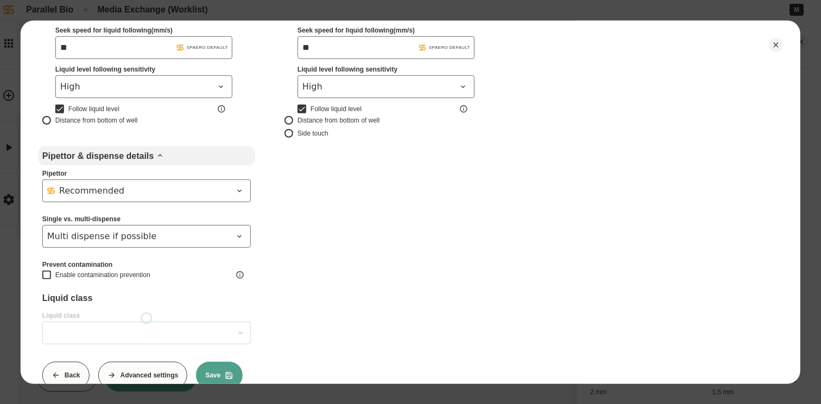
type input "*******"
click at [308, 319] on div "Back CSV Transfer - settings Tip [PERSON_NAME] 300µl tips, conductive, filtered…" at bounding box center [410, 22] width 736 height 733
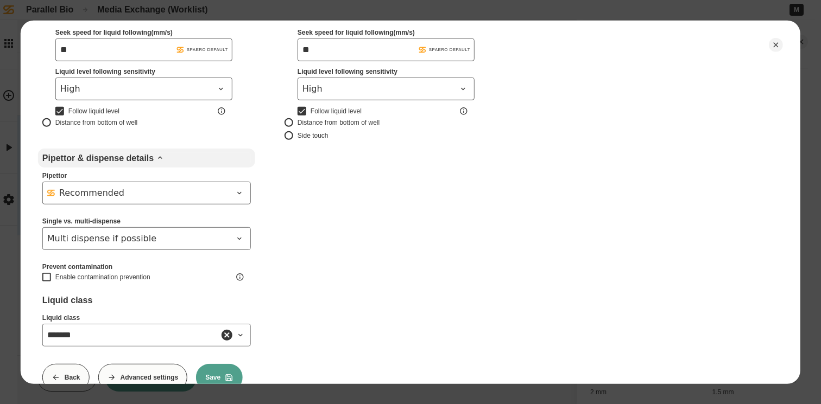
click at [123, 122] on div "Distance from bottom of well" at bounding box center [132, 122] width 155 height 9
click at [51, 122] on button "Distance from bottom of well" at bounding box center [46, 122] width 9 height 9
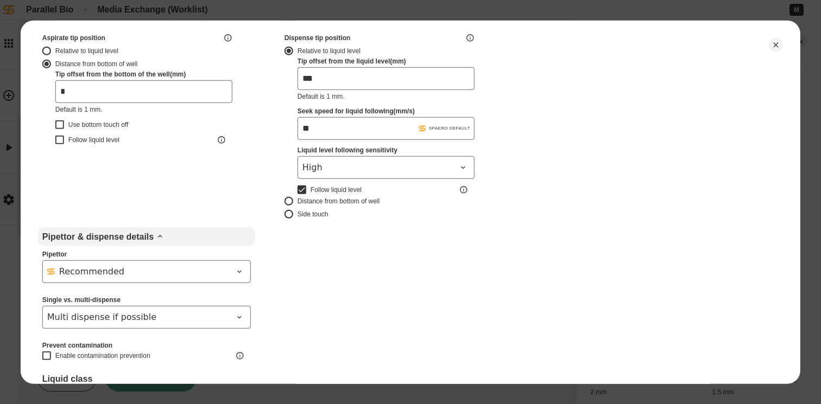
scroll to position [279, 0]
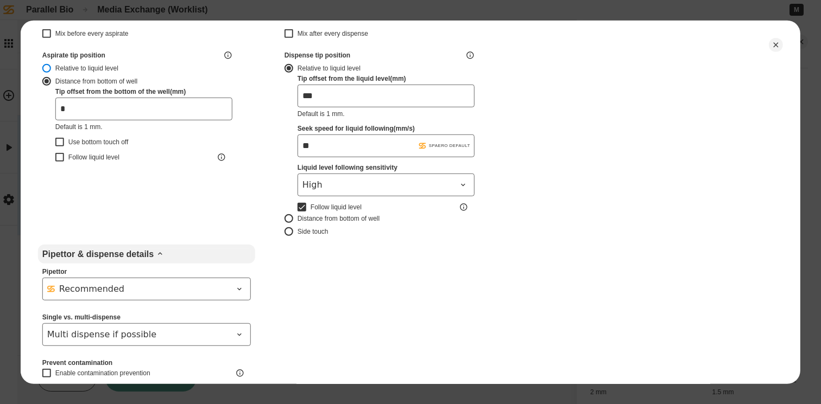
click at [48, 67] on button "Relative to liquid level" at bounding box center [46, 67] width 9 height 9
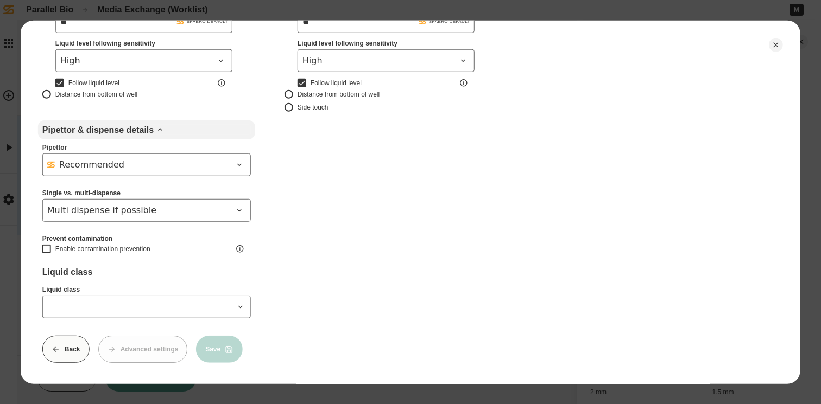
scroll to position [411, 0]
click at [241, 302] on icon at bounding box center [240, 306] width 9 height 9
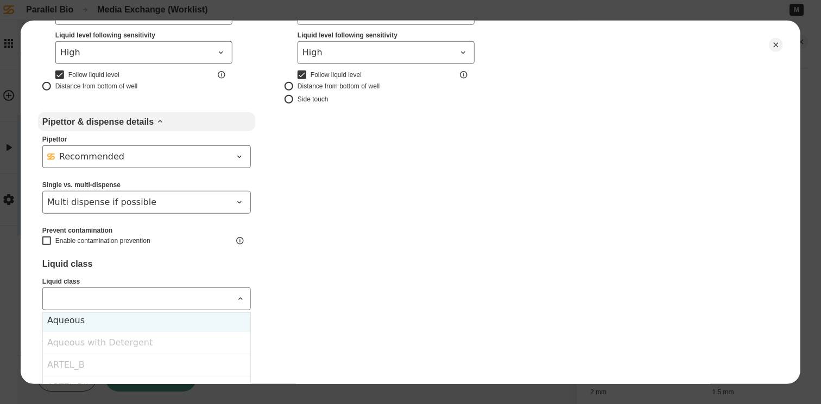
click at [171, 317] on div "Aqueous" at bounding box center [146, 320] width 207 height 22
type input "*******"
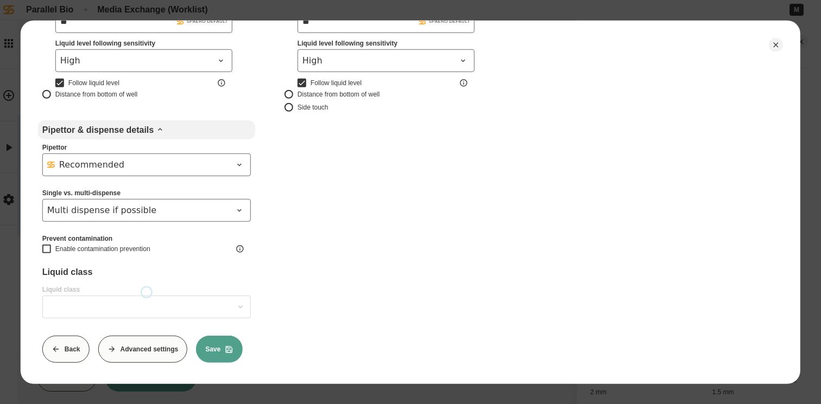
type input "*******"
click at [209, 341] on button "Save" at bounding box center [219, 348] width 47 height 27
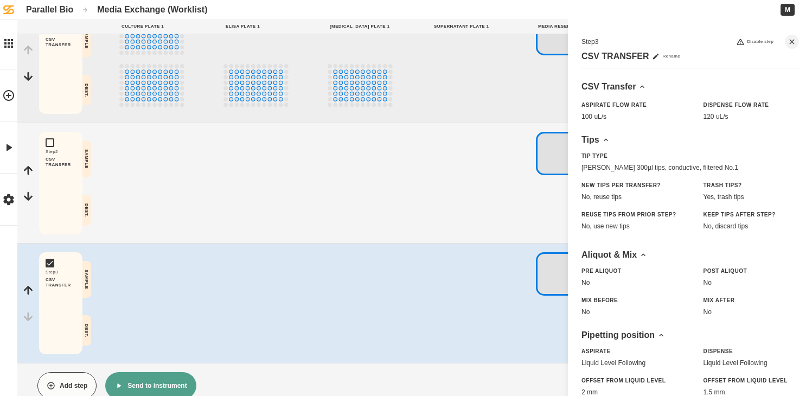
scroll to position [133, 0]
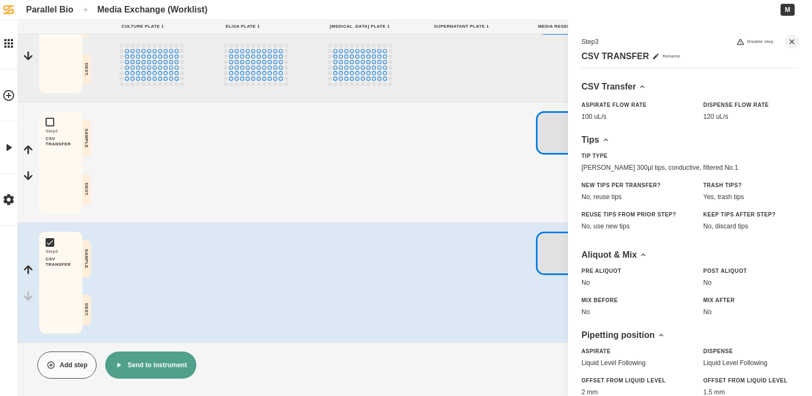
click at [67, 364] on button "Add step" at bounding box center [66, 365] width 59 height 27
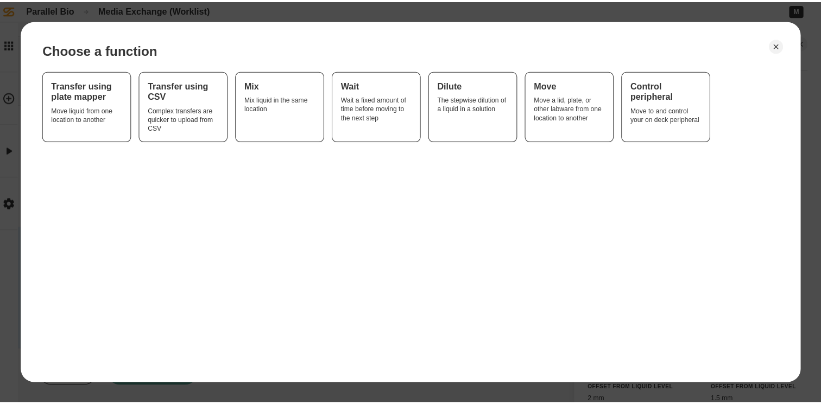
scroll to position [125, 0]
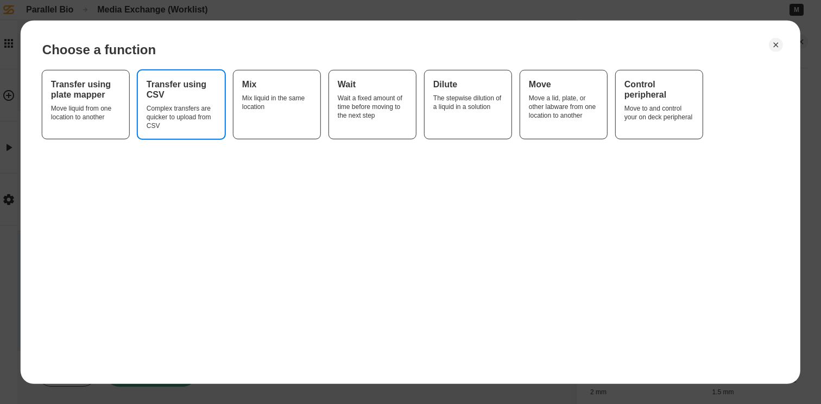
click at [192, 108] on div "Complex transfers are quicker to upload from CSV" at bounding box center [181, 117] width 69 height 26
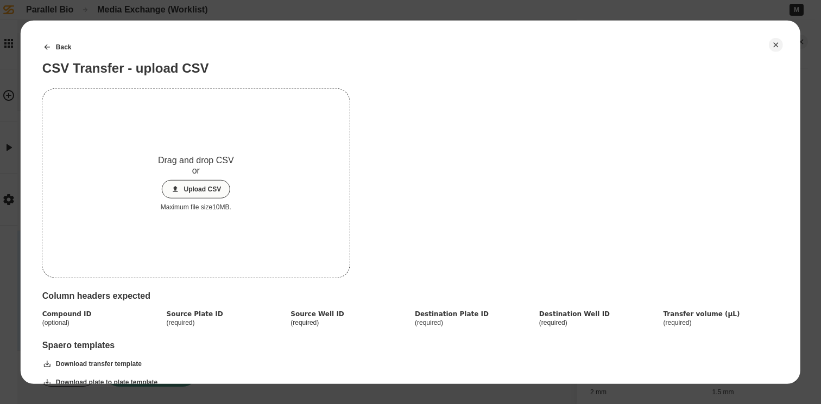
click at [199, 189] on button "Upload CSV" at bounding box center [195, 189] width 69 height 18
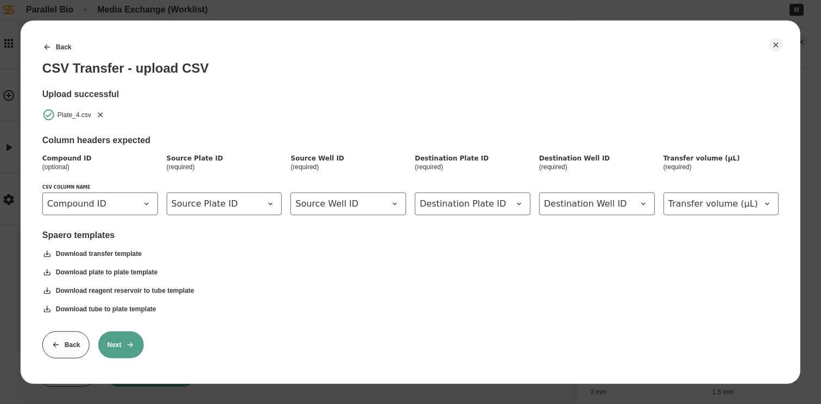
click at [126, 340] on button "Next" at bounding box center [121, 344] width 46 height 27
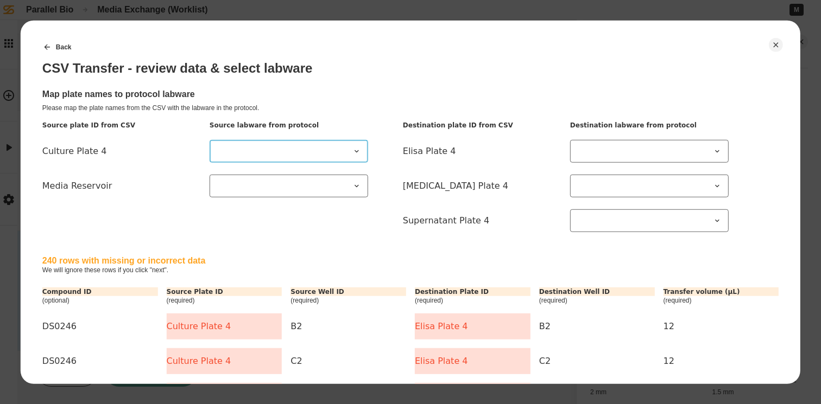
click at [353, 151] on icon at bounding box center [356, 151] width 9 height 9
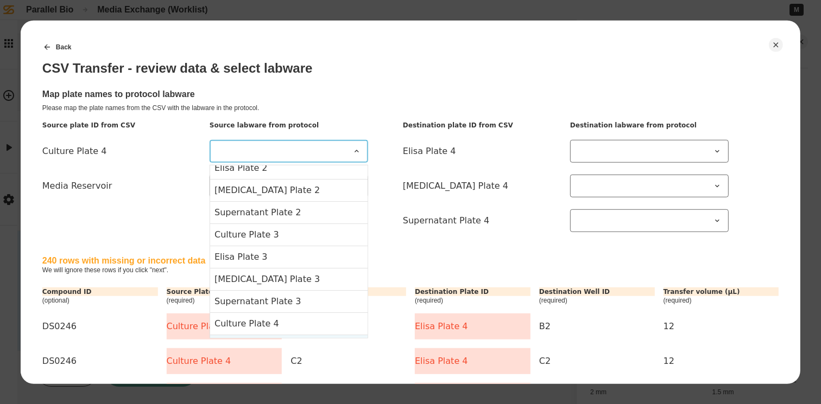
scroll to position [196, 0]
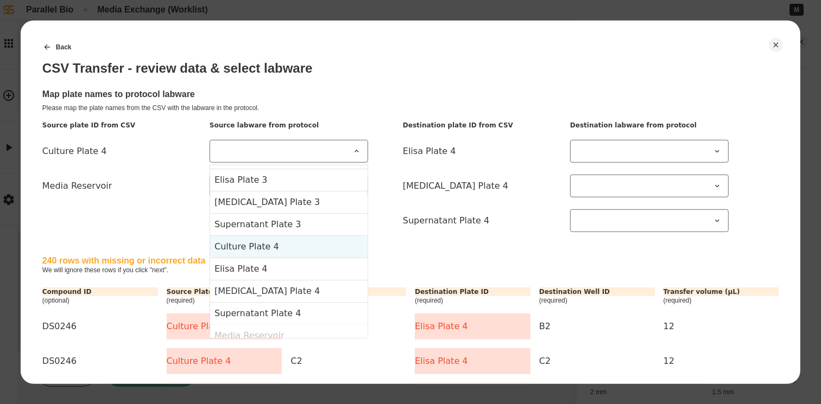
click at [301, 251] on 4-item-12 "Culture Plate 4" at bounding box center [288, 246] width 157 height 22
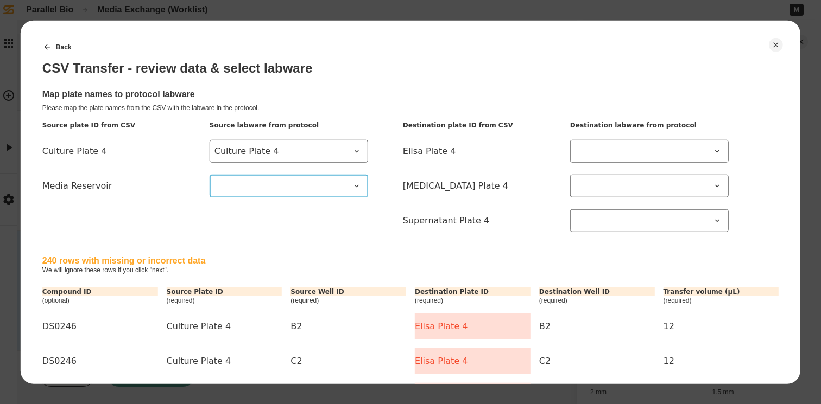
click at [307, 194] on Reservoir at bounding box center [288, 185] width 158 height 23
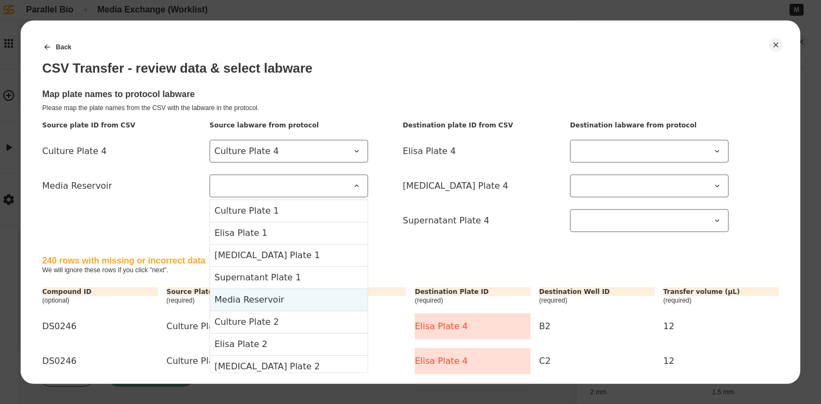
click at [301, 298] on Reservoir-item-4 "Media Reservoir" at bounding box center [288, 299] width 157 height 22
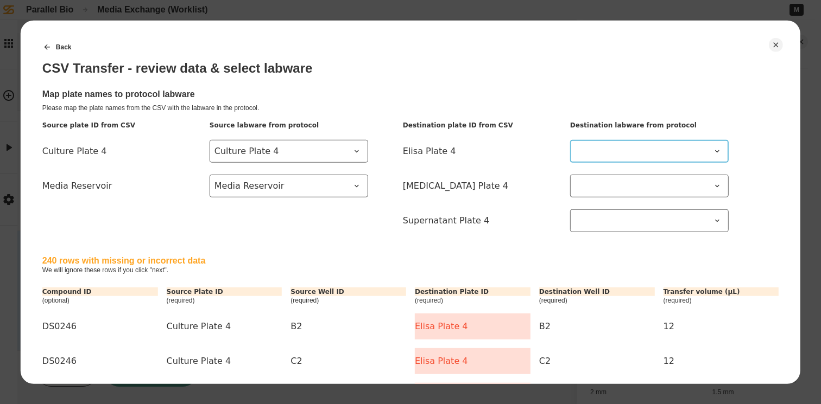
click at [678, 149] on span at bounding box center [643, 150] width 136 height 13
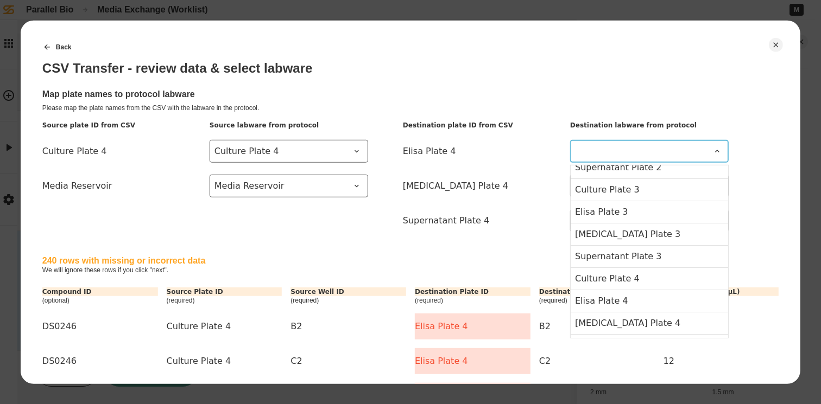
scroll to position [205, 0]
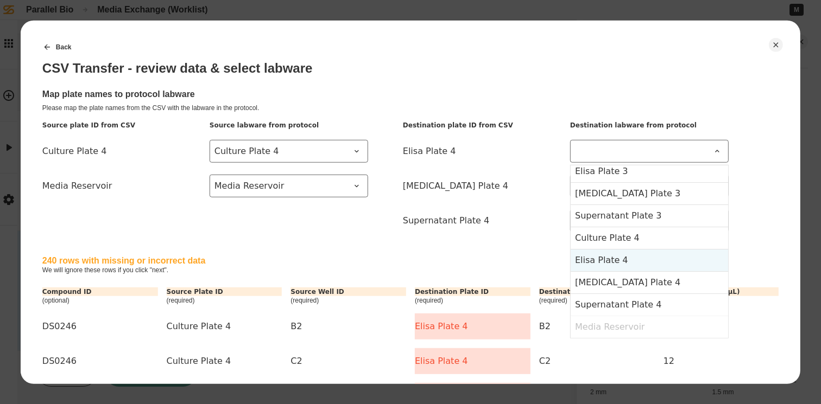
click at [639, 261] on 4-item-13 "Elisa Plate 4" at bounding box center [648, 260] width 157 height 22
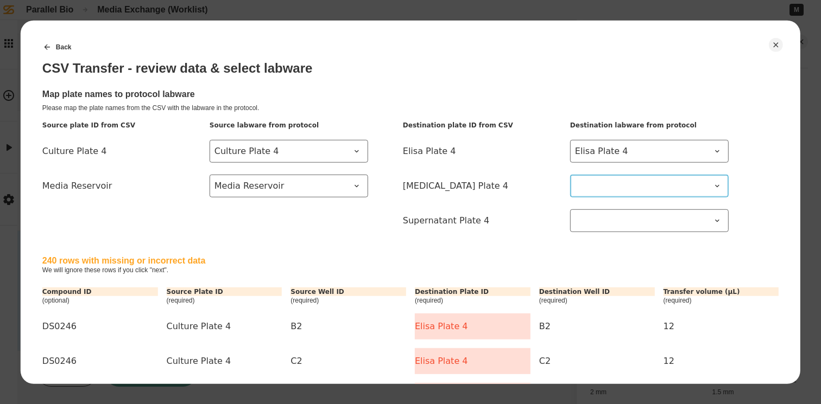
click at [647, 189] on span at bounding box center [643, 185] width 136 height 13
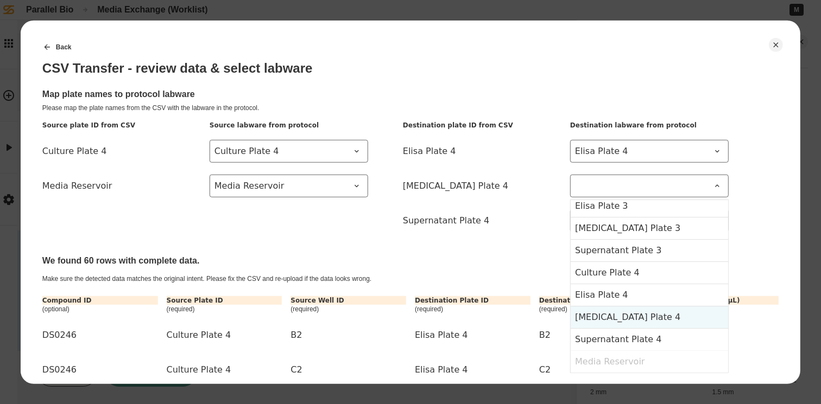
click at [652, 312] on 4-item-14 "[MEDICAL_DATA] Plate 4" at bounding box center [648, 317] width 157 height 22
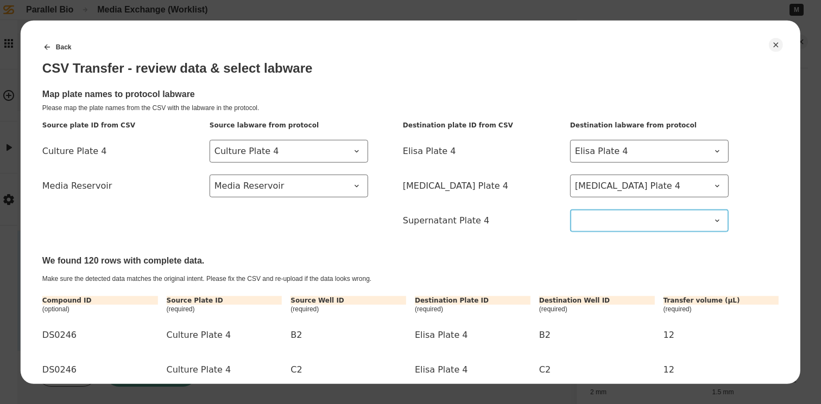
click at [652, 223] on span at bounding box center [643, 220] width 136 height 13
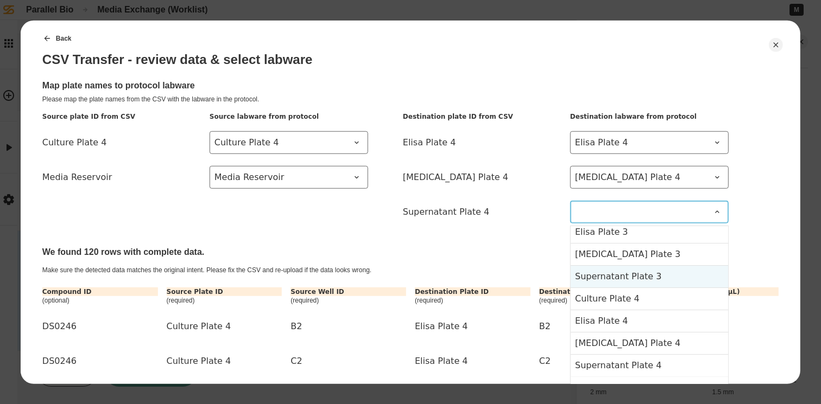
scroll to position [18, 0]
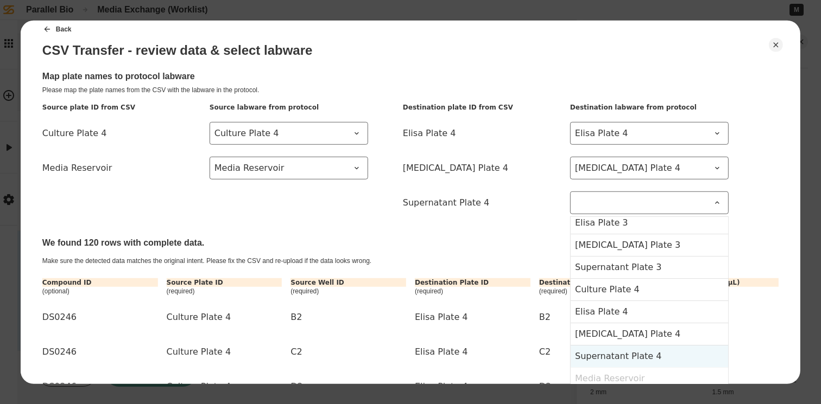
click at [660, 352] on 4-item-15 "Supernatant Plate 4" at bounding box center [648, 356] width 157 height 22
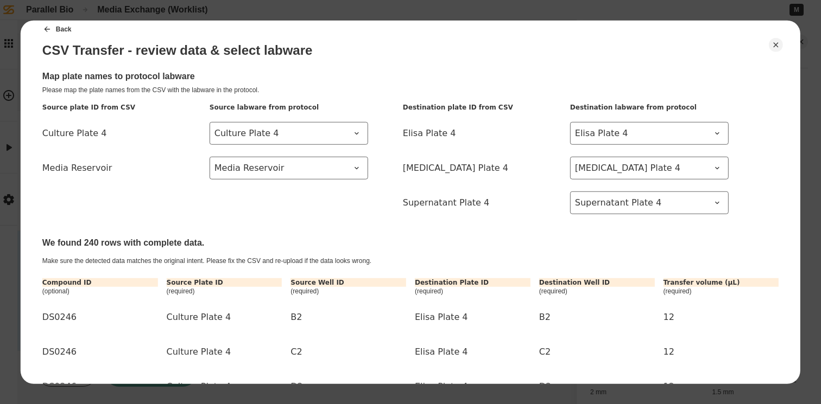
click at [509, 216] on div "Destination plate ID from CSV Destination labware from protocol Elisa Plate 4 E…" at bounding box center [566, 164] width 326 height 122
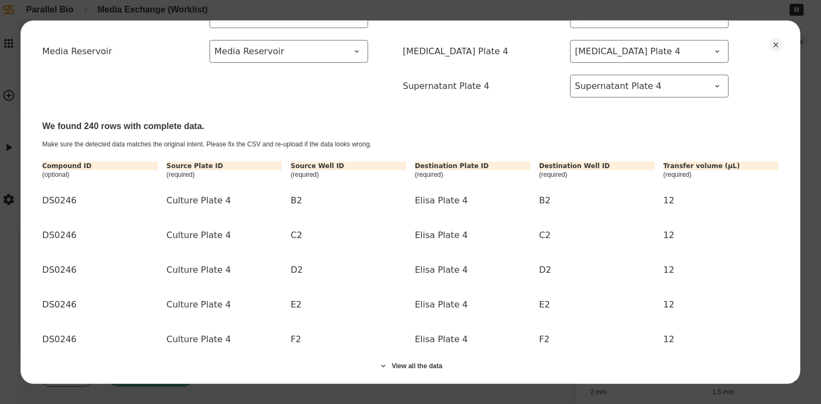
scroll to position [213, 0]
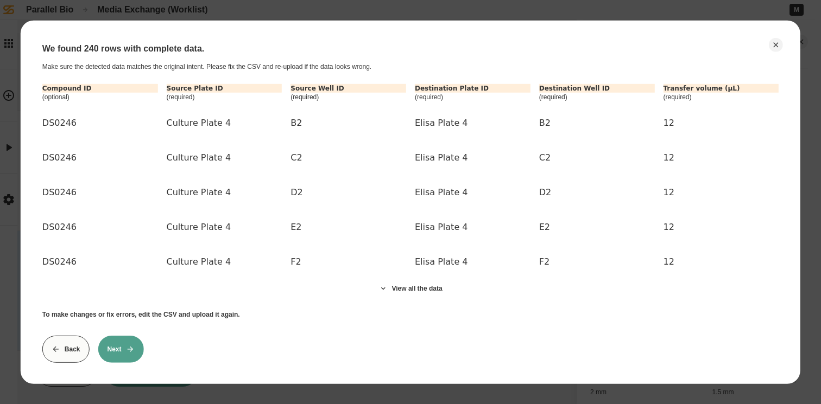
click at [122, 347] on button "Next" at bounding box center [121, 348] width 46 height 27
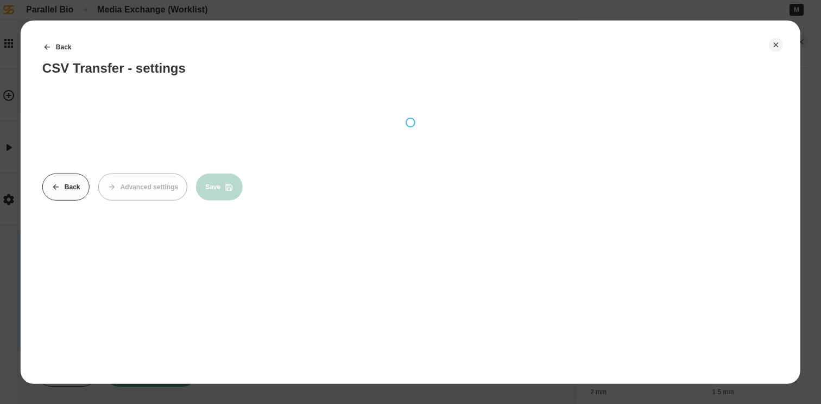
scroll to position [0, 0]
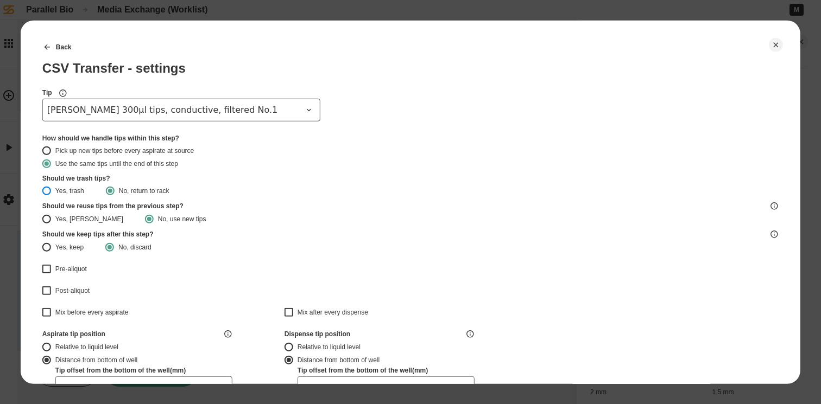
click at [47, 189] on button "Yes, trash" at bounding box center [46, 190] width 9 height 9
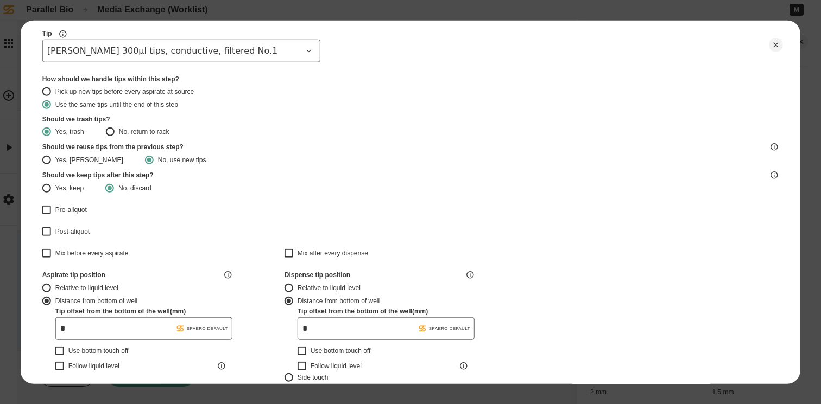
scroll to position [62, 0]
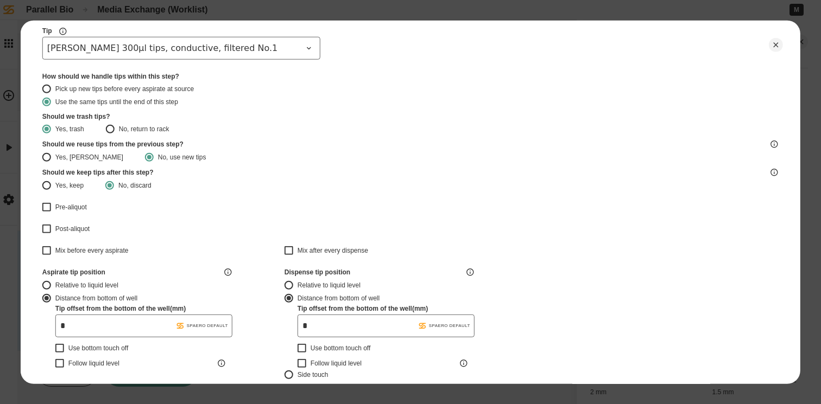
click at [111, 278] on label "Relative to liquid level" at bounding box center [137, 284] width 190 height 13
click at [51, 281] on button "Relative to liquid level" at bounding box center [46, 285] width 9 height 9
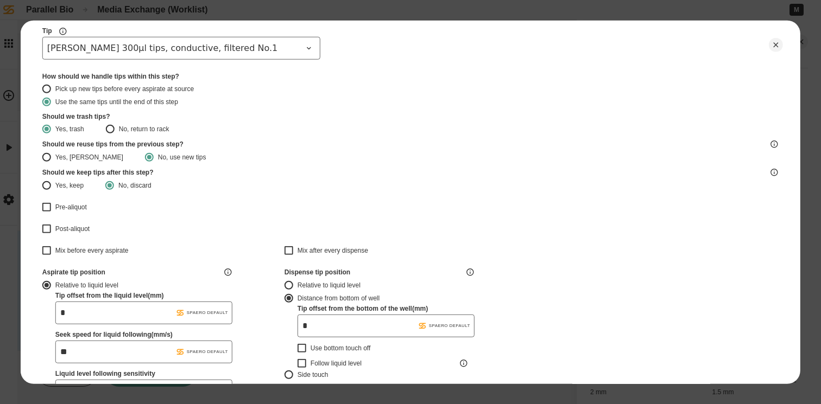
click at [294, 282] on label "Relative to liquid level" at bounding box center [379, 284] width 190 height 13
click at [293, 282] on button "Relative to liquid level" at bounding box center [288, 285] width 9 height 9
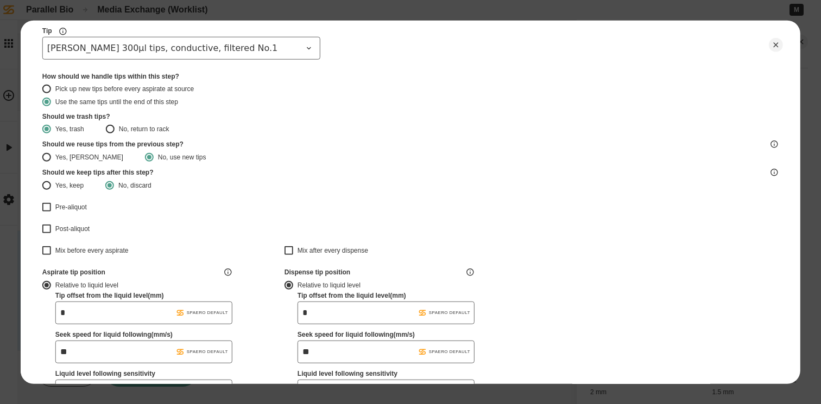
drag, startPoint x: 132, startPoint y: 312, endPoint x: 28, endPoint y: 311, distance: 104.7
click at [28, 312] on div "Back CSV Transfer - settings Tip [PERSON_NAME] 300µl tips, conductive, filtered…" at bounding box center [410, 202] width 779 height 364
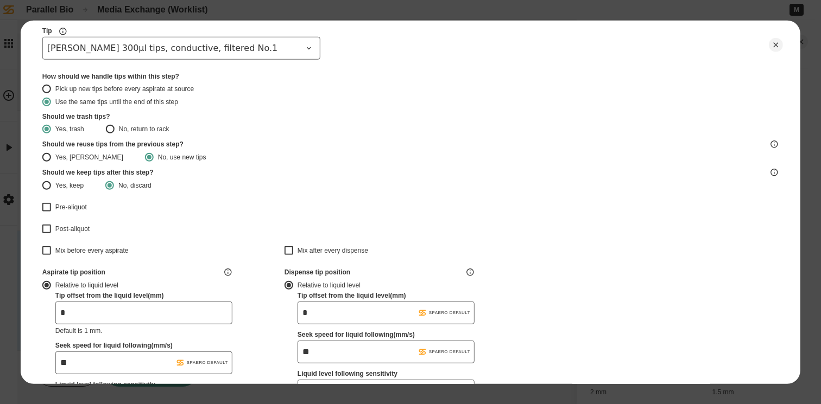
type input "*"
click at [327, 311] on input "*" at bounding box center [385, 312] width 177 height 23
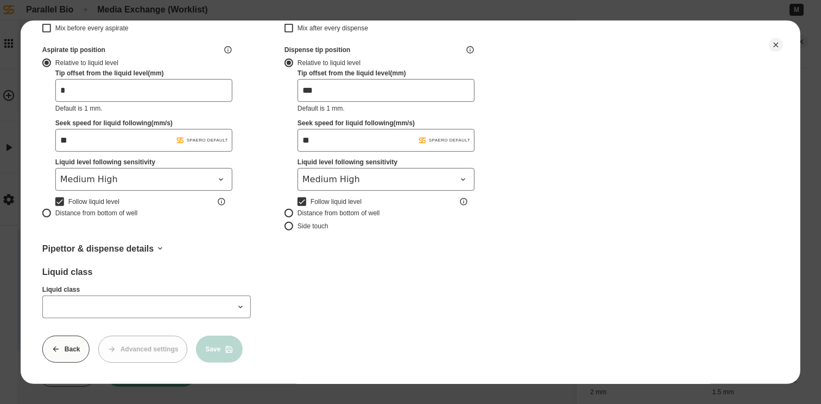
scroll to position [293, 0]
type input "***"
click at [187, 173] on span "Medium High" at bounding box center [137, 179] width 154 height 13
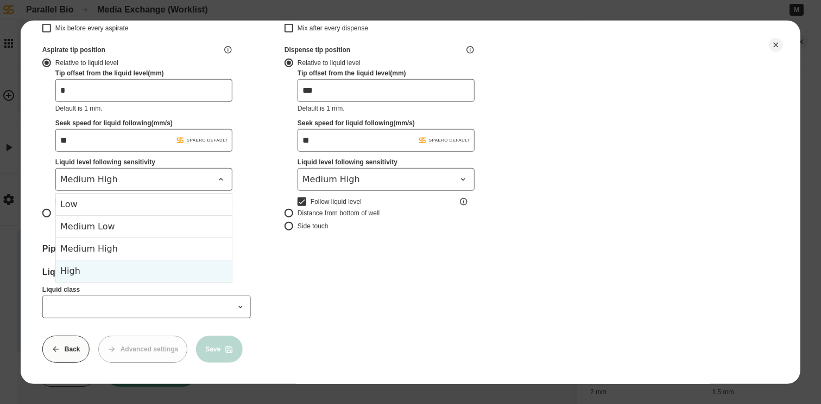
click at [130, 262] on div "High" at bounding box center [144, 270] width 176 height 22
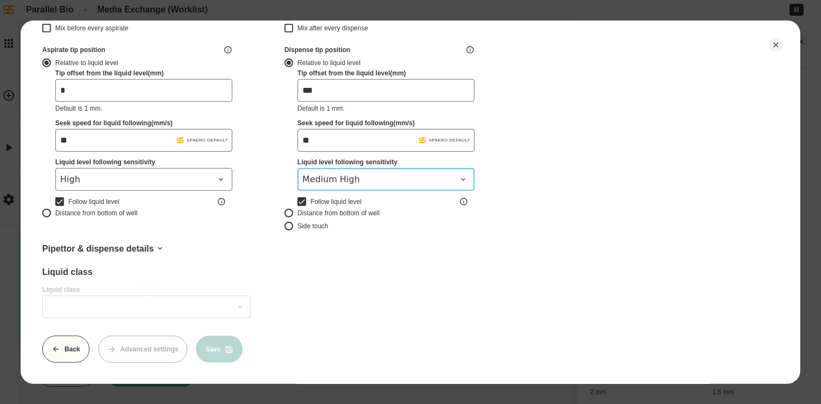
click at [340, 174] on span "Medium High" at bounding box center [379, 179] width 154 height 13
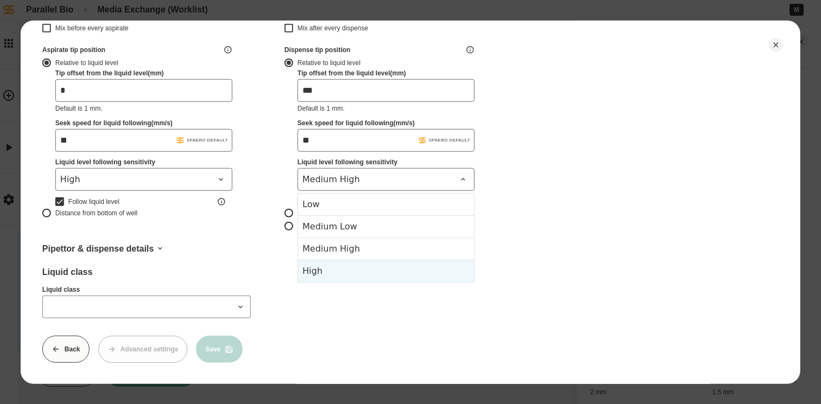
click at [329, 262] on div "High" at bounding box center [386, 270] width 176 height 22
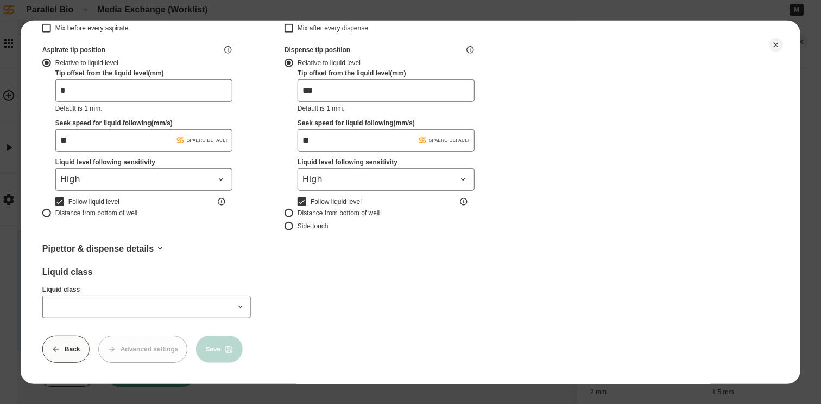
click at [243, 302] on icon at bounding box center [240, 306] width 9 height 9
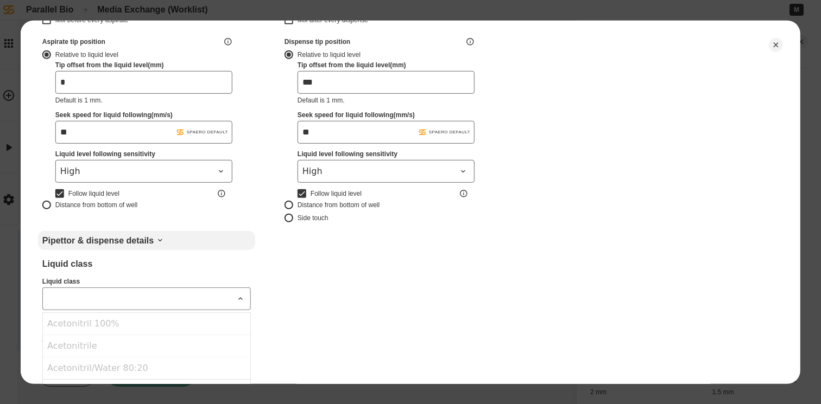
click at [152, 236] on div "Pipettor & dispense details" at bounding box center [146, 240] width 208 height 10
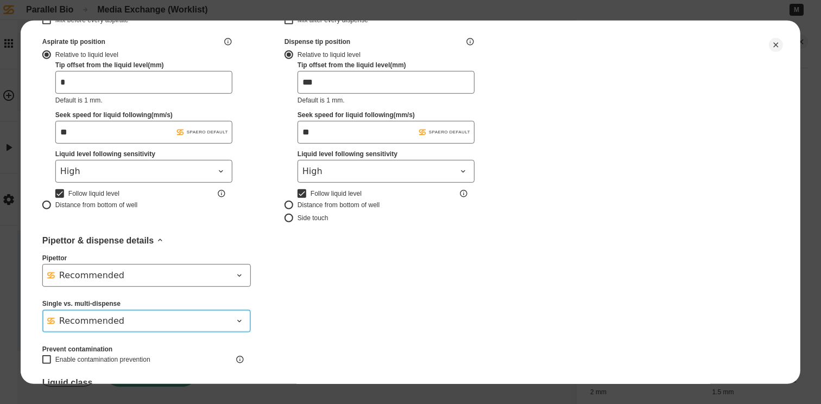
click at [158, 323] on div "Recommended" at bounding box center [140, 320] width 186 height 13
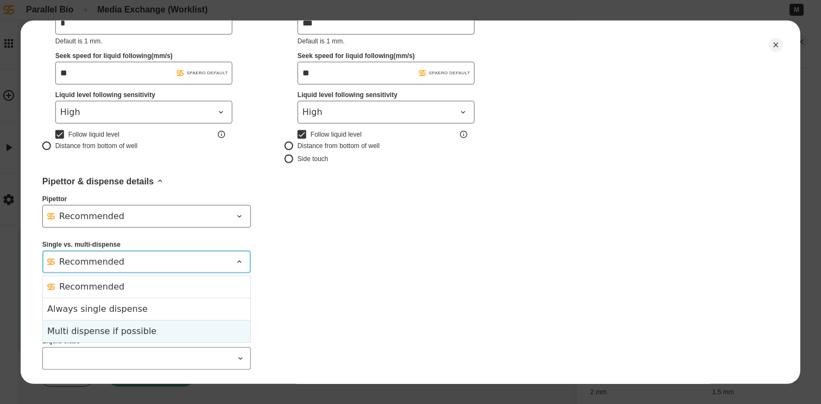
scroll to position [361, 0]
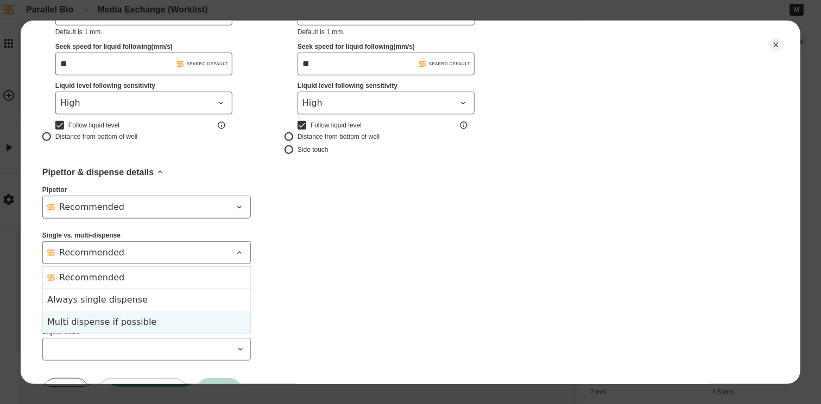
click at [176, 325] on div "Multi dispense if possible" at bounding box center [146, 321] width 199 height 13
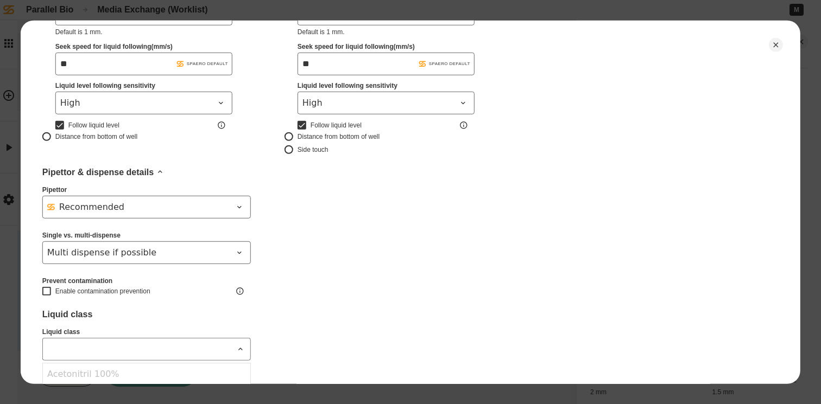
click at [218, 357] on input "Liquid class" at bounding box center [146, 349] width 208 height 23
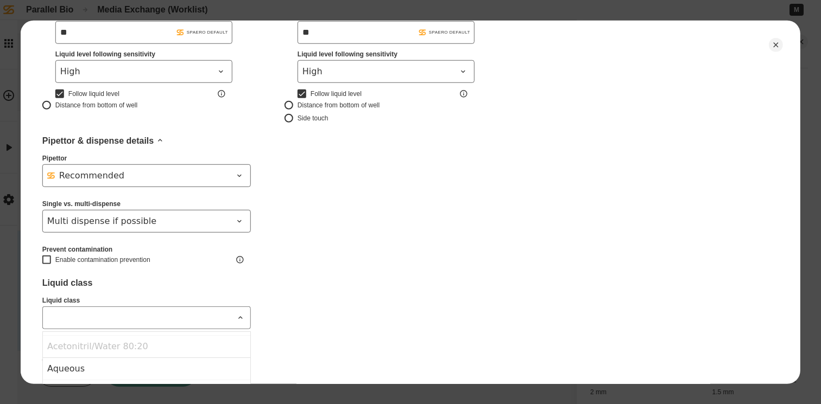
scroll to position [50, 0]
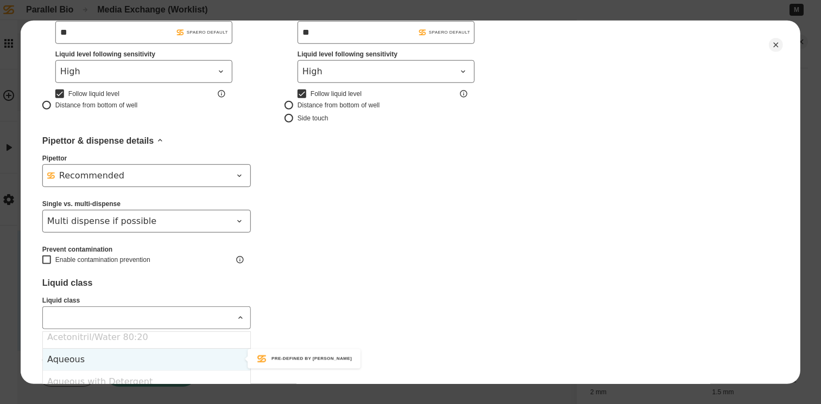
click at [166, 359] on div "Aqueous" at bounding box center [146, 359] width 207 height 22
type input "*******"
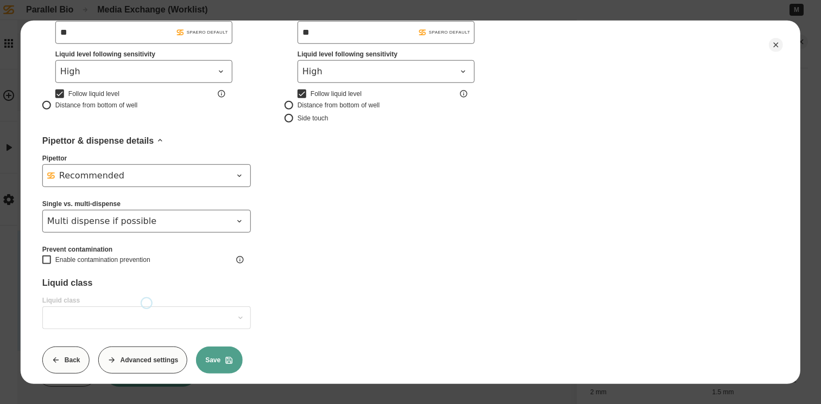
type input "*******"
click at [219, 360] on button "Save" at bounding box center [219, 359] width 47 height 27
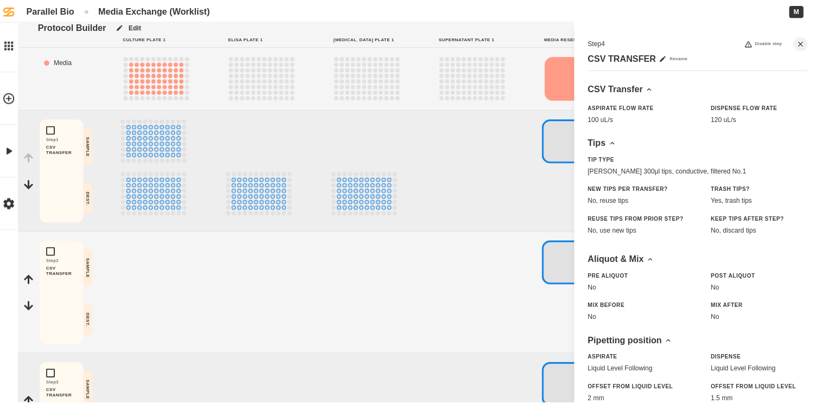
scroll to position [0, 0]
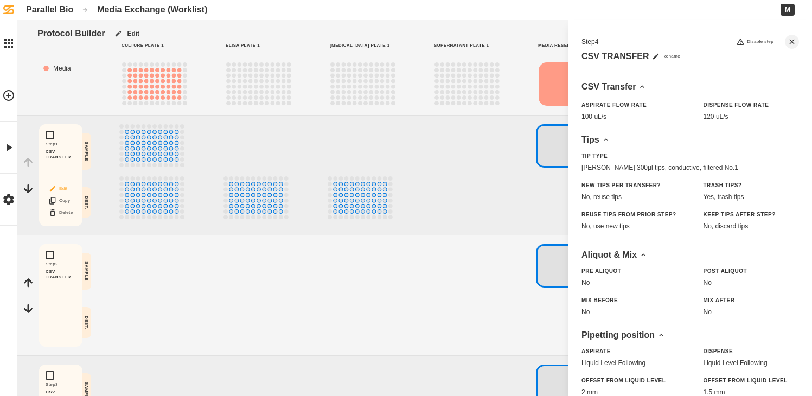
click at [62, 187] on button "Edit" at bounding box center [60, 189] width 35 height 14
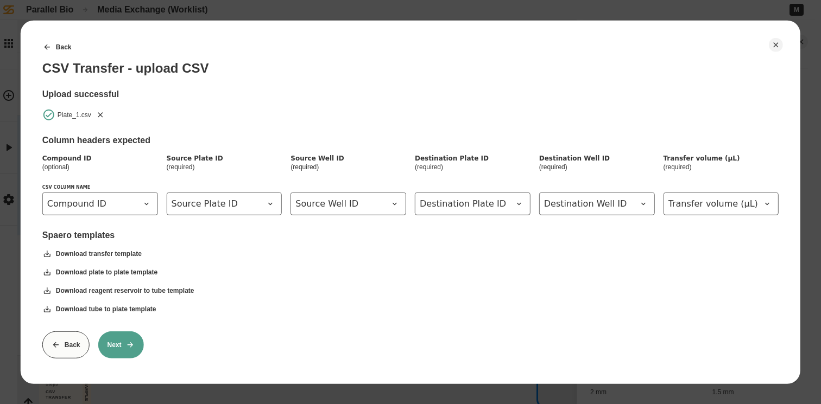
click at [120, 349] on button "Next" at bounding box center [121, 344] width 46 height 27
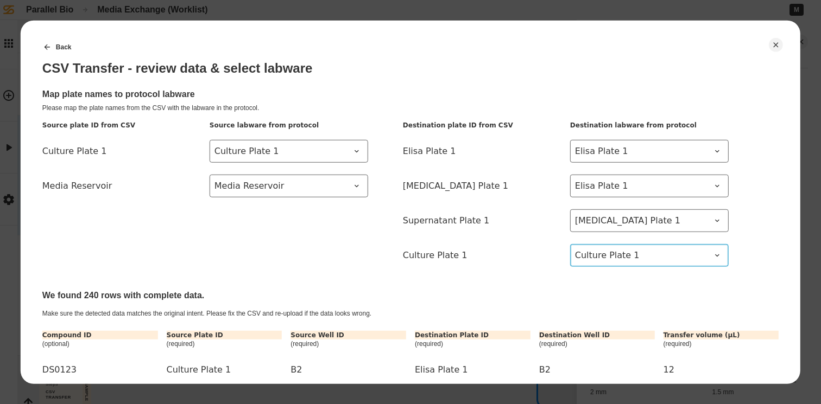
click at [718, 256] on icon at bounding box center [717, 255] width 9 height 9
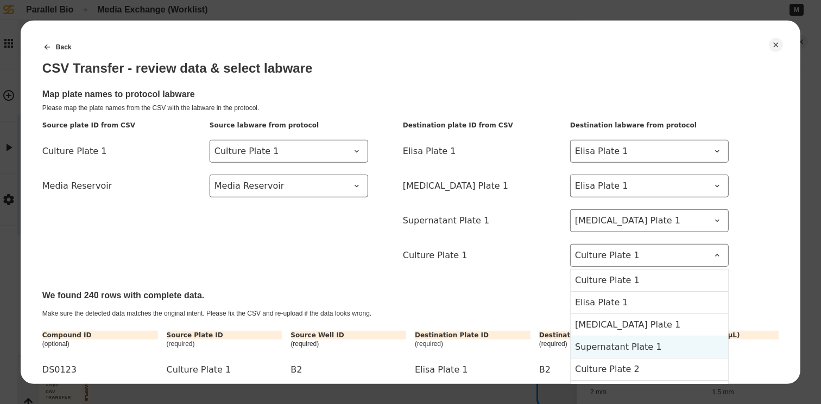
click at [665, 346] on 1-item-3 "Supernatant Plate 1" at bounding box center [648, 346] width 157 height 22
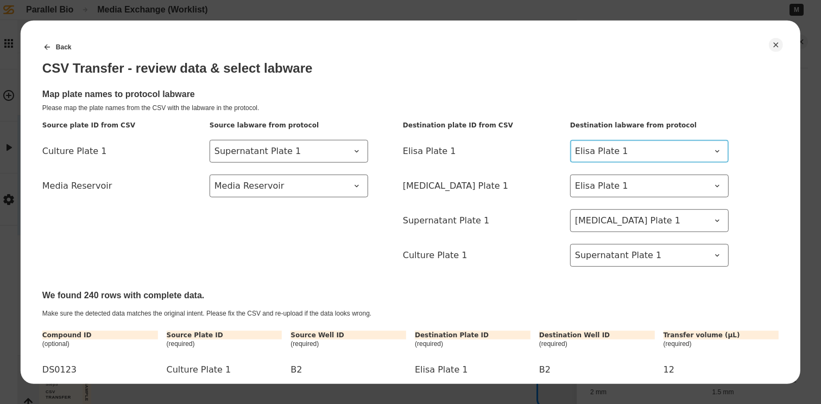
click at [714, 150] on icon at bounding box center [717, 151] width 9 height 9
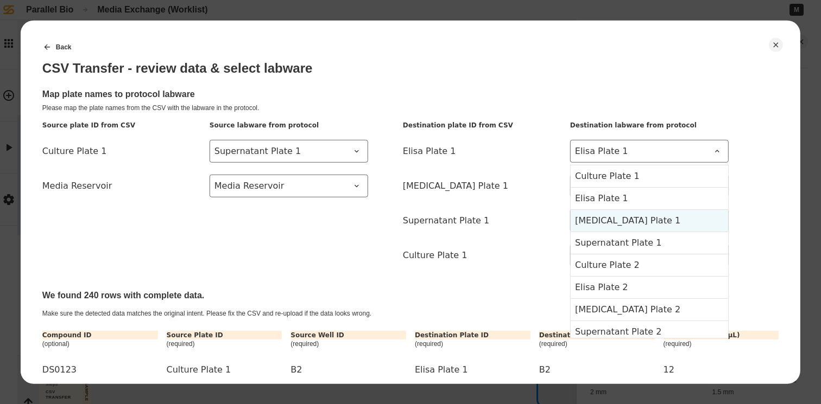
click at [680, 221] on 1-item-2 "[MEDICAL_DATA] Plate 1" at bounding box center [648, 220] width 157 height 22
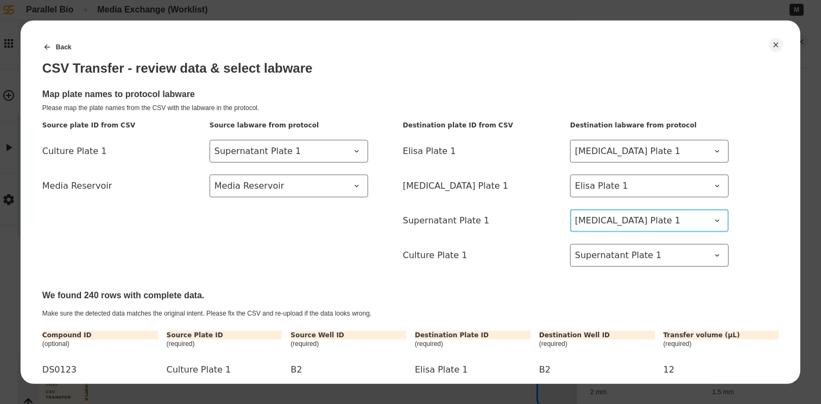
click at [686, 224] on span "[MEDICAL_DATA] Plate 1" at bounding box center [643, 220] width 136 height 13
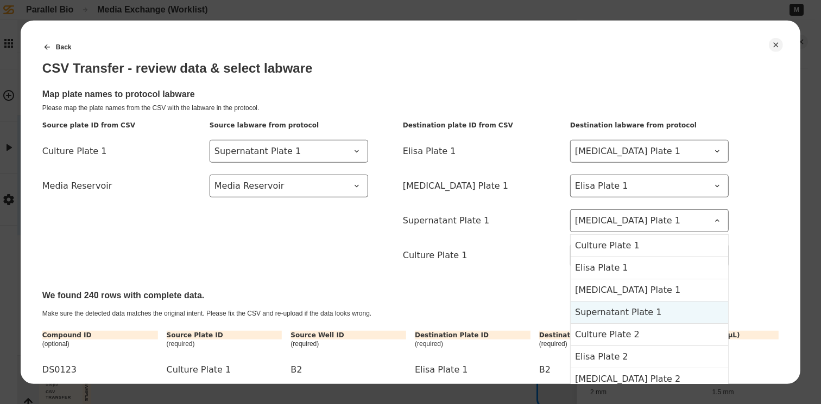
click at [664, 310] on 1-item-3 "Supernatant Plate 1" at bounding box center [648, 312] width 157 height 22
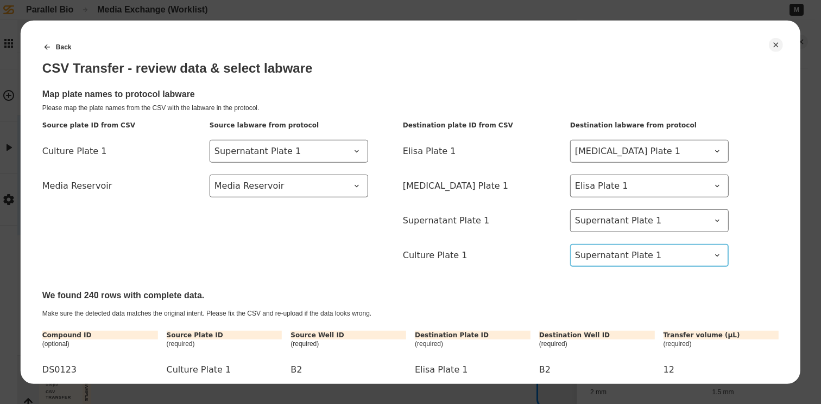
click at [660, 257] on span "Supernatant Plate 1" at bounding box center [643, 255] width 136 height 13
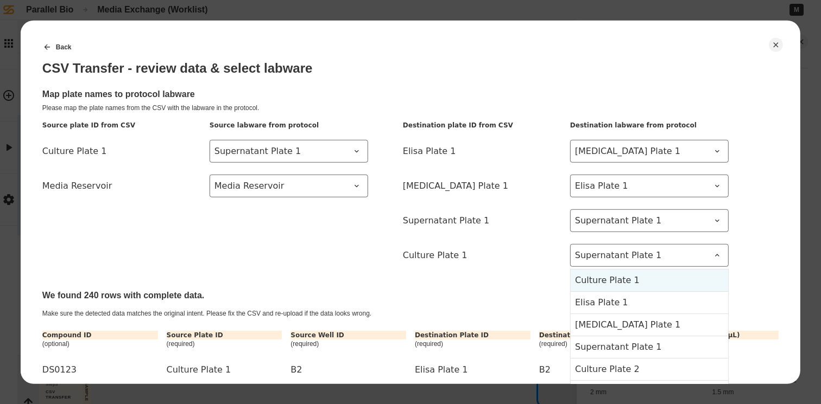
click at [650, 278] on 1-item-0 "Culture Plate 1" at bounding box center [648, 280] width 157 height 22
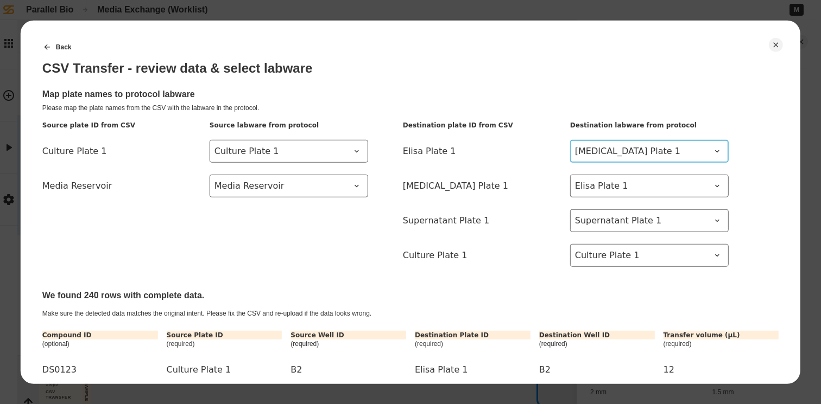
click at [645, 152] on span "[MEDICAL_DATA] Plate 1" at bounding box center [643, 150] width 136 height 13
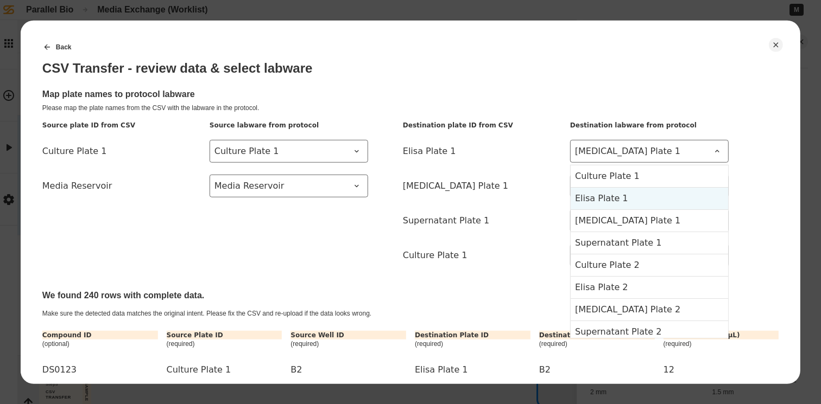
click at [642, 201] on 1-item-1 "Elisa Plate 1" at bounding box center [648, 198] width 157 height 22
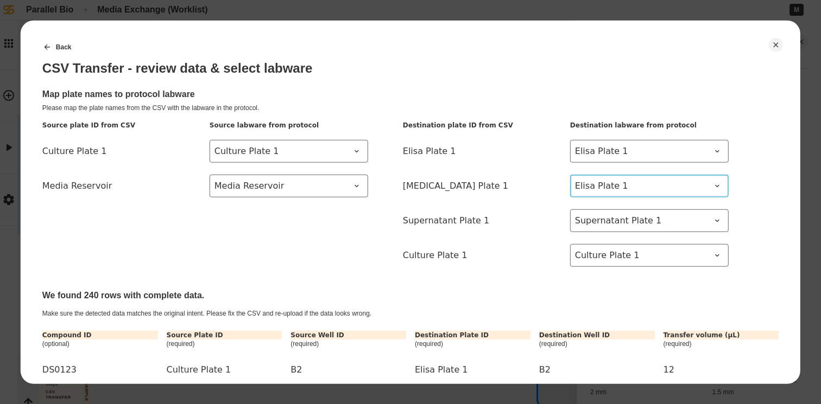
click at [645, 188] on span "Elisa Plate 1" at bounding box center [643, 185] width 136 height 13
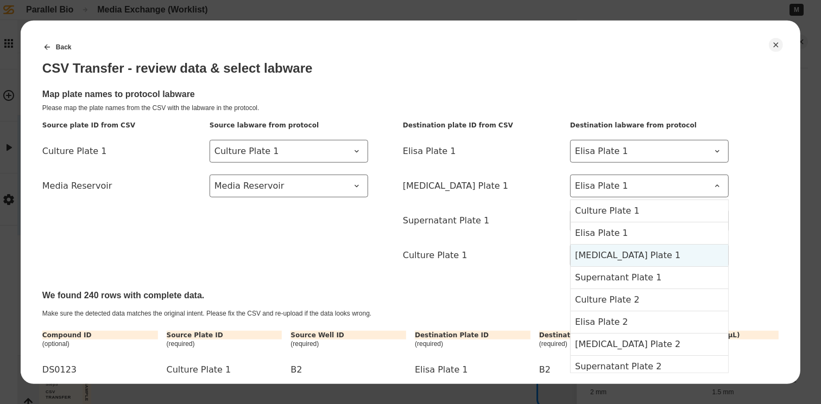
click at [644, 255] on 1-item-2 "[MEDICAL_DATA] Plate 1" at bounding box center [648, 255] width 157 height 22
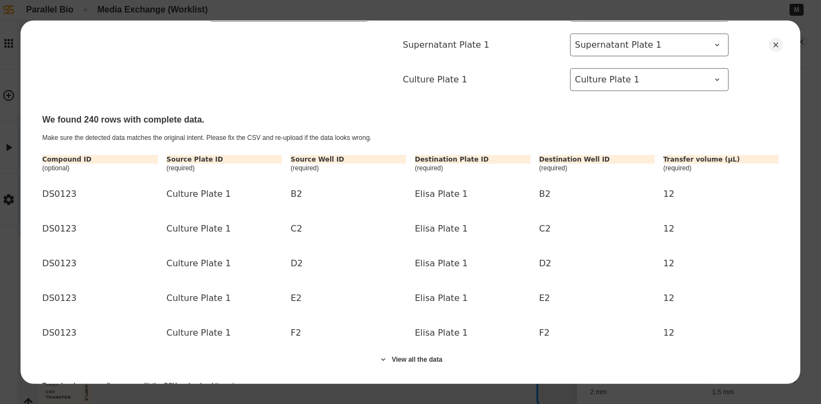
scroll to position [255, 0]
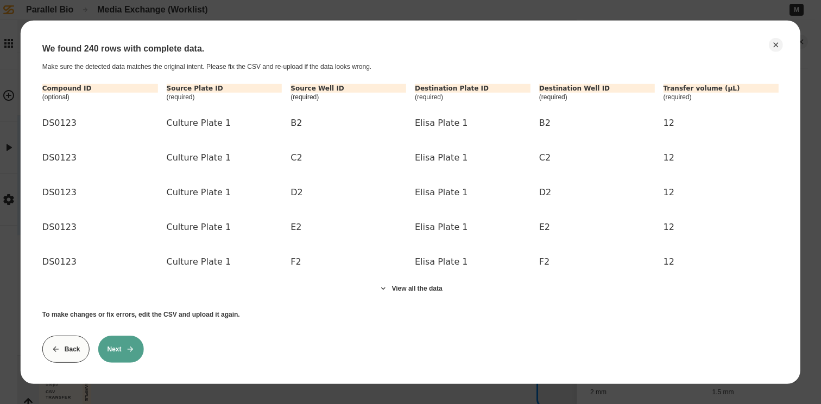
click at [124, 339] on button "Next" at bounding box center [121, 348] width 46 height 27
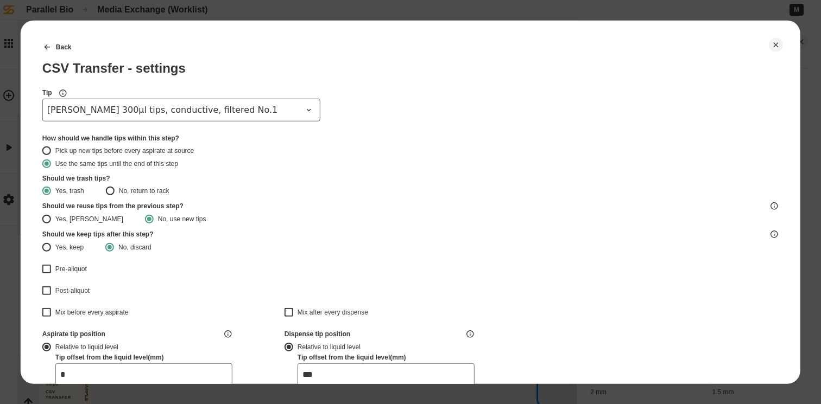
type input "*******"
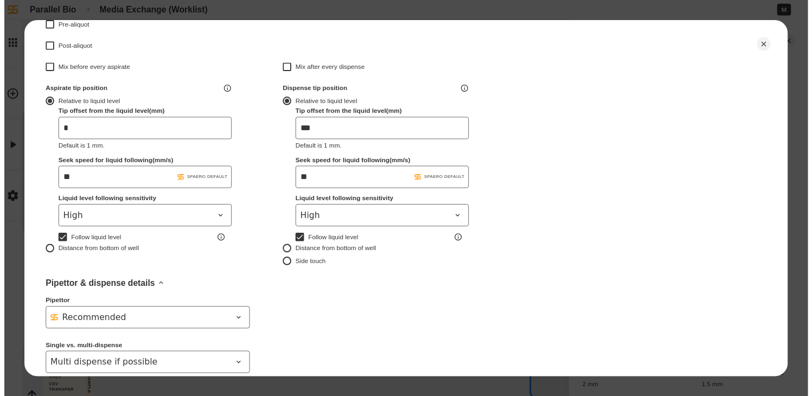
scroll to position [411, 0]
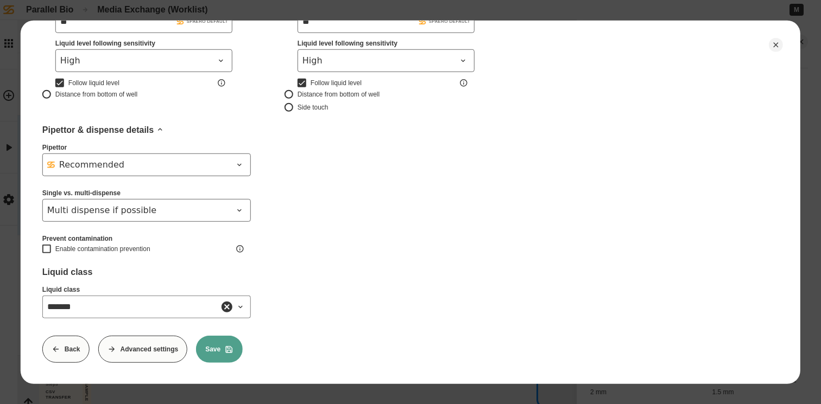
click at [215, 338] on button "Save" at bounding box center [219, 348] width 47 height 27
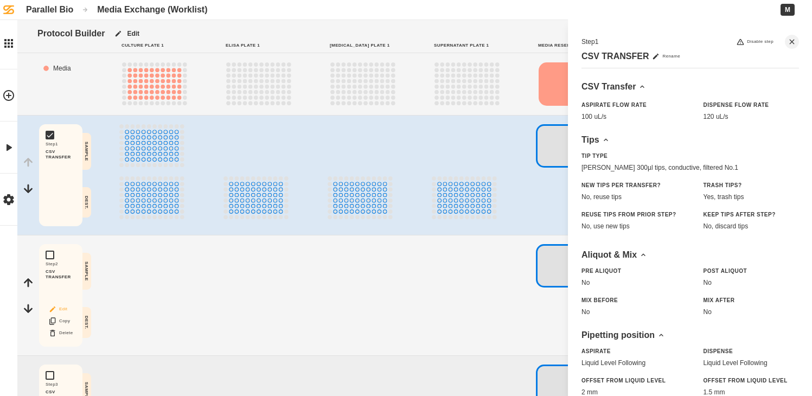
click at [63, 308] on button "Edit" at bounding box center [60, 309] width 35 height 14
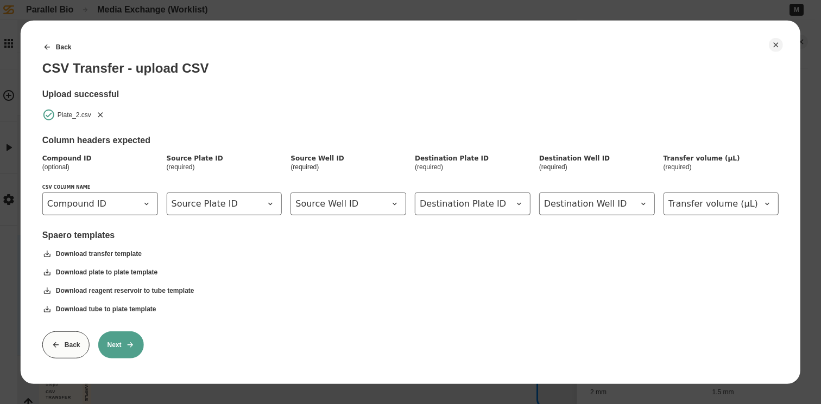
click at [126, 340] on button "Next" at bounding box center [121, 344] width 46 height 27
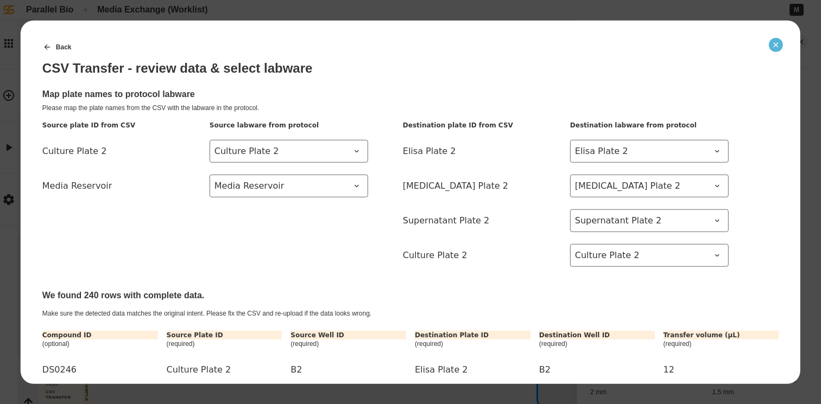
click at [772, 47] on icon "Close" at bounding box center [775, 44] width 9 height 9
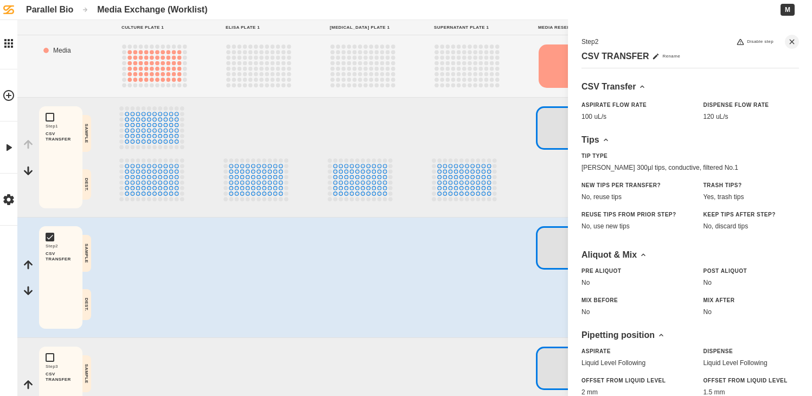
scroll to position [156, 0]
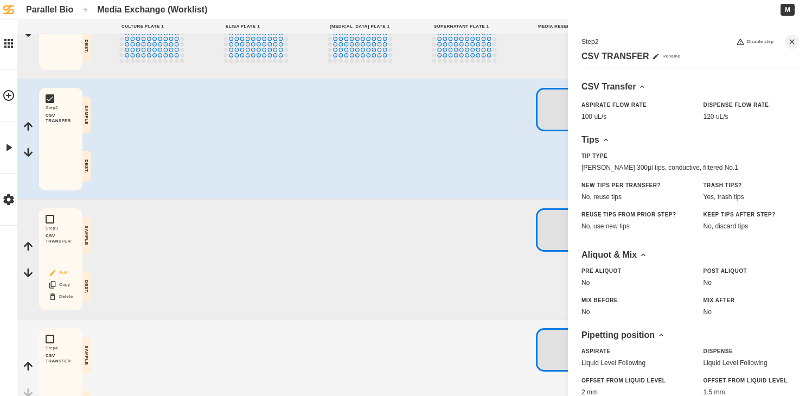
click at [63, 271] on button "Edit" at bounding box center [60, 273] width 35 height 14
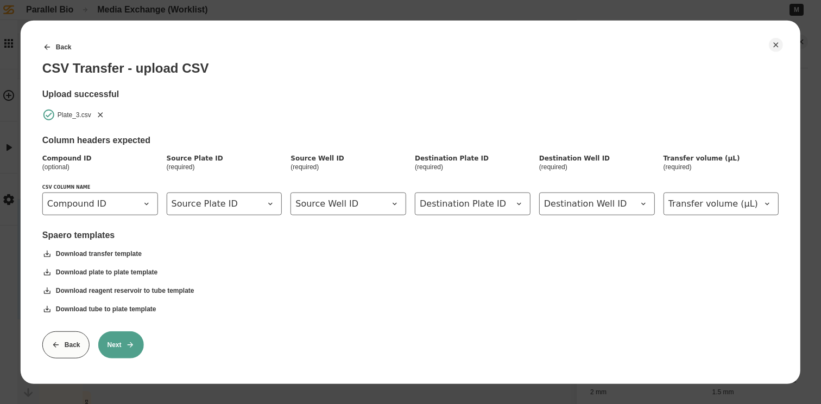
click at [138, 340] on button "Next" at bounding box center [121, 344] width 46 height 27
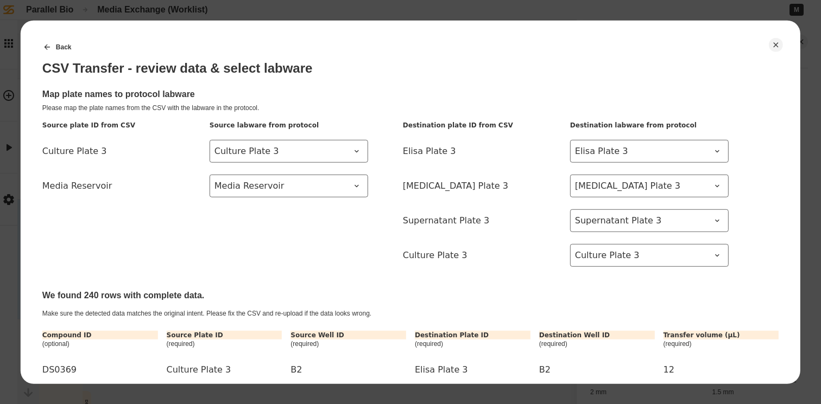
click at [776, 44] on icon "Close" at bounding box center [775, 44] width 5 height 5
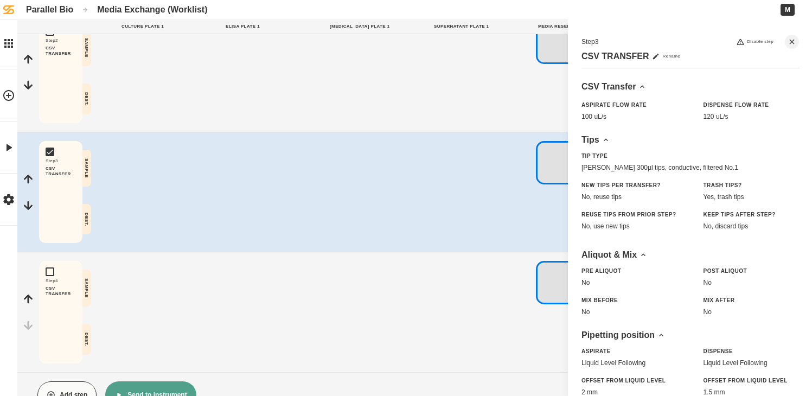
scroll to position [253, 0]
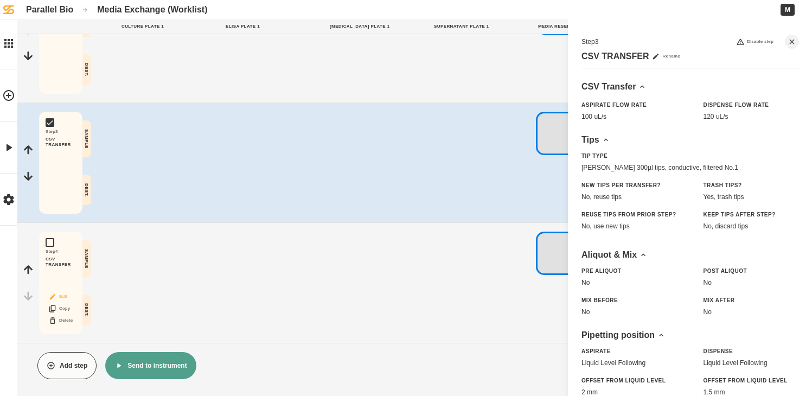
click at [64, 295] on button "Edit" at bounding box center [60, 297] width 35 height 14
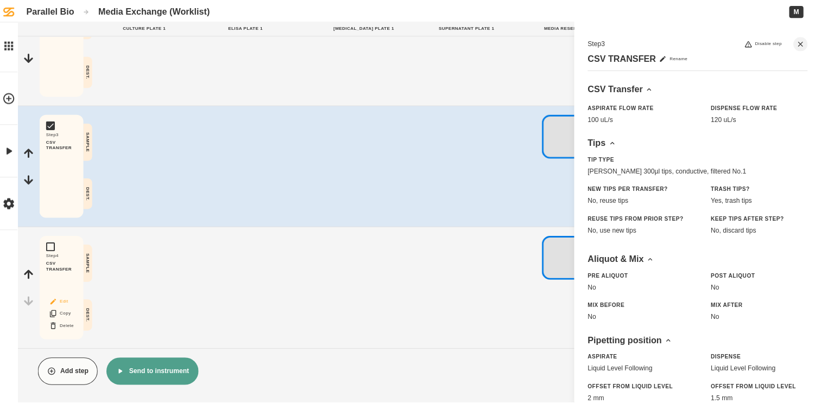
scroll to position [245, 0]
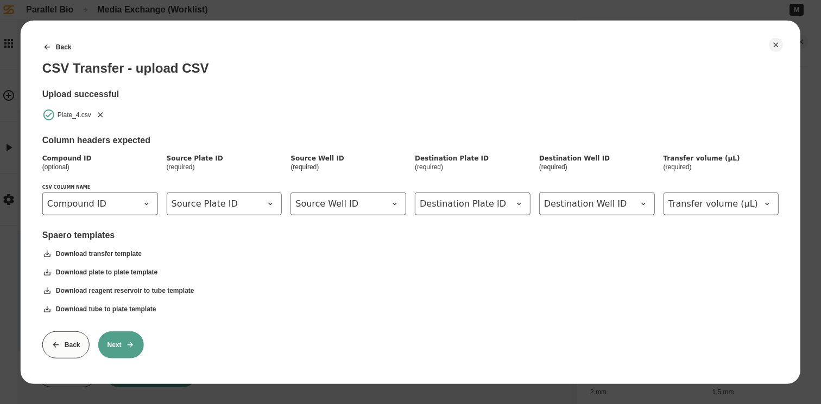
click at [122, 339] on button "Next" at bounding box center [121, 344] width 46 height 27
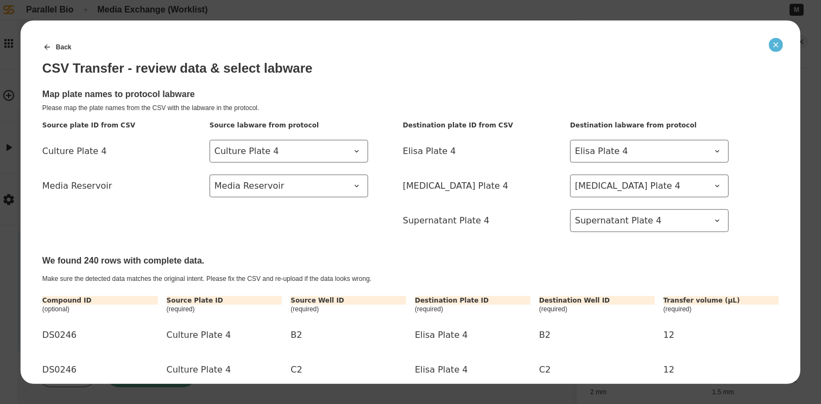
click at [776, 44] on icon "Close" at bounding box center [775, 44] width 5 height 5
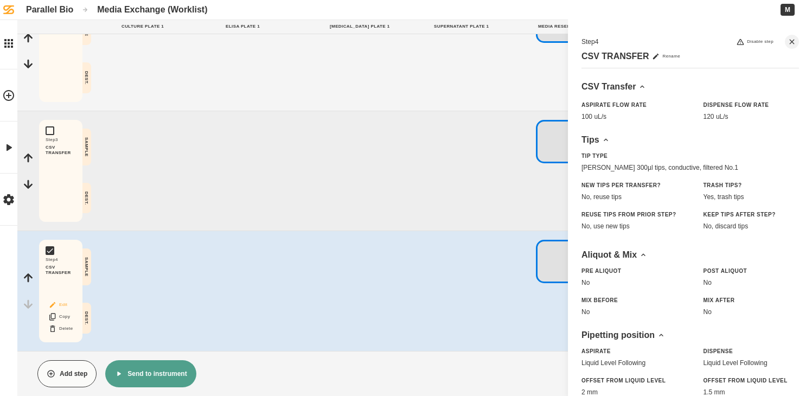
click at [64, 304] on button "Edit" at bounding box center [60, 305] width 35 height 14
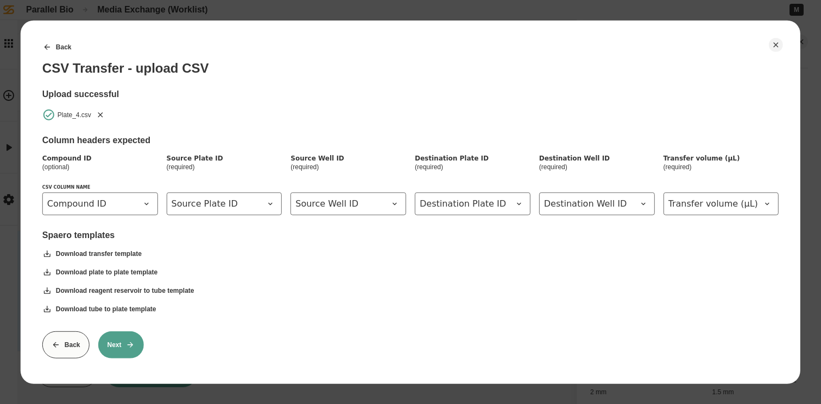
click at [101, 115] on icon "Remove" at bounding box center [100, 114] width 9 height 9
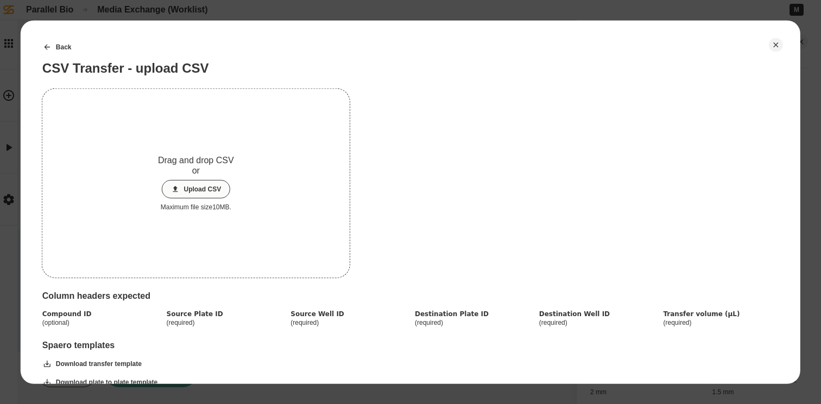
click at [214, 190] on button "Upload CSV" at bounding box center [195, 189] width 69 height 18
click at [207, 190] on button "Upload CSV" at bounding box center [195, 189] width 69 height 18
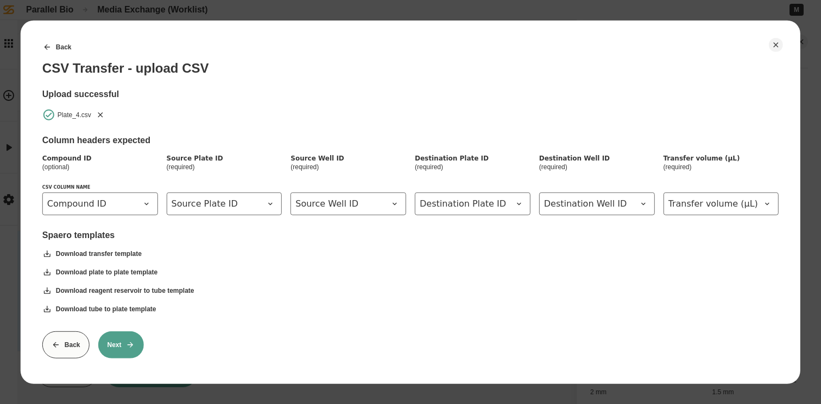
click at [137, 340] on button "Next" at bounding box center [121, 344] width 46 height 27
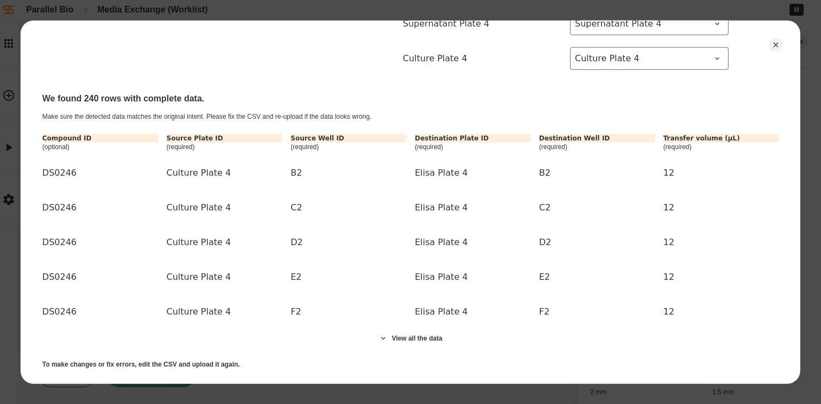
scroll to position [255, 0]
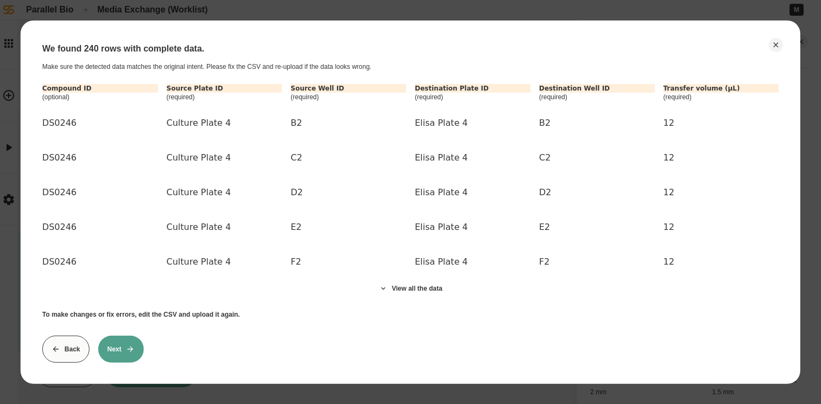
click at [123, 340] on button "Next" at bounding box center [121, 348] width 46 height 27
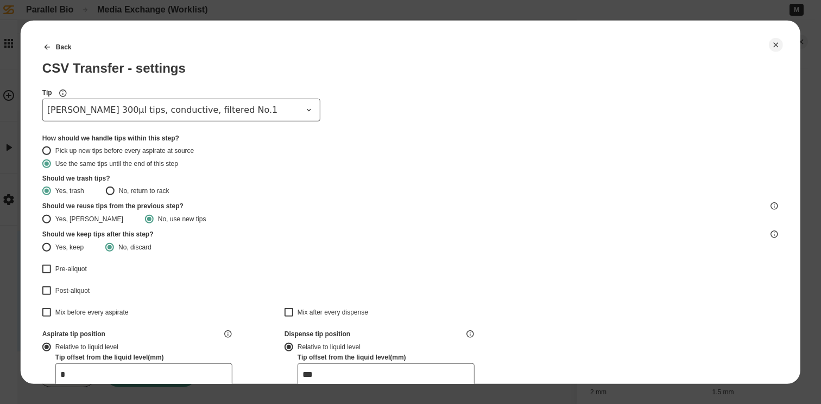
type input "*******"
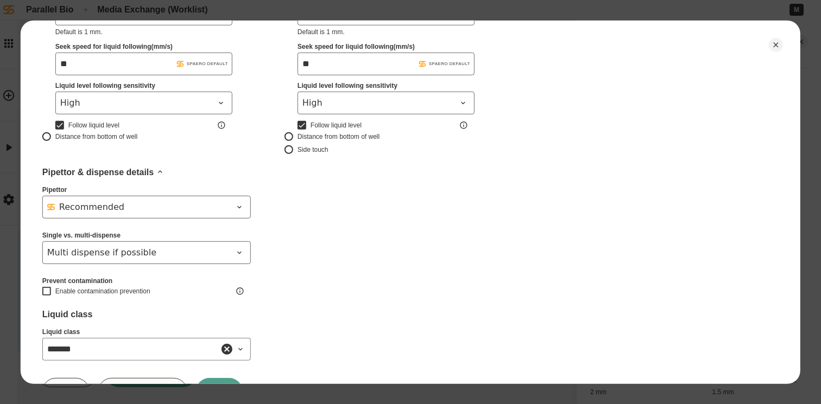
scroll to position [411, 0]
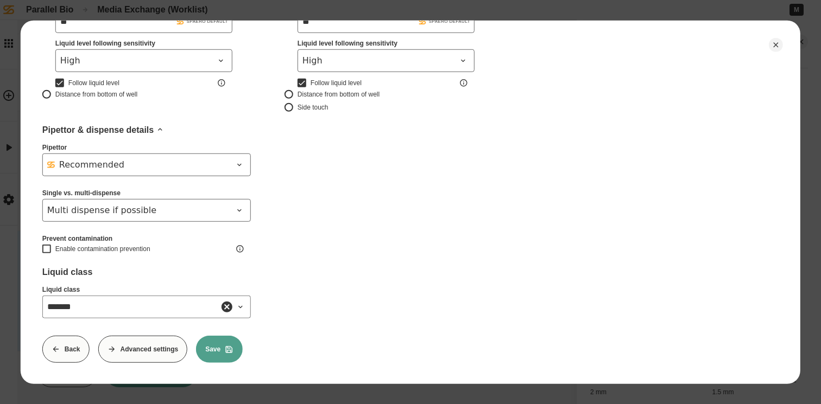
click at [225, 345] on icon at bounding box center [229, 349] width 9 height 9
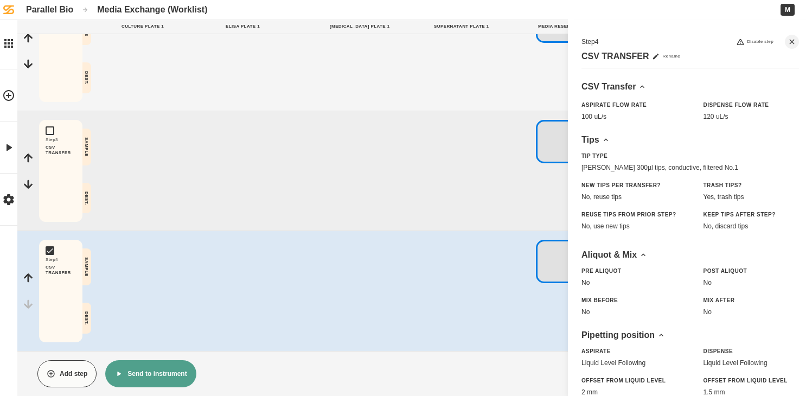
click at [165, 368] on button "Send to instrument" at bounding box center [150, 373] width 91 height 27
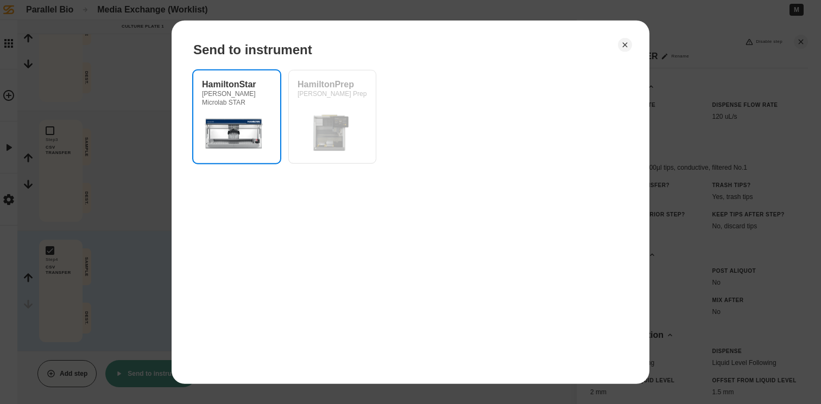
click at [248, 147] on img at bounding box center [234, 132] width 65 height 43
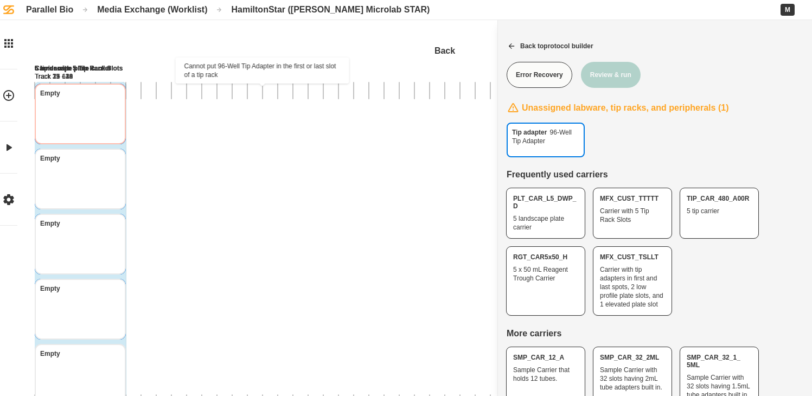
drag, startPoint x: 550, startPoint y: 145, endPoint x: 264, endPoint y: 126, distance: 286.6
click at [264, 126] on div "Tip adapter 96-Well Tip Adapter Back 1 2 3 4 5 6 7 8 9 10 11 12 13 14 15 16 17 …" at bounding box center [406, 238] width 812 height 476
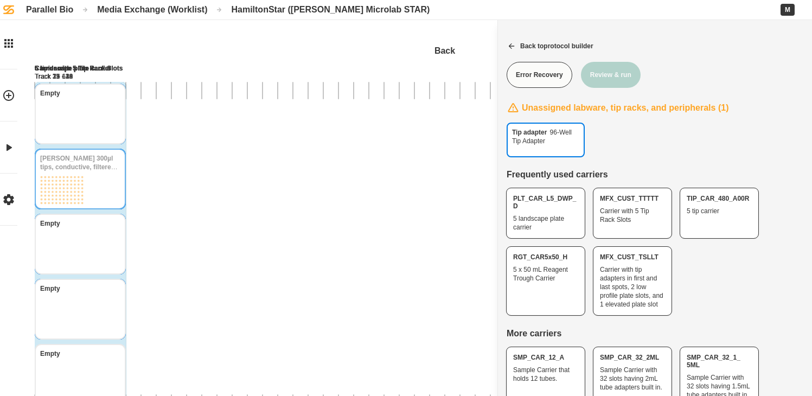
drag, startPoint x: 441, startPoint y: 166, endPoint x: 241, endPoint y: 185, distance: 201.1
click at [241, 185] on div "Tip adapter 96-Well Tip Adapter Back 1 2 3 4 5 6 7 8 9 10 11 12 13 14 15 16 17 …" at bounding box center [406, 238] width 812 height 476
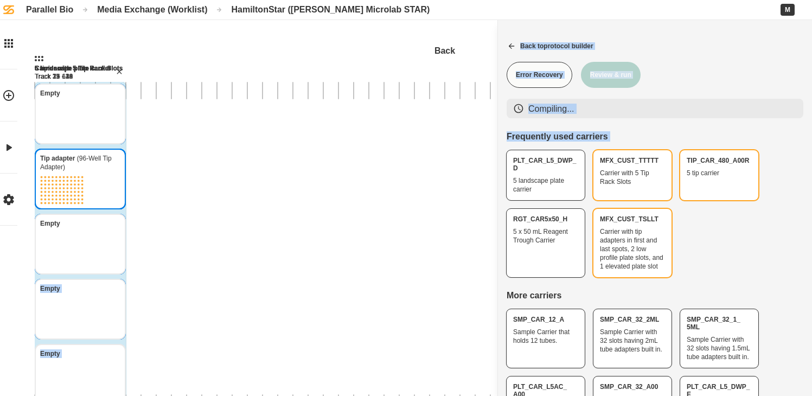
drag, startPoint x: 543, startPoint y: 147, endPoint x: 270, endPoint y: 246, distance: 291.2
click at [267, 250] on div "Back 1 2 3 4 5 6 7 8 9 10 11 12 13 14 15 16 17 18 19 20 21 22 23 24 25 26 27 28…" at bounding box center [406, 238] width 812 height 476
click at [685, 115] on div "Compiling..." at bounding box center [655, 109] width 297 height 20
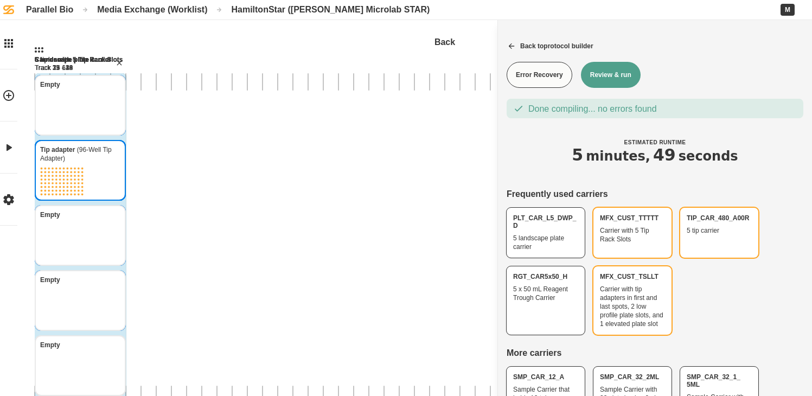
scroll to position [8, 0]
click at [147, 5] on div "Media Exchange (Worklist)" at bounding box center [152, 9] width 110 height 10
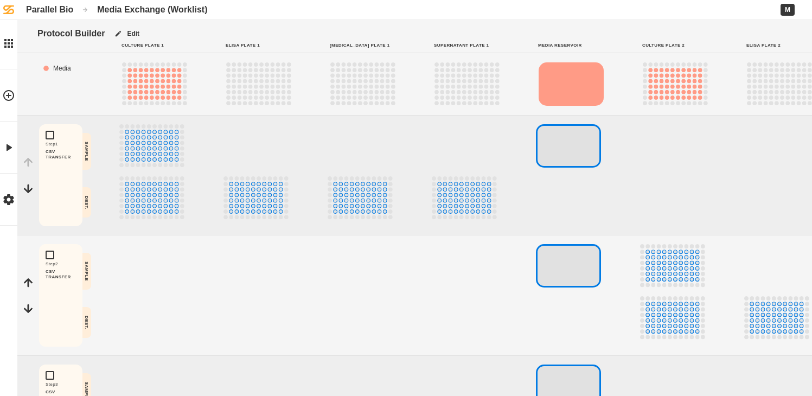
click at [62, 11] on div "Parallel Bio" at bounding box center [49, 9] width 47 height 10
